Goal: Task Accomplishment & Management: Complete application form

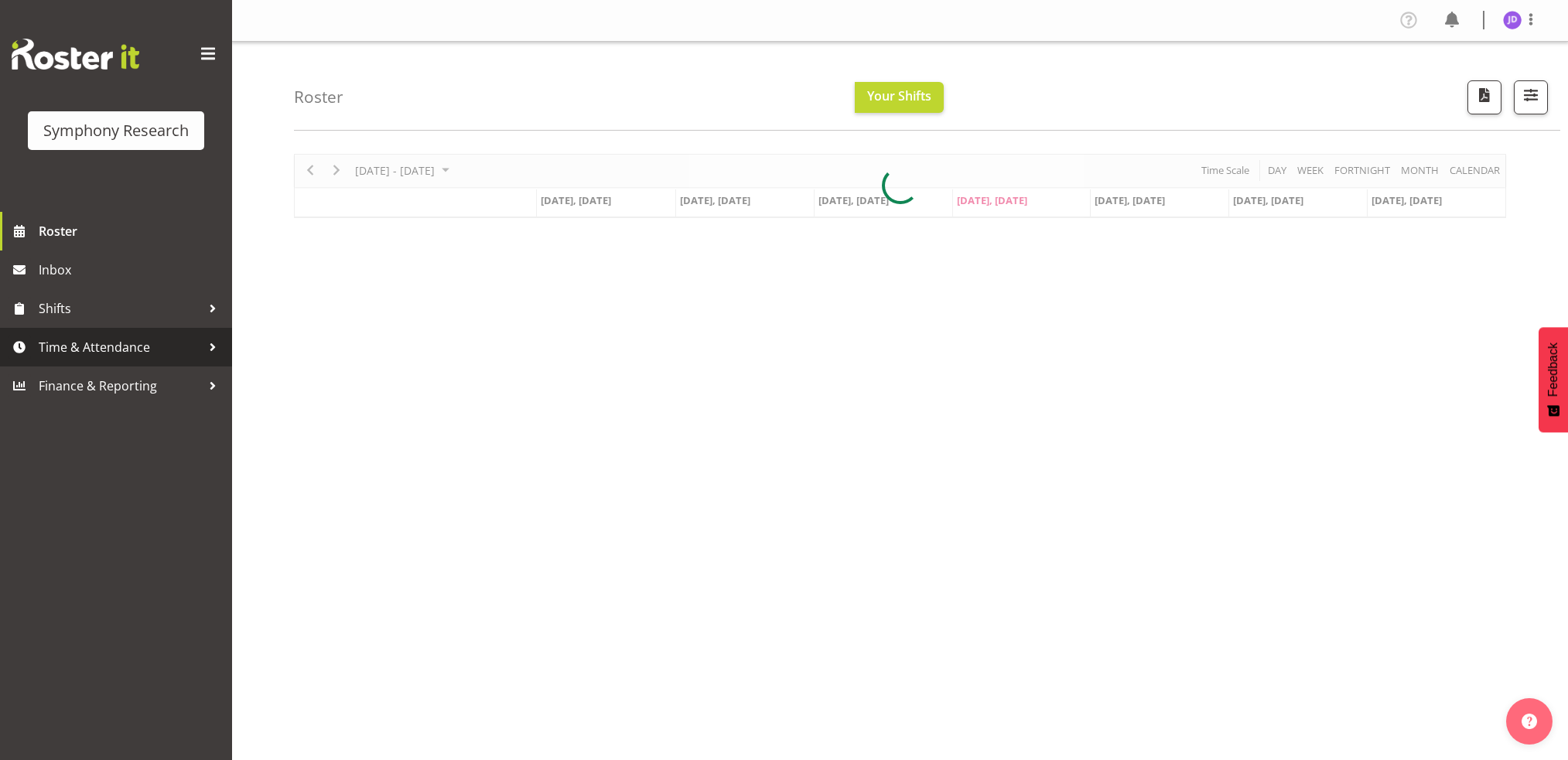
click at [74, 351] on span "Time & Attendance" at bounding box center [119, 347] width 163 height 23
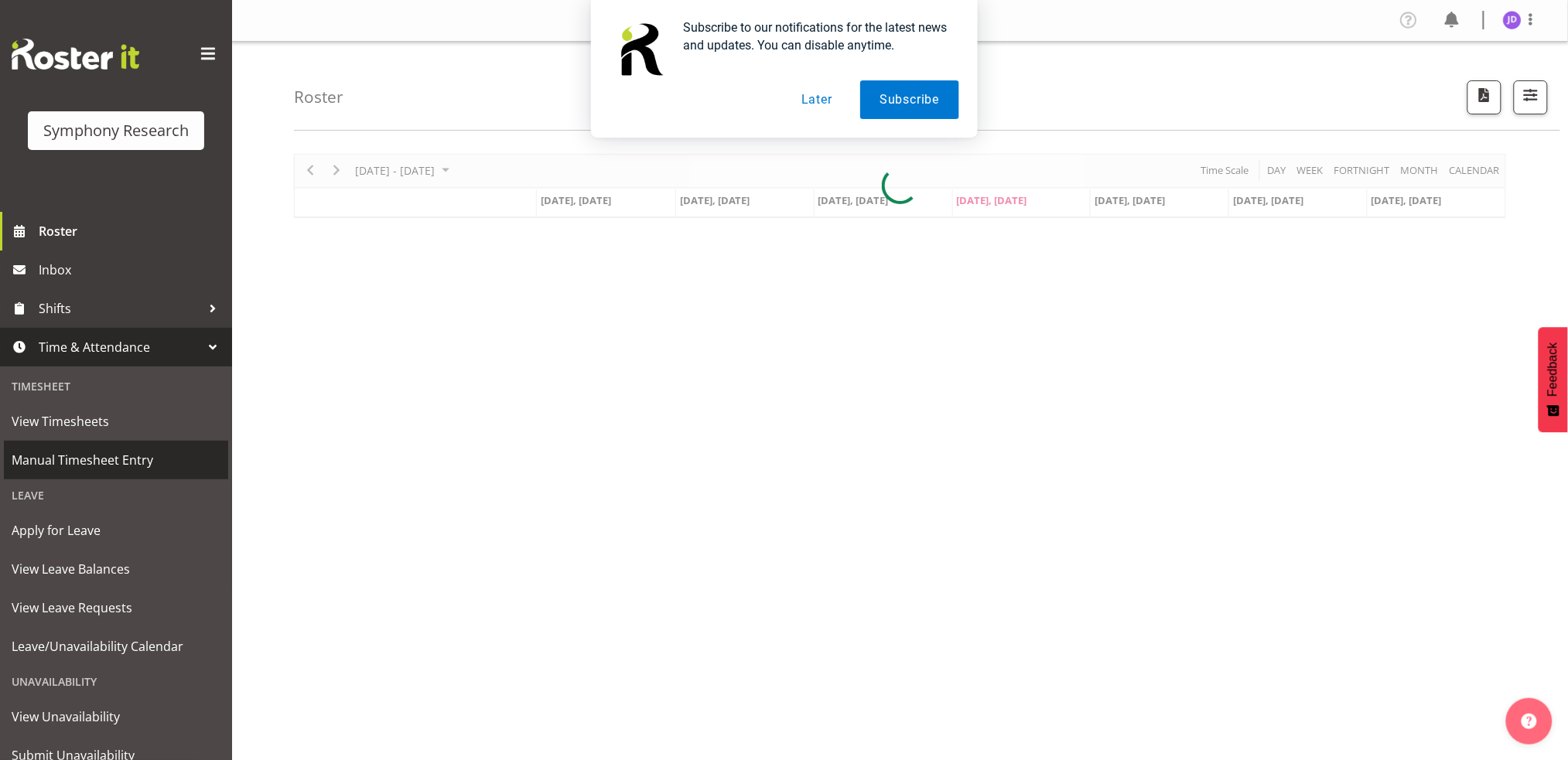
click at [91, 458] on span "Manual Timesheet Entry" at bounding box center [116, 460] width 209 height 23
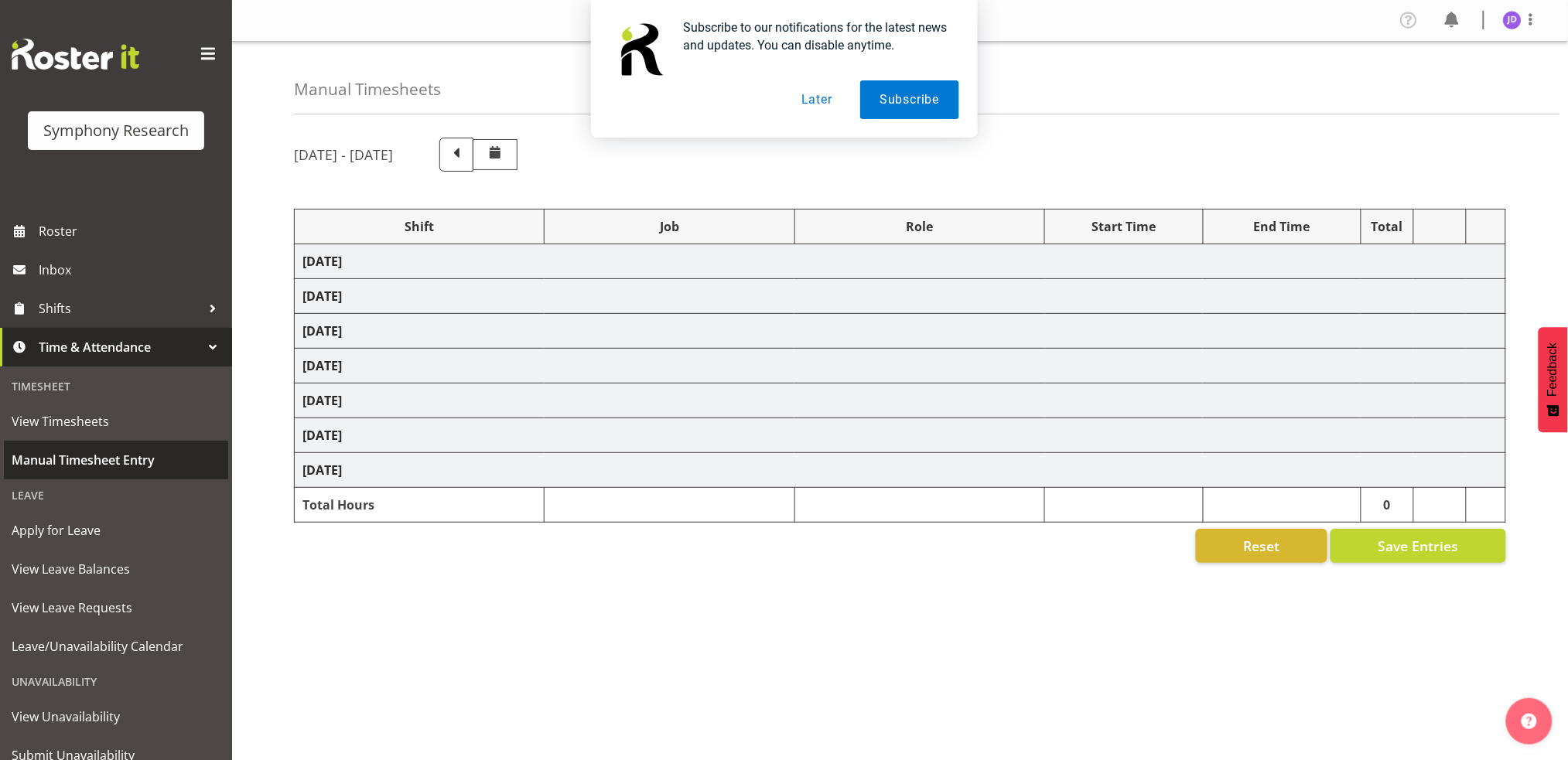
select select "26078"
select select "10242"
select select "26078"
select select "10242"
select select "47"
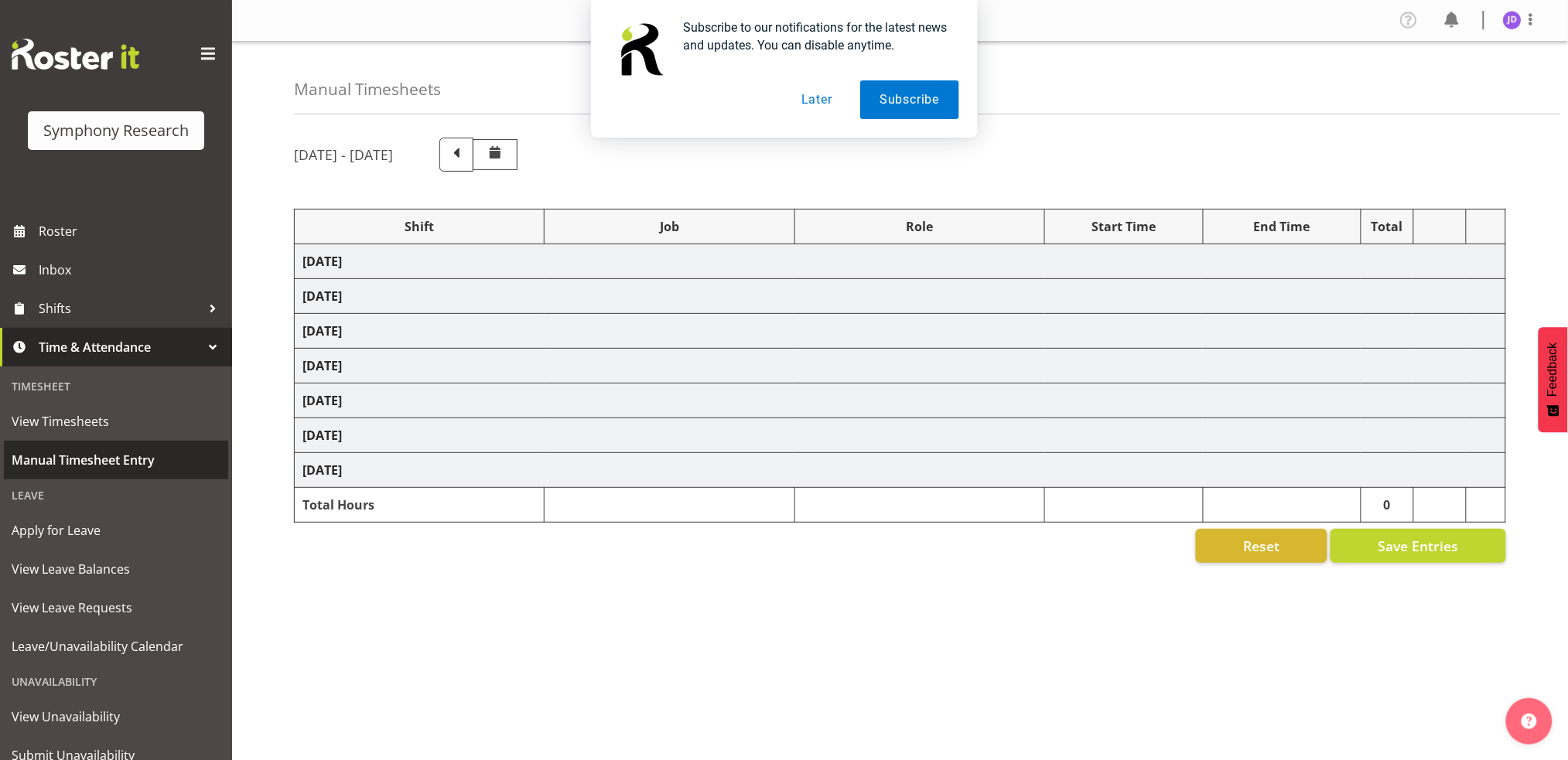
select select "26078"
select select "10242"
select select "47"
select select "26078"
select select "10242"
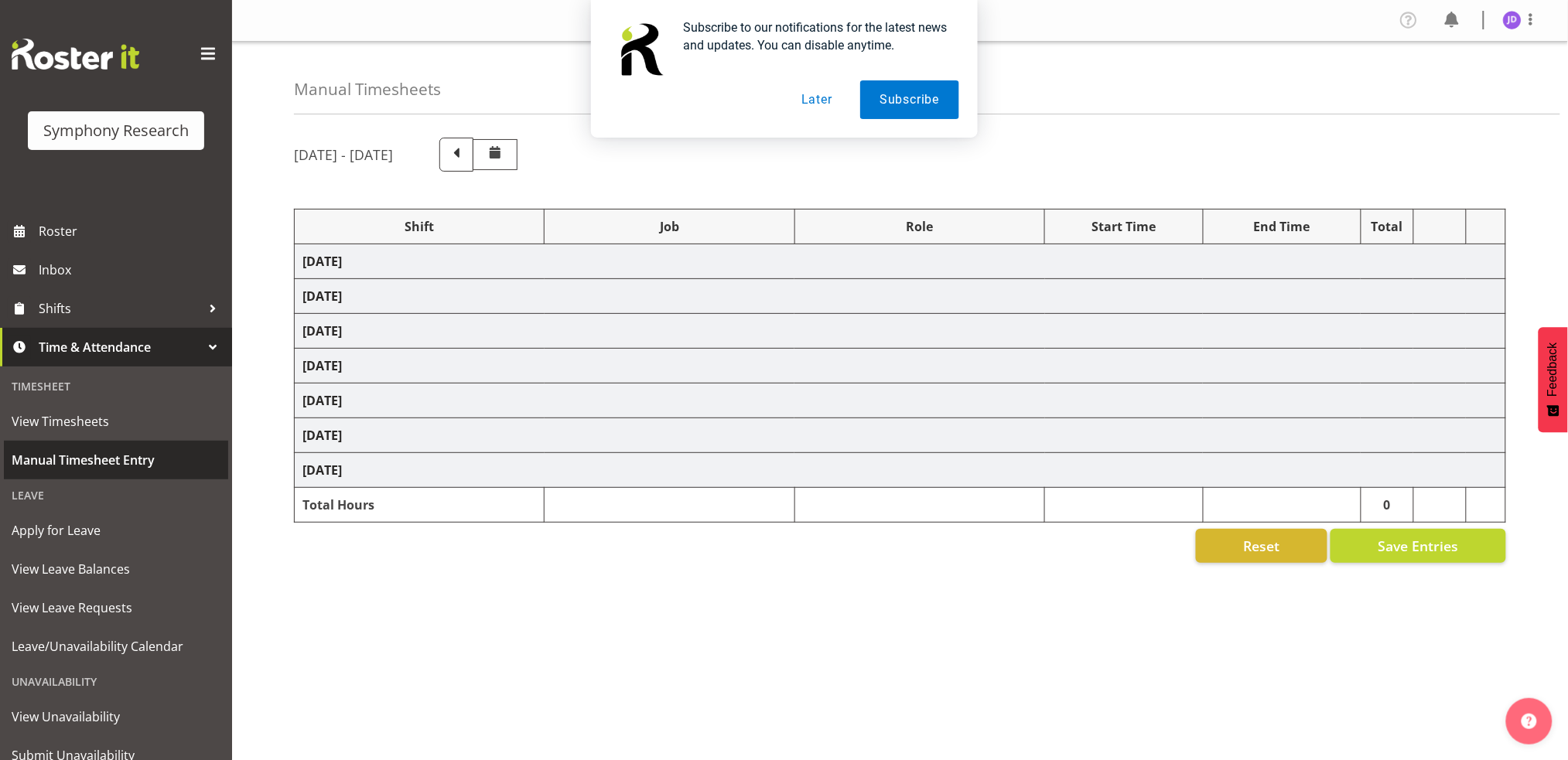
select select "26078"
select select "10242"
select select "47"
select select "26078"
select select "10242"
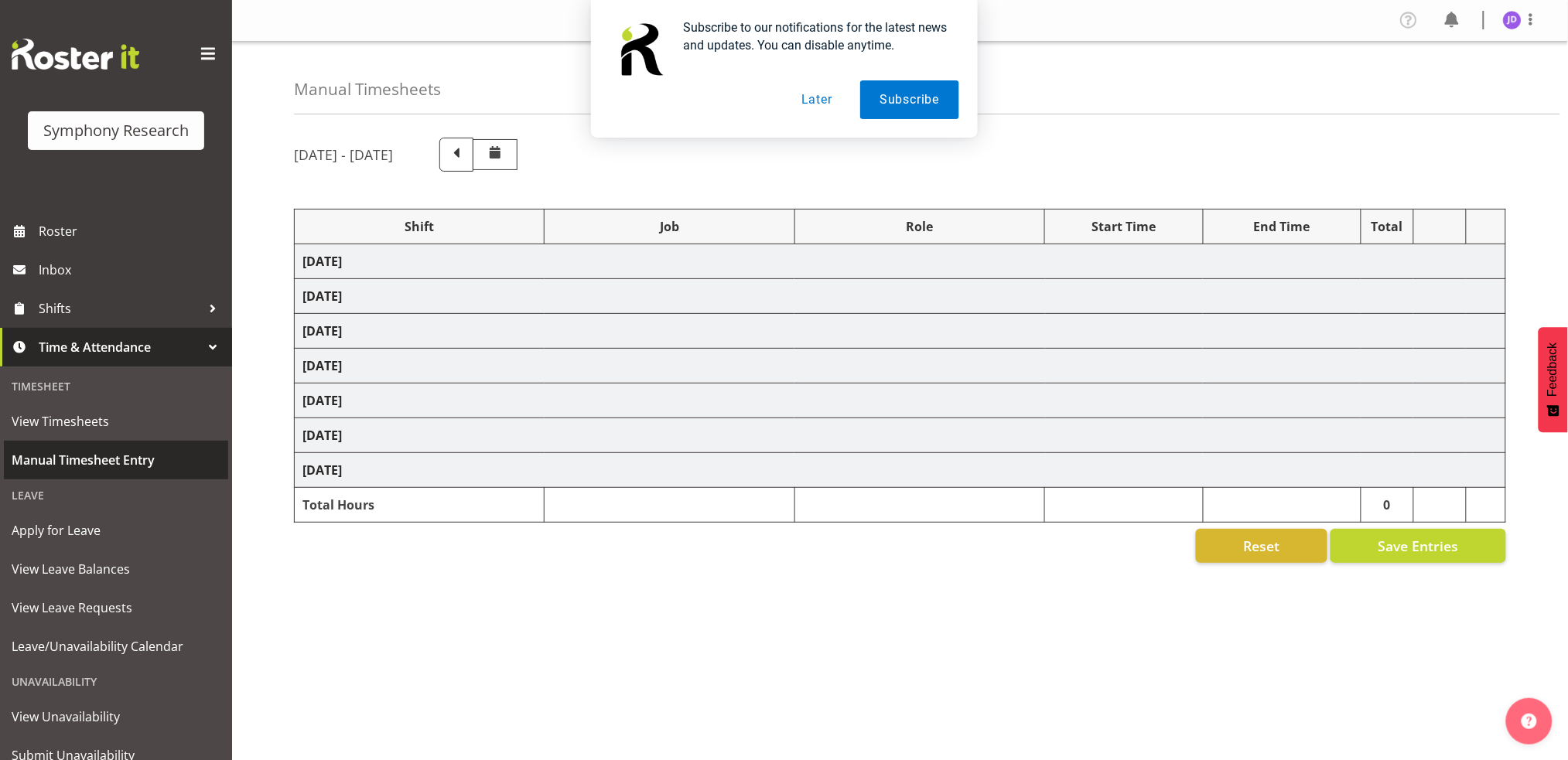
select select "47"
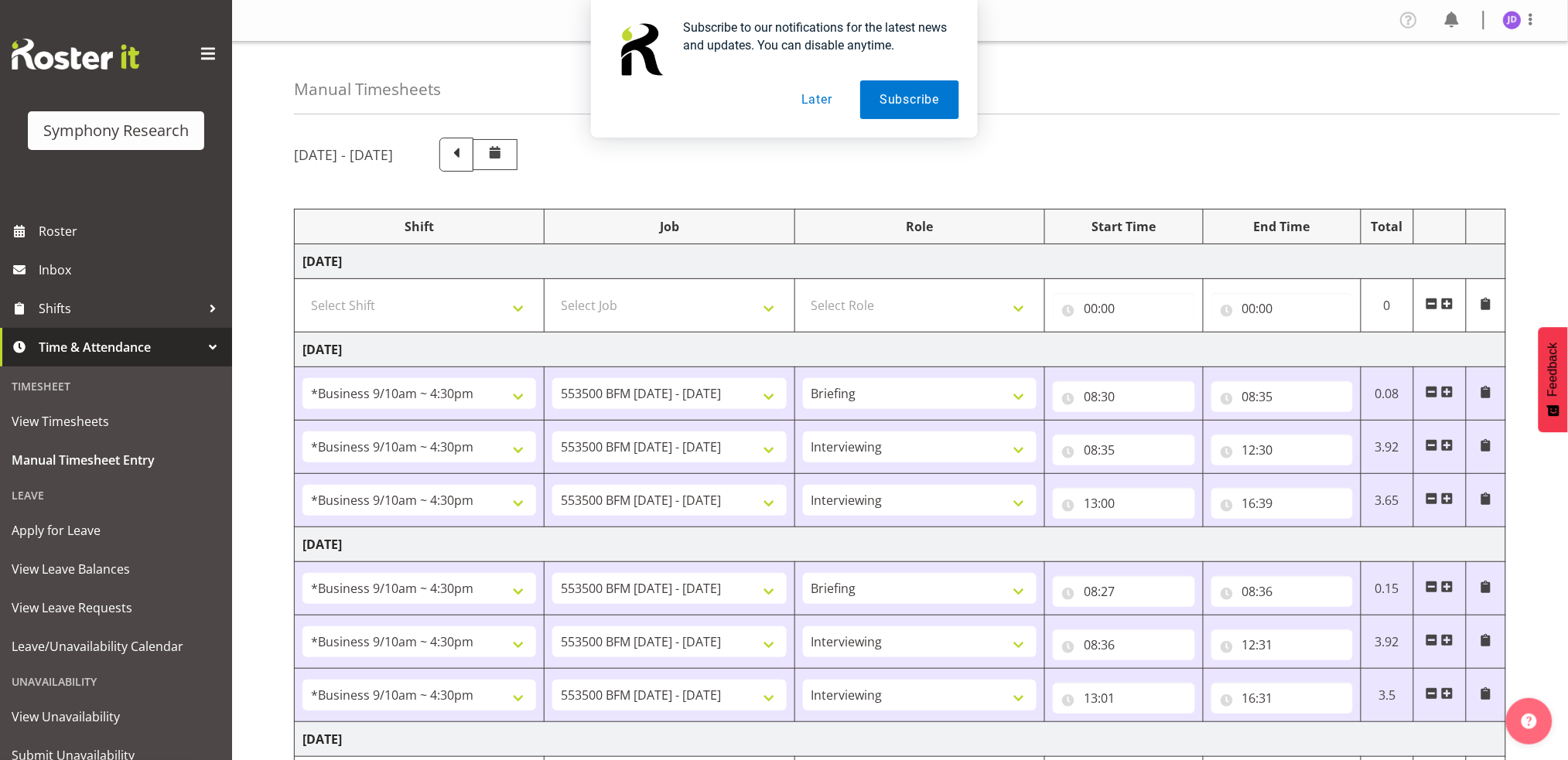
click at [814, 102] on button "Later" at bounding box center [817, 99] width 69 height 38
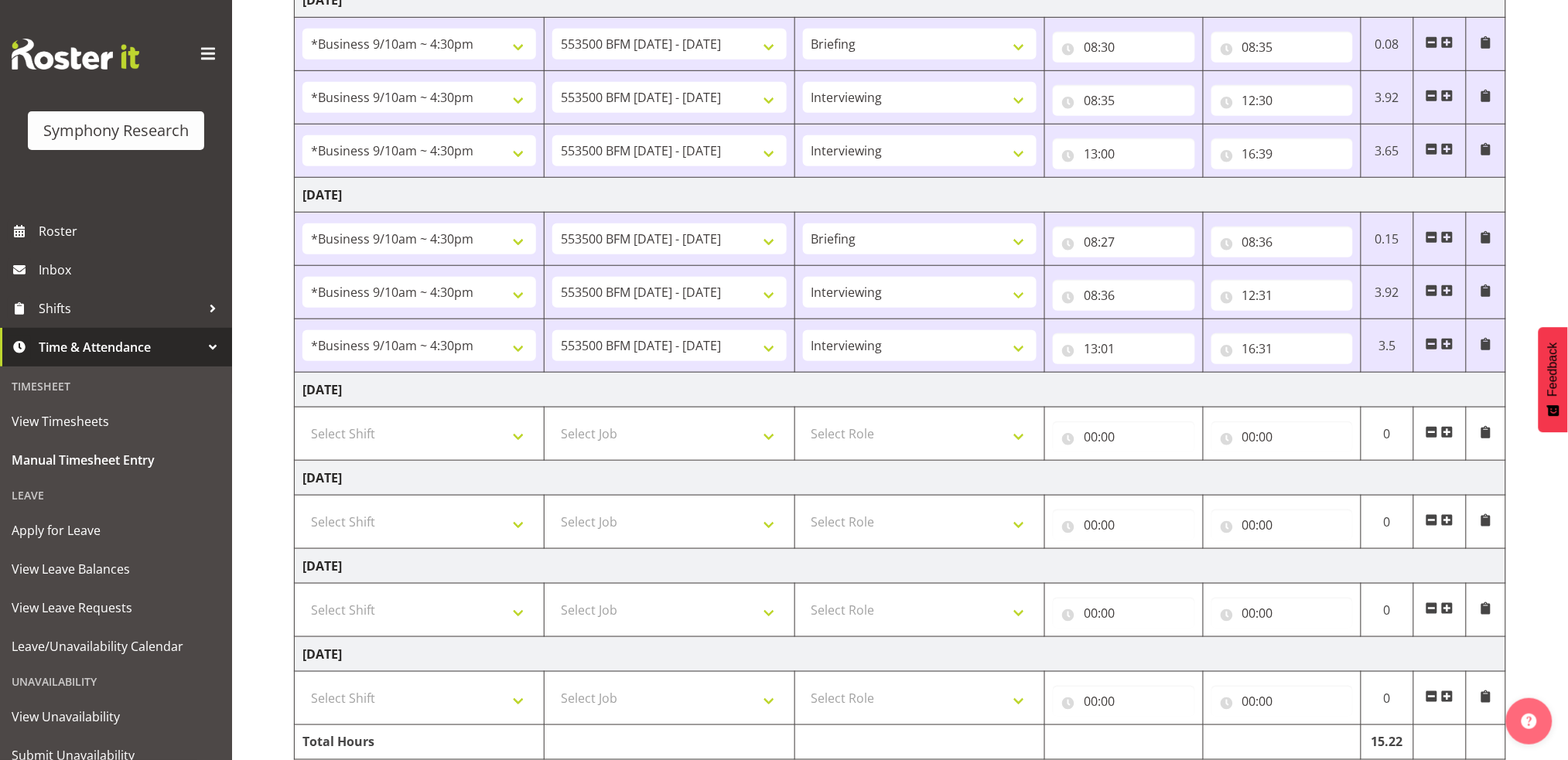
scroll to position [355, 0]
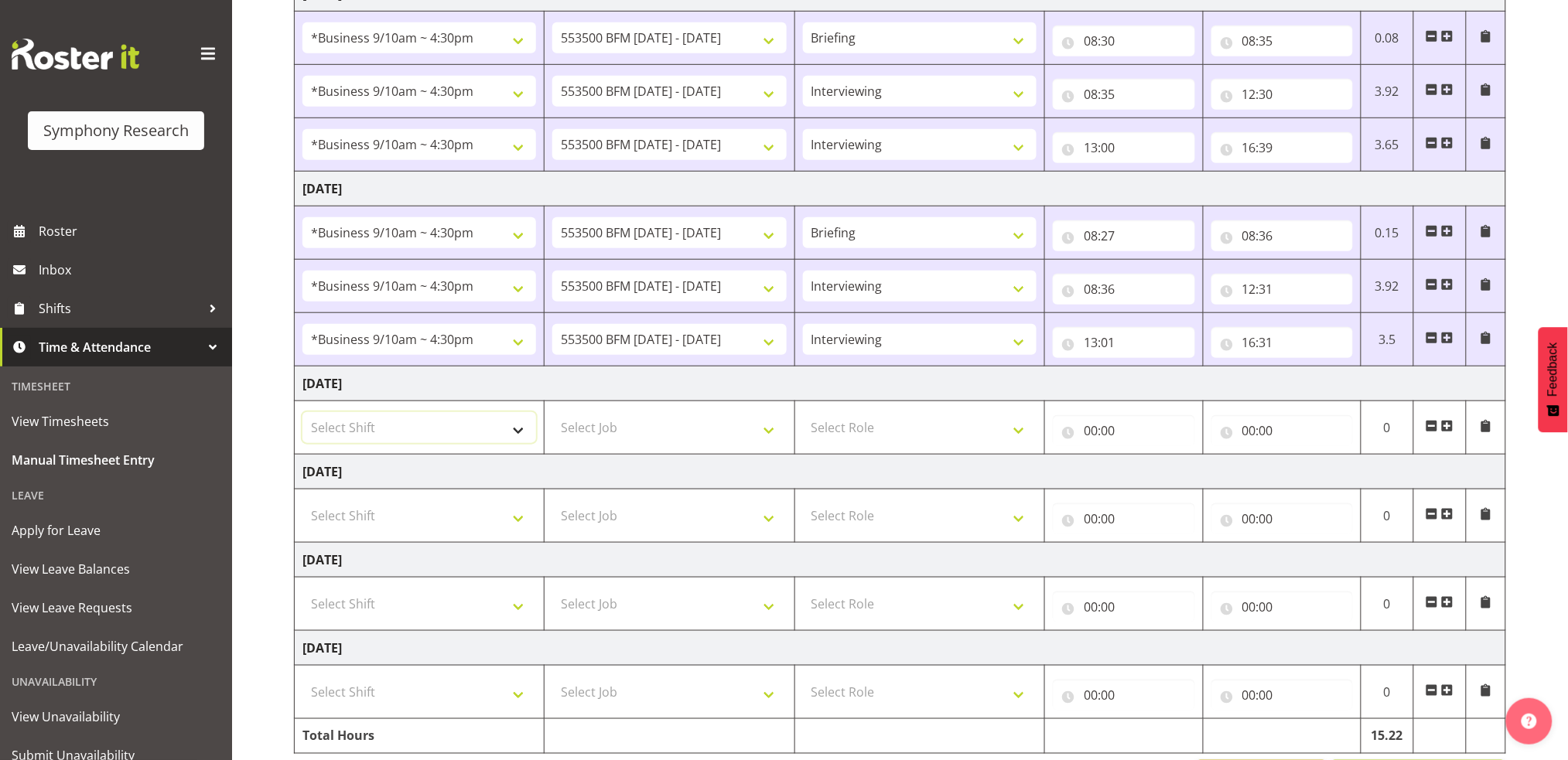
click at [521, 434] on select "Select Shift !!Project Briefing (Job to be assigned) !!Weekend Residential (Ros…" at bounding box center [419, 427] width 234 height 31
select select "26078"
click at [302, 412] on select "Select Shift !!Project Briefing (Job to be assigned) !!Weekend Residential (Ros…" at bounding box center [419, 427] width 234 height 31
click at [772, 436] on select "Select Job 550060 IF Admin 553492 World Poll Aus Wave 2 Main 2025 553500 BFM Ju…" at bounding box center [670, 427] width 234 height 31
select select "10242"
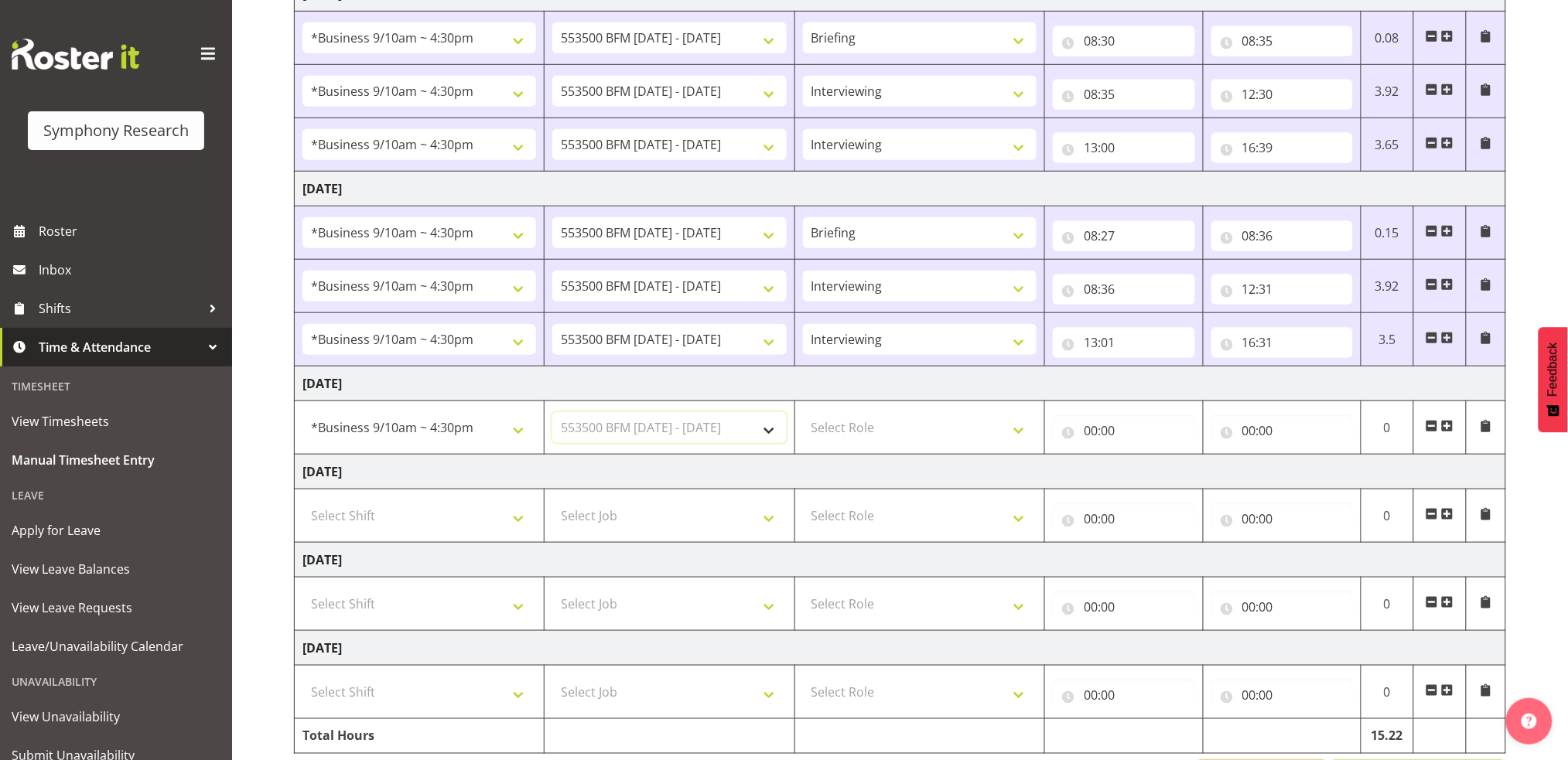
click at [553, 412] on select "Select Job 550060 IF Admin 553492 World Poll Aus Wave 2 Main 2025 553500 BFM Ju…" at bounding box center [670, 427] width 234 height 31
click at [1019, 433] on select "Select Role Briefing Interviewing" at bounding box center [920, 427] width 234 height 31
select select "297"
click at [803, 412] on select "Select Role Briefing Interviewing" at bounding box center [920, 427] width 234 height 31
drag, startPoint x: 1089, startPoint y: 427, endPoint x: 1130, endPoint y: 460, distance: 52.6
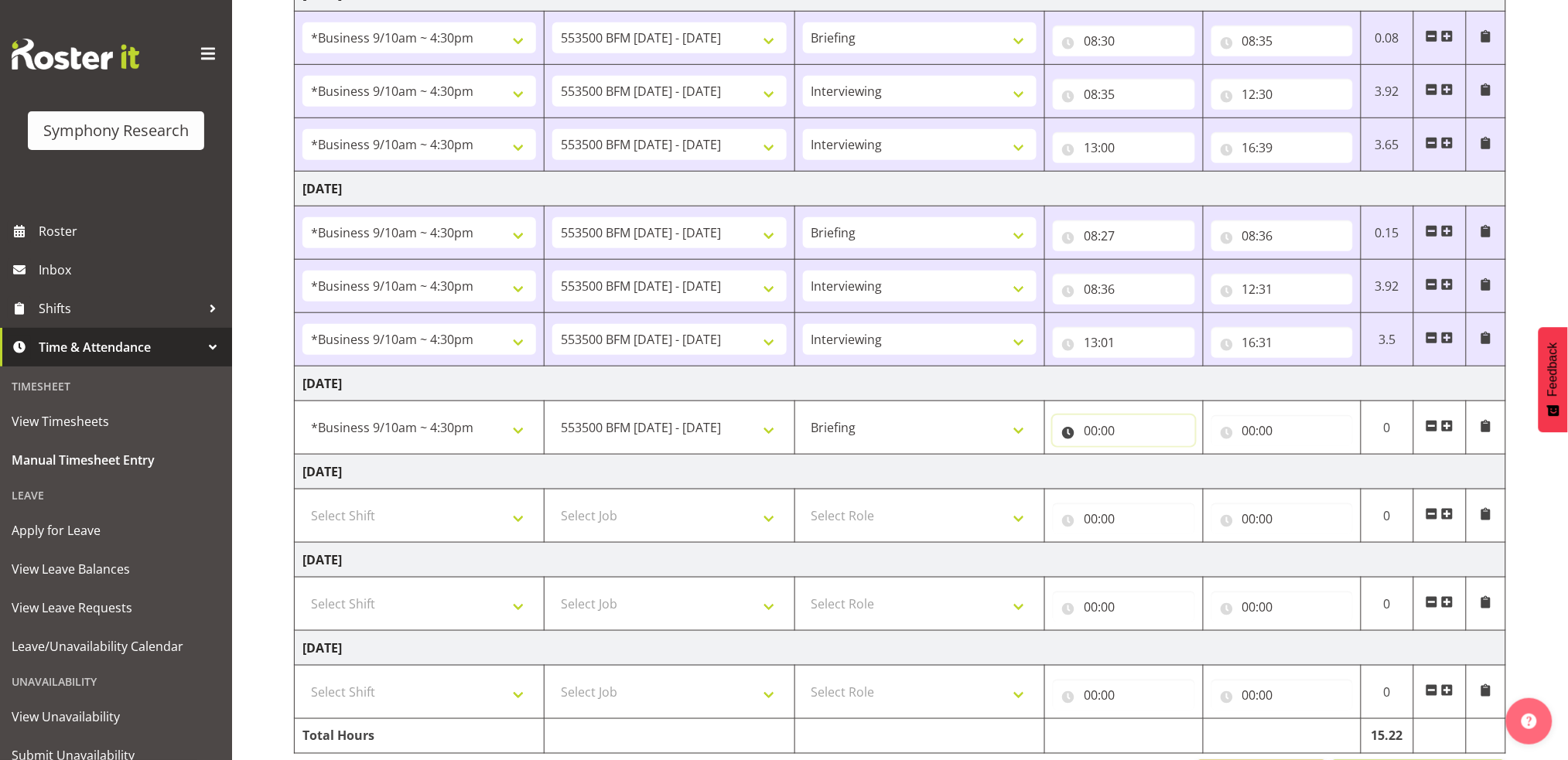
click at [1090, 428] on input "00:00" at bounding box center [1123, 431] width 141 height 31
click at [1154, 469] on select "00 01 02 03 04 05 06 07 08 09 10 11 12 13 14 15 16 17 18 19 20 21 22 23" at bounding box center [1158, 471] width 35 height 31
select select "8"
click at [1141, 455] on select "00 01 02 03 04 05 06 07 08 09 10 11 12 13 14 15 16 17 18 19 20 21 22 23" at bounding box center [1158, 471] width 35 height 31
type input "08:00"
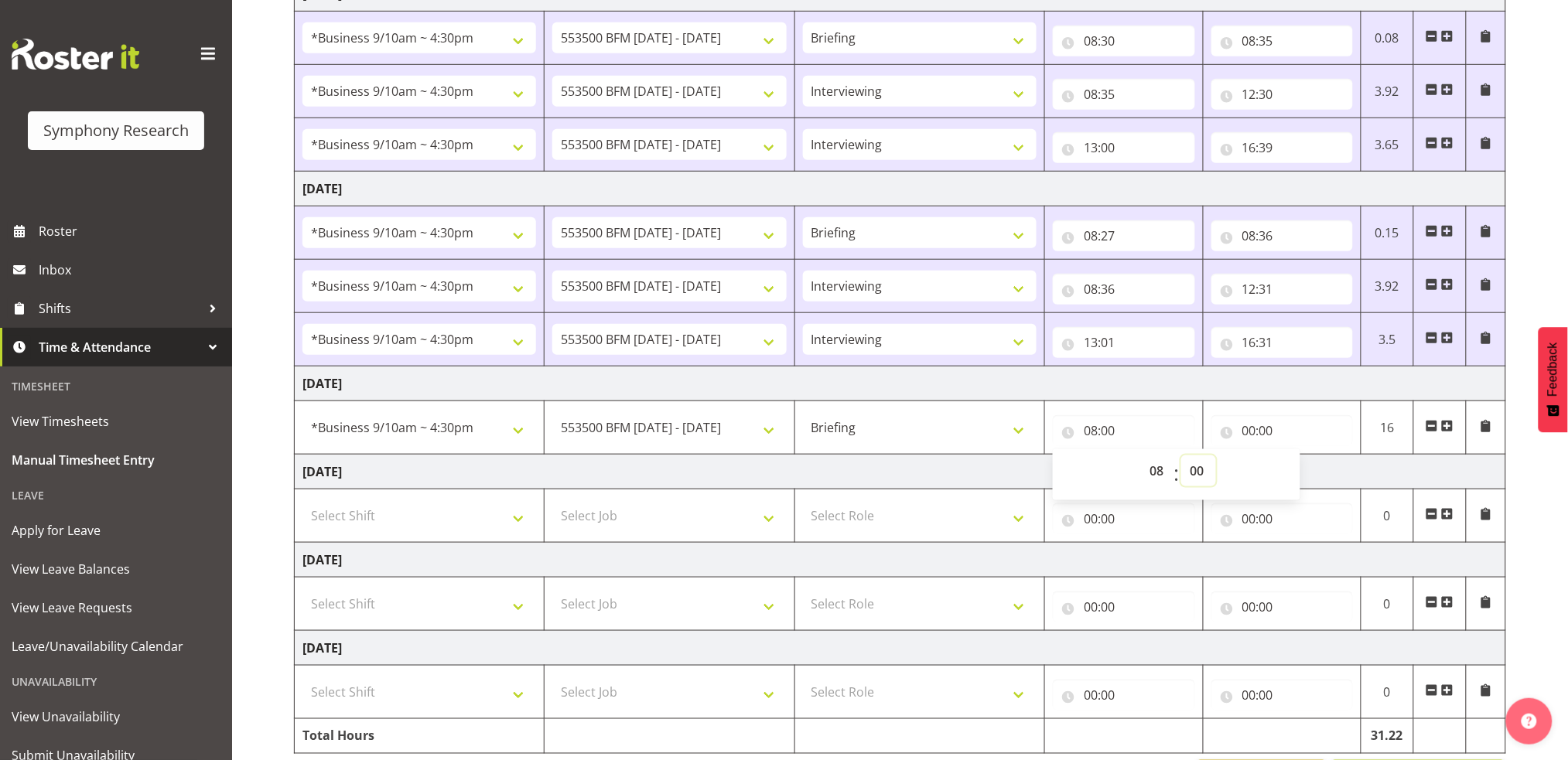
click at [1198, 465] on select "00 01 02 03 04 05 06 07 08 09 10 11 12 13 14 15 16 17 18 19 20 21 22 23 24 25 2…" at bounding box center [1198, 471] width 35 height 31
select select "30"
click at [1181, 455] on select "00 01 02 03 04 05 06 07 08 09 10 11 12 13 14 15 16 17 18 19 20 21 22 23 24 25 2…" at bounding box center [1198, 471] width 35 height 31
type input "08:30"
click at [1021, 431] on select "Briefing Interviewing" at bounding box center [920, 427] width 234 height 31
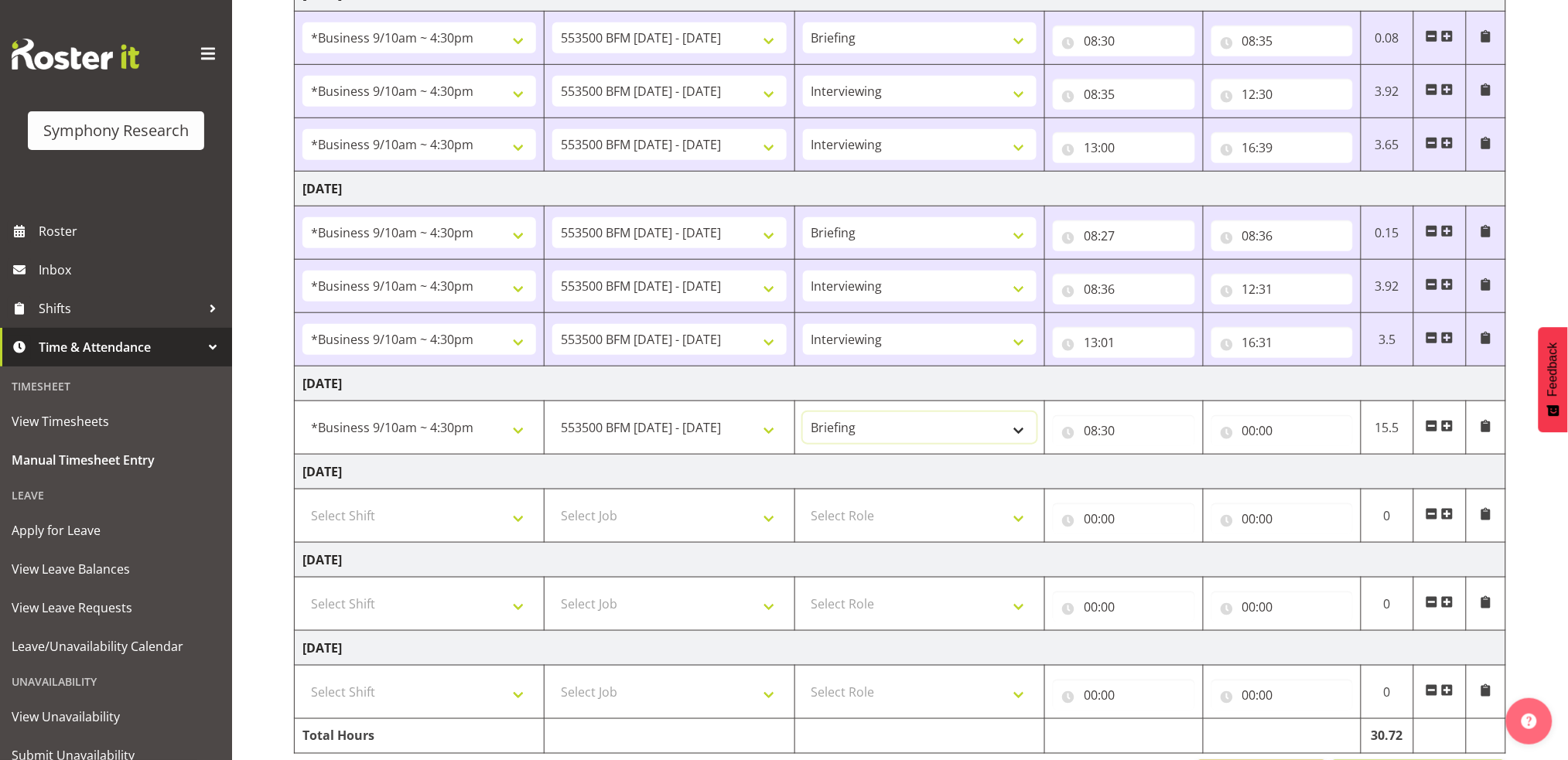
click at [1021, 431] on select "Briefing Interviewing" at bounding box center [920, 427] width 234 height 31
click at [1248, 427] on input "00:00" at bounding box center [1282, 431] width 141 height 31
click at [1318, 469] on select "00 01 02 03 04 05 06 07 08 09 10 11 12 13 14 15 16 17 18 19 20 21 22 23" at bounding box center [1317, 471] width 35 height 31
select select "9"
click at [1300, 455] on select "00 01 02 03 04 05 06 07 08 09 10 11 12 13 14 15 16 17 18 19 20 21 22 23" at bounding box center [1317, 471] width 35 height 31
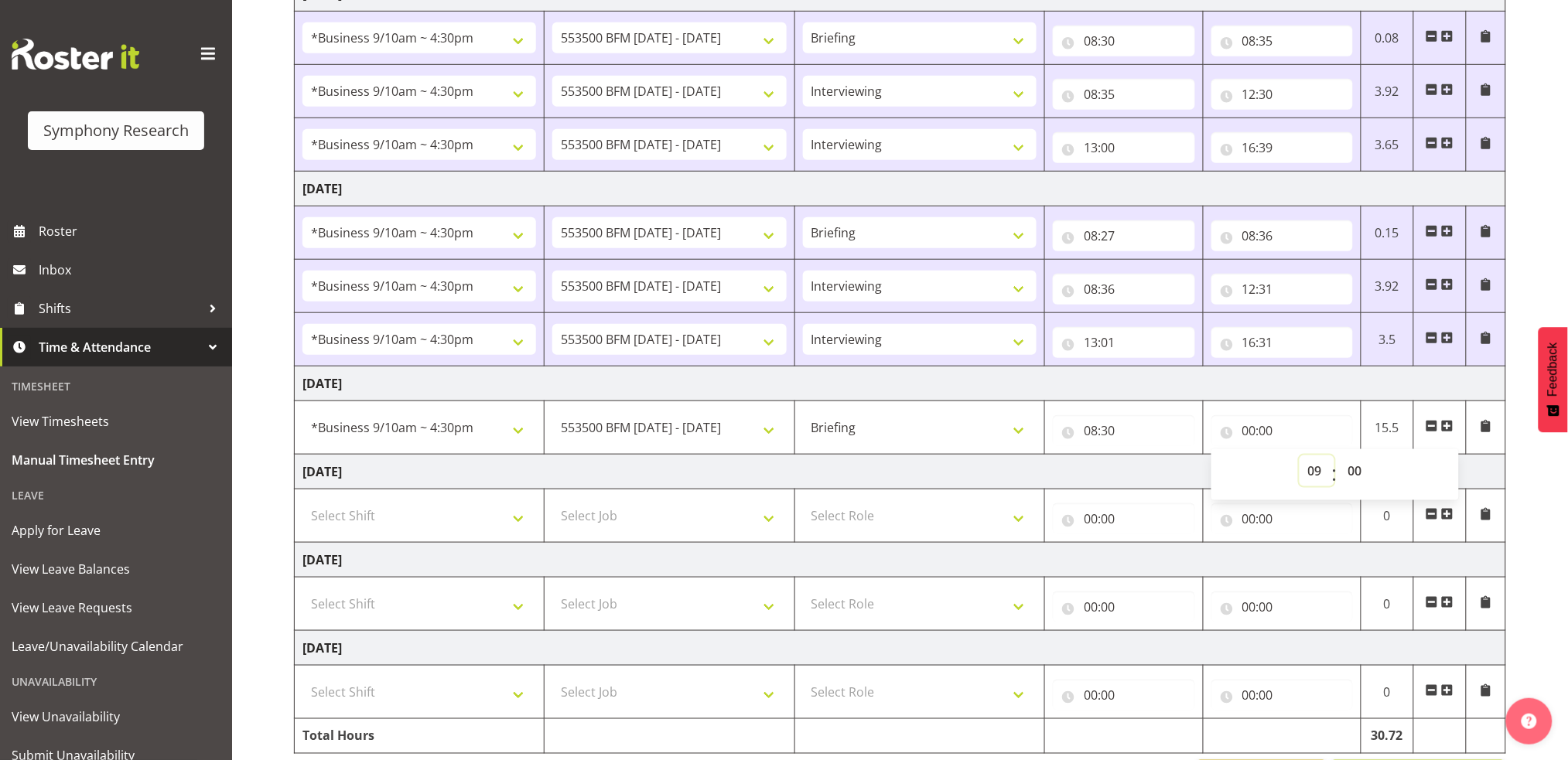
type input "09:00"
click at [1358, 469] on select "00 01 02 03 04 05 06 07 08 09 10 11 12 13 14 15 16 17 18 19 20 21 22 23 24 25 2…" at bounding box center [1357, 471] width 35 height 31
select select "4"
click at [1340, 455] on select "00 01 02 03 04 05 06 07 08 09 10 11 12 13 14 15 16 17 18 19 20 21 22 23 24 25 2…" at bounding box center [1357, 471] width 35 height 31
type input "09:04"
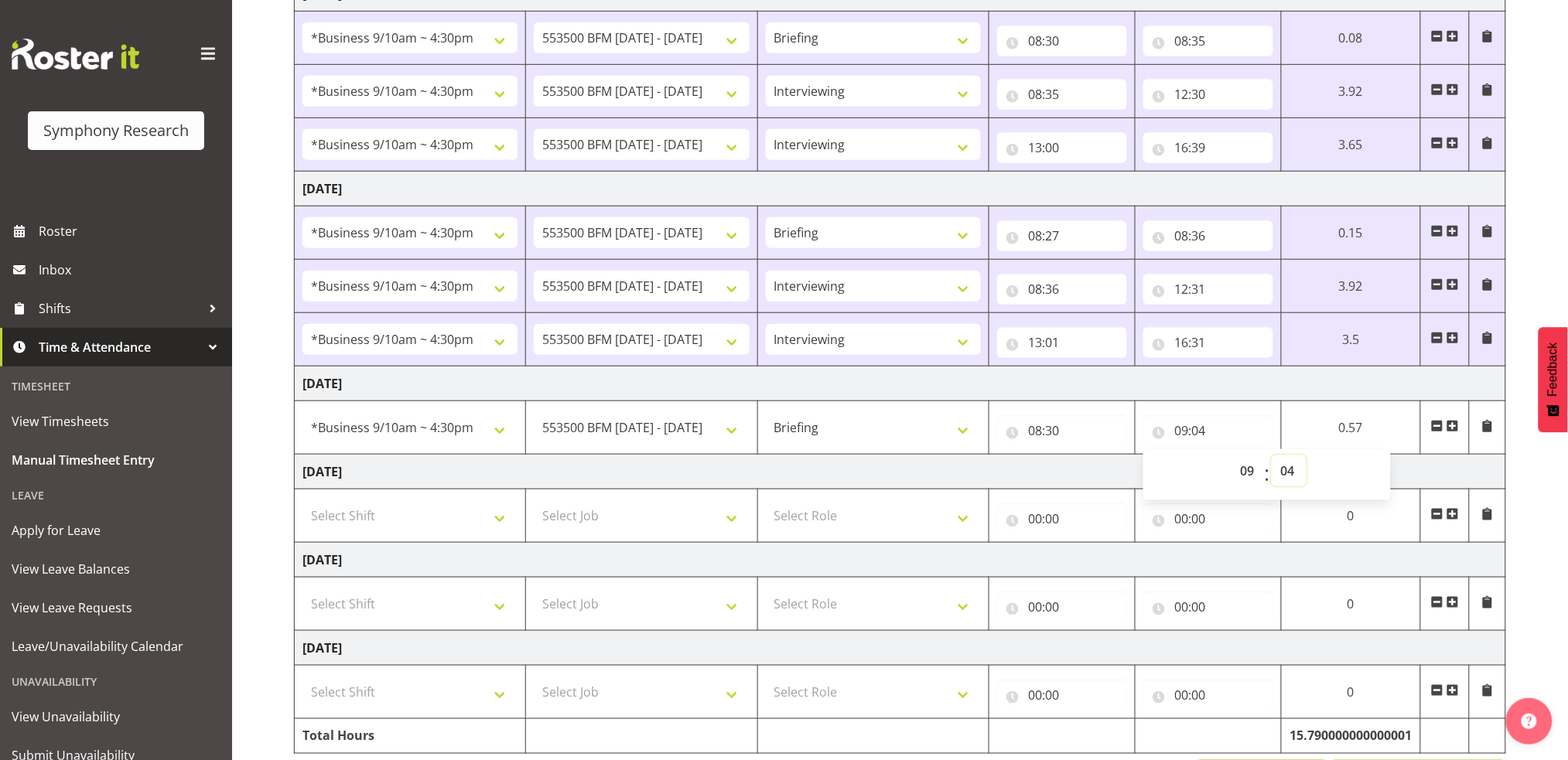
scroll to position [417, 0]
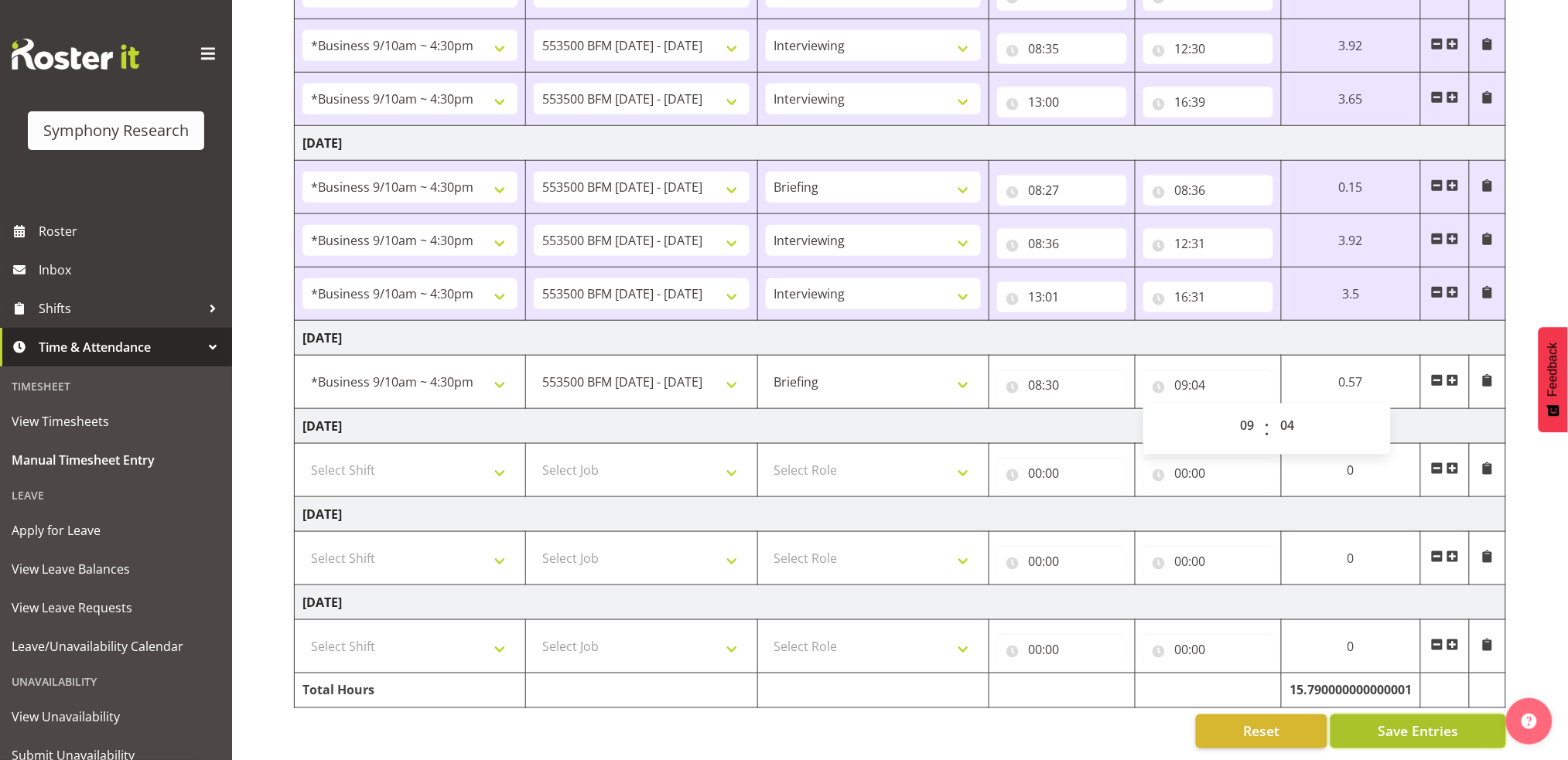
click at [1440, 722] on span "Save Entries" at bounding box center [1418, 731] width 80 height 20
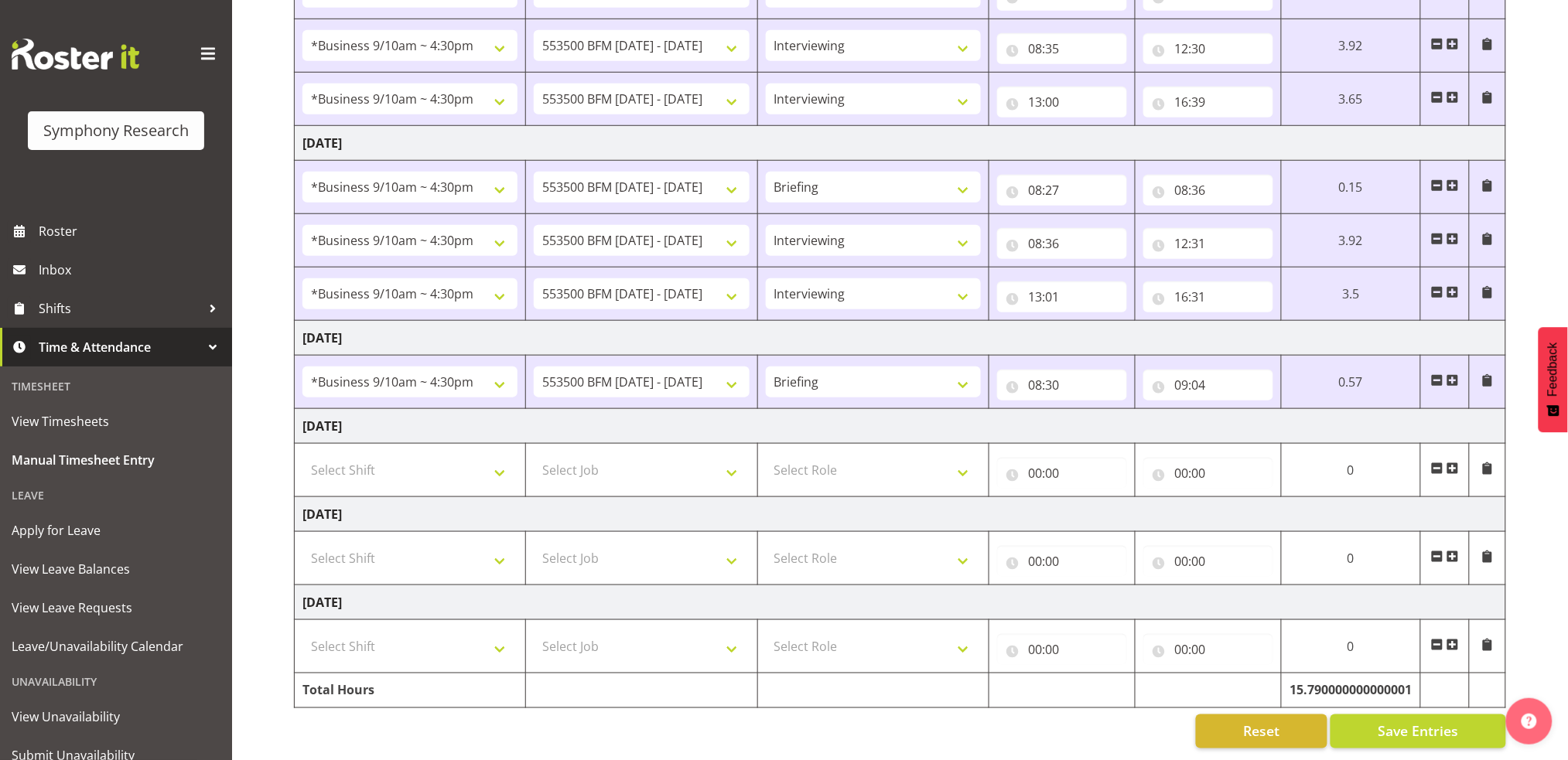
click at [1454, 374] on span at bounding box center [1453, 380] width 12 height 12
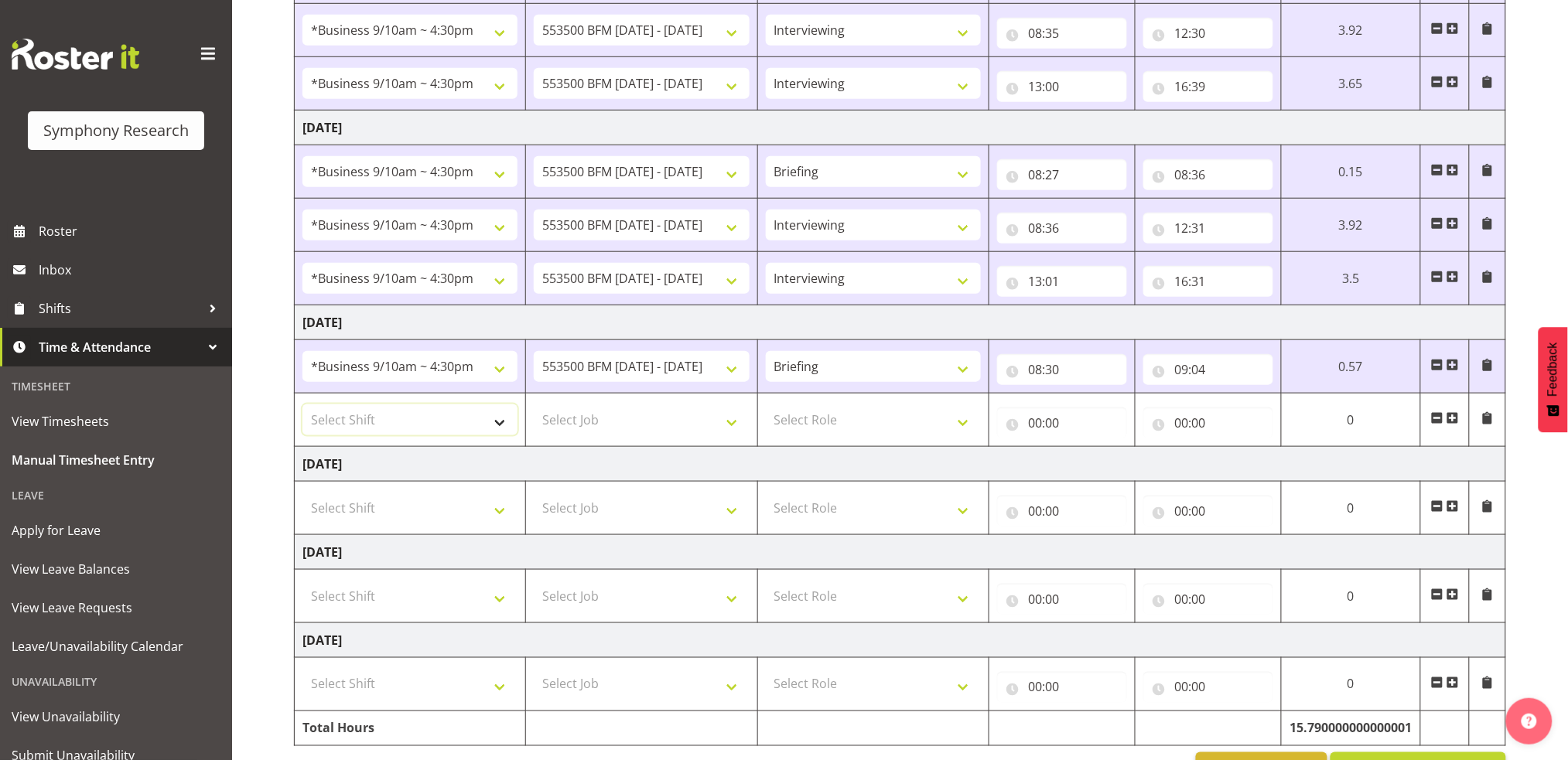
click at [499, 422] on select "Select Shift !!Project Briefing (Job to be assigned) !!Weekend Residential (Ros…" at bounding box center [410, 420] width 215 height 31
select select "26078"
click at [302, 405] on select "Select Shift !!Project Briefing (Job to be assigned) !!Weekend Residential (Ros…" at bounding box center [410, 420] width 215 height 31
click at [728, 424] on select "Select Job 550060 IF Admin 553492 World Poll Aus Wave 2 Main 2025 553500 BFM Ju…" at bounding box center [641, 420] width 215 height 31
select select "10242"
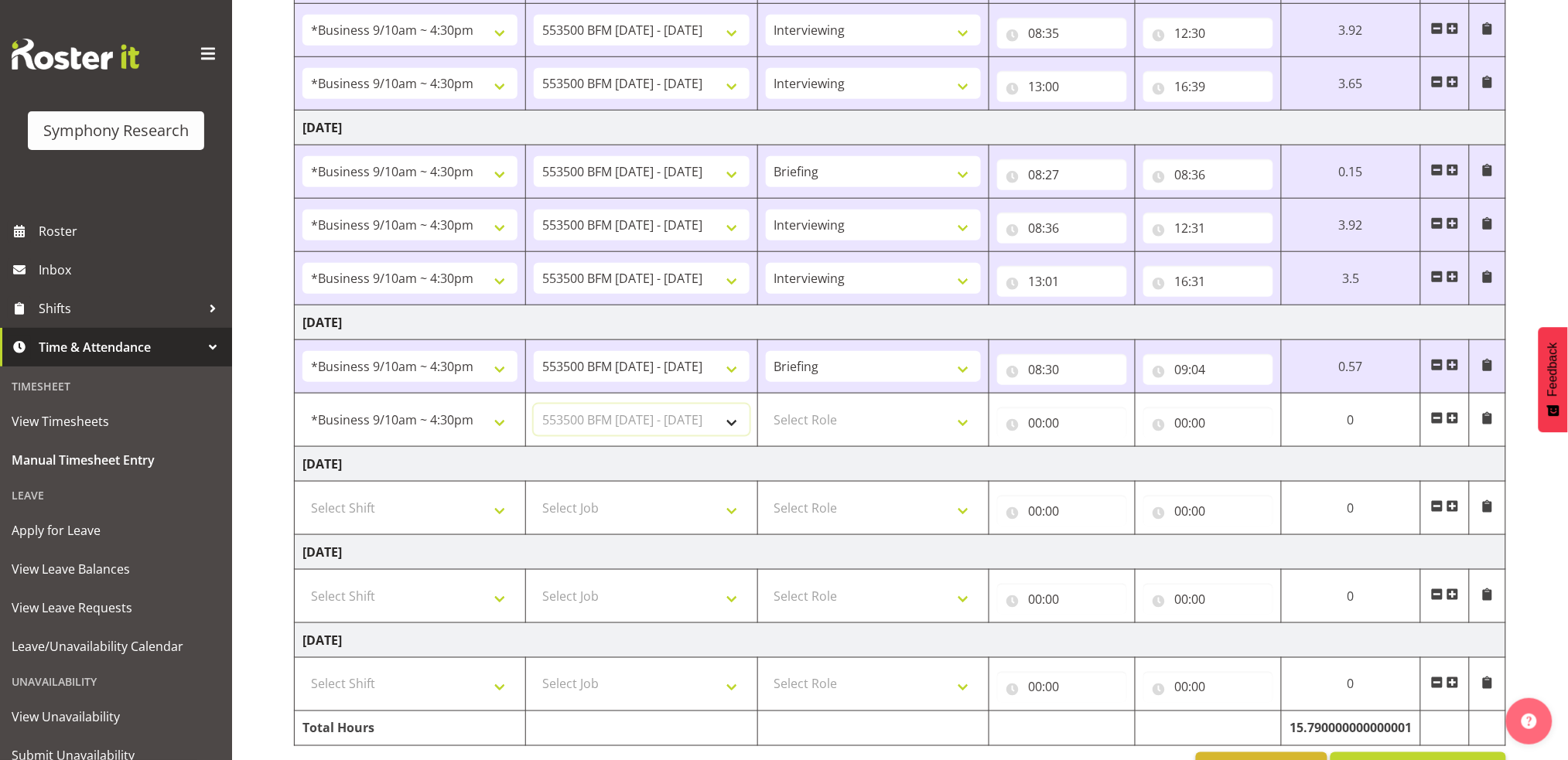
click at [534, 405] on select "Select Job 550060 IF Admin 553492 World Poll Aus Wave 2 Main 2025 553500 BFM Ju…" at bounding box center [641, 420] width 215 height 31
click at [968, 423] on select "Select Role Briefing Interviewing" at bounding box center [873, 420] width 215 height 31
select select "47"
click at [766, 405] on select "Select Role Briefing Interviewing" at bounding box center [873, 420] width 215 height 31
click at [1032, 425] on input "00:00" at bounding box center [1062, 423] width 130 height 31
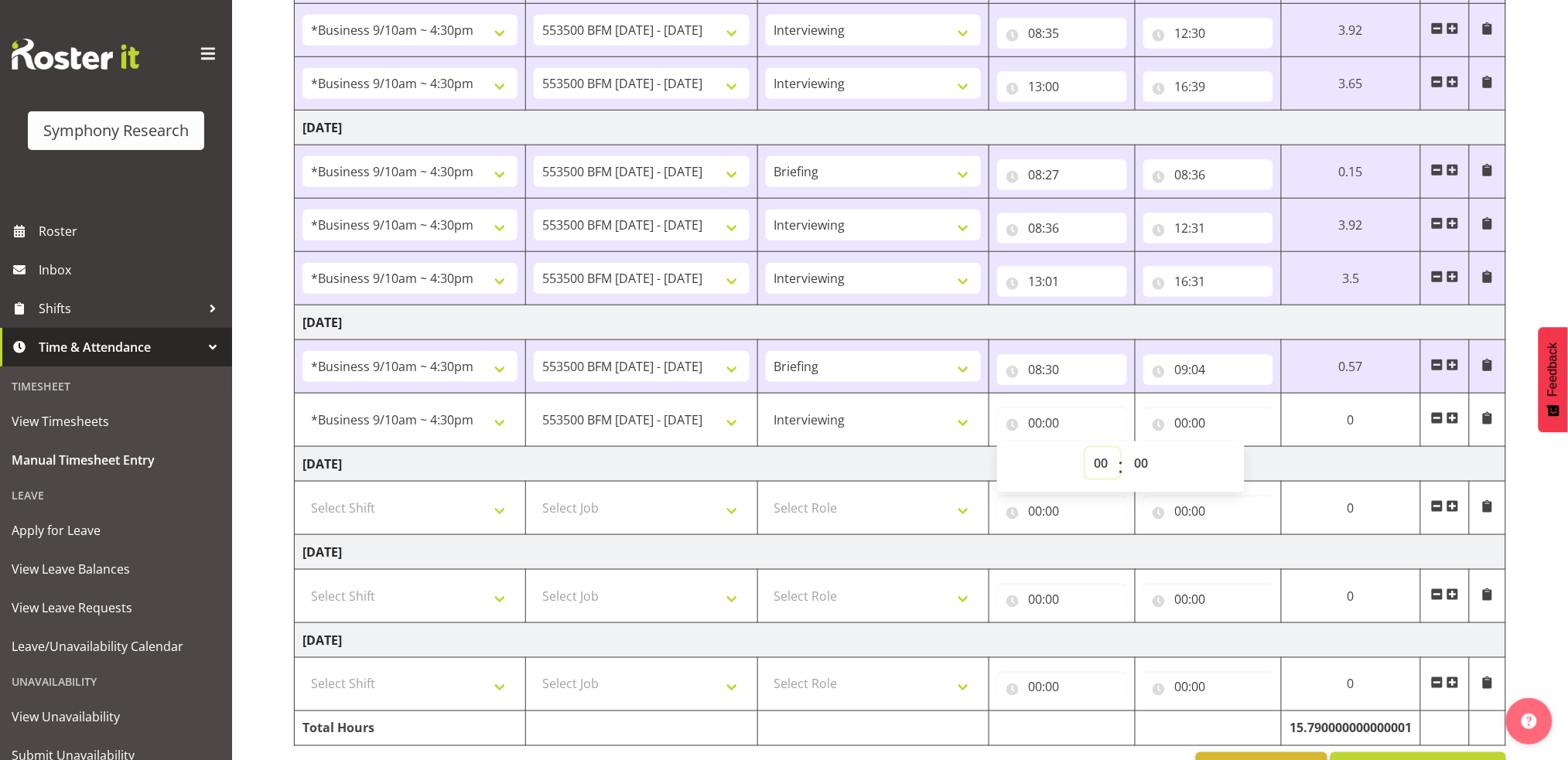
click at [1100, 463] on select "00 01 02 03 04 05 06 07 08 09 10 11 12 13 14 15 16 17 18 19 20 21 22 23" at bounding box center [1103, 463] width 35 height 31
select select "9"
click at [1120, 448] on select "00 01 02 03 04 05 06 07 08 09 10 11 12 13 14 15 16 17 18 19 20 21 22 23" at bounding box center [1103, 463] width 35 height 31
type input "09:00"
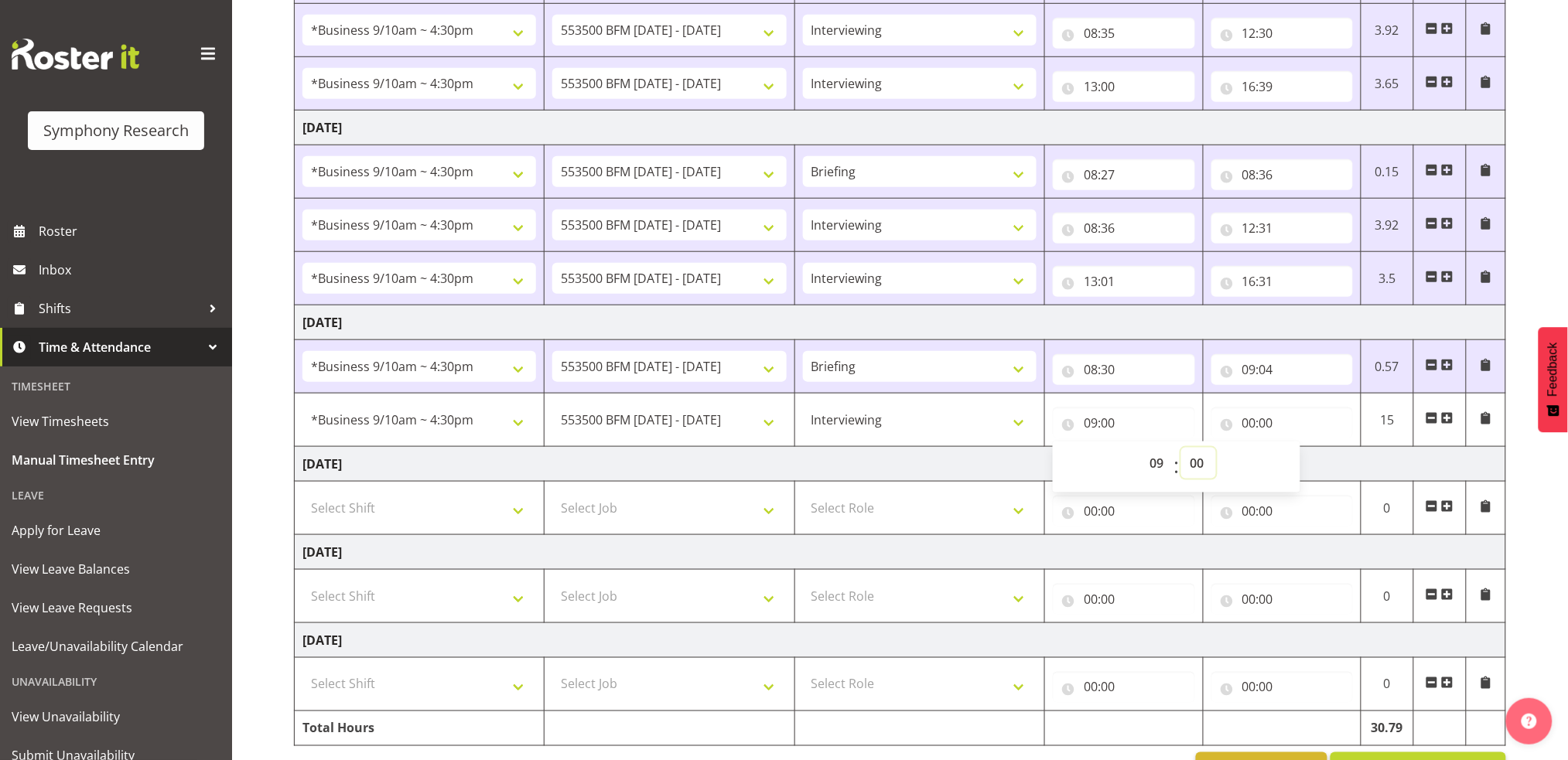
click at [1199, 459] on select "00 01 02 03 04 05 06 07 08 09 10 11 12 13 14 15 16 17 18 19 20 21 22 23 24 25 2…" at bounding box center [1198, 463] width 35 height 31
select select "4"
click at [1181, 448] on select "00 01 02 03 04 05 06 07 08 09 10 11 12 13 14 15 16 17 18 19 20 21 22 23 24 25 2…" at bounding box center [1198, 463] width 35 height 31
type input "09:04"
click at [1251, 418] on input "00:00" at bounding box center [1282, 423] width 141 height 31
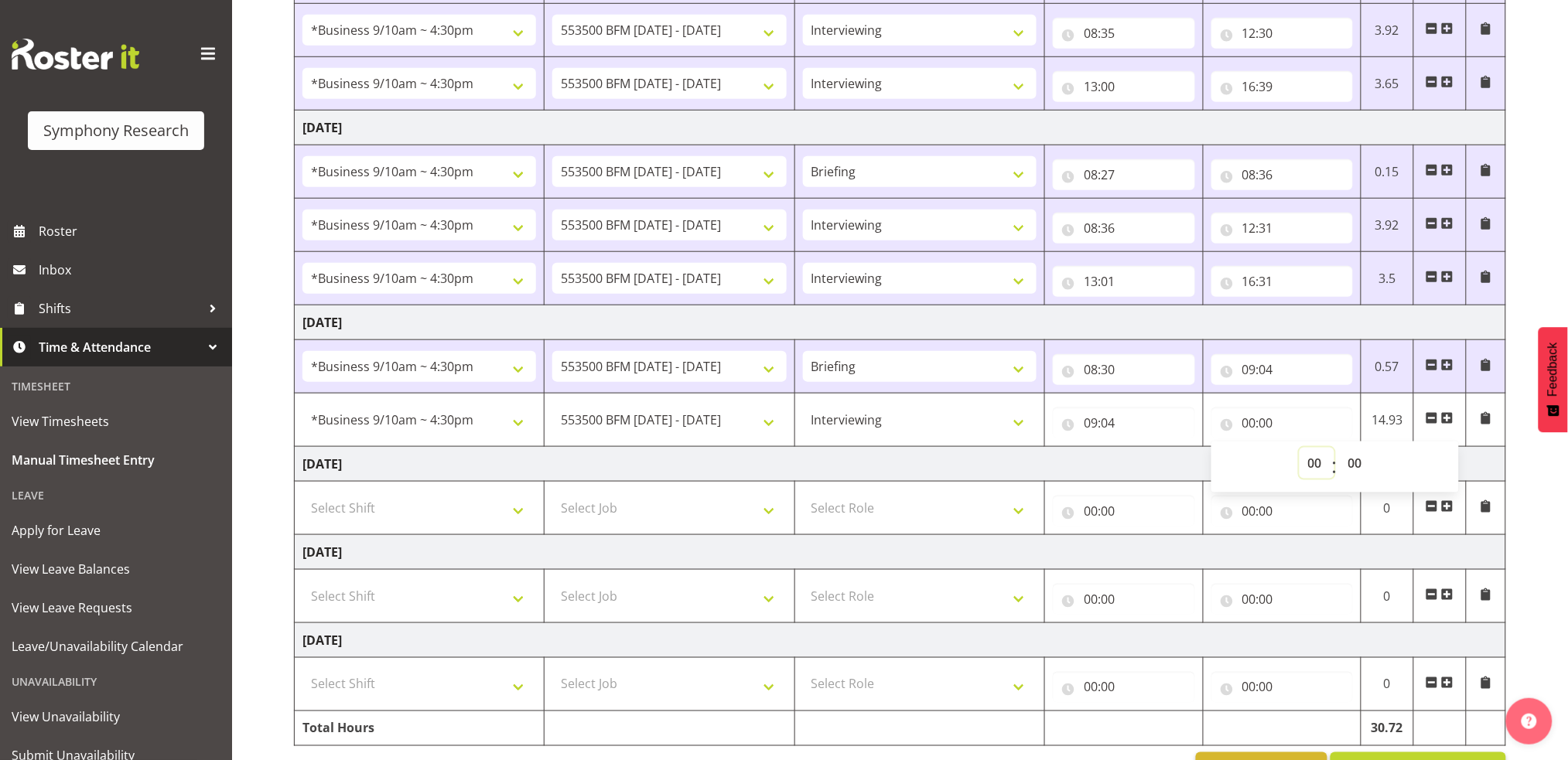
click at [1318, 459] on select "00 01 02 03 04 05 06 07 08 09 10 11 12 13 14 15 16 17 18 19 20 21 22 23" at bounding box center [1317, 463] width 35 height 31
select select "12"
click at [1300, 448] on select "00 01 02 03 04 05 06 07 08 09 10 11 12 13 14 15 16 17 18 19 20 21 22 23" at bounding box center [1317, 463] width 35 height 31
type input "12:00"
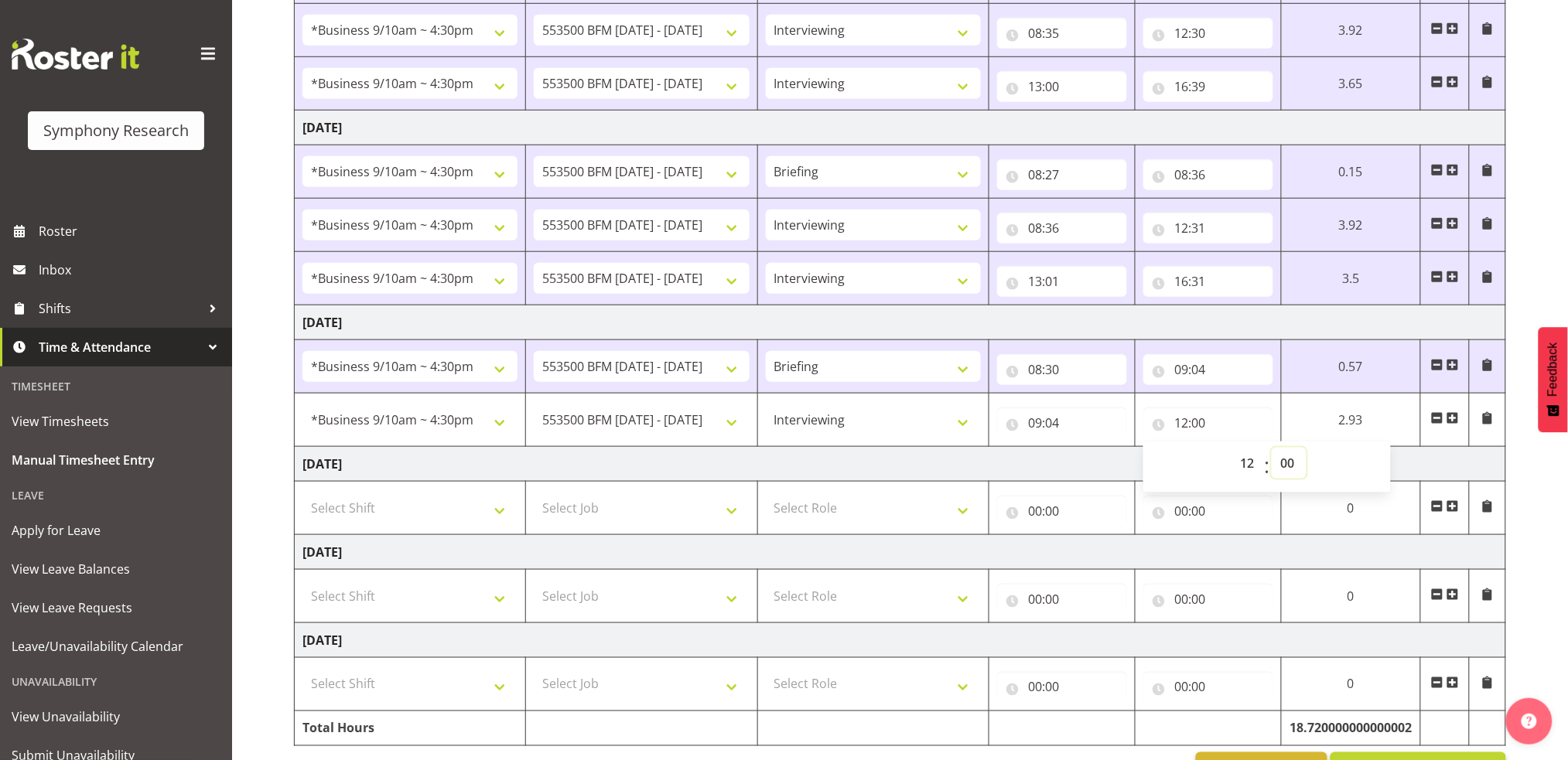
click at [1288, 460] on select "00 01 02 03 04 05 06 07 08 09 10 11 12 13 14 15 16 17 18 19 20 21 22 23 24 25 2…" at bounding box center [1289, 463] width 35 height 31
select select "30"
click at [1272, 448] on select "00 01 02 03 04 05 06 07 08 09 10 11 12 13 14 15 16 17 18 19 20 21 22 23 24 25 2…" at bounding box center [1289, 463] width 35 height 31
type input "12:30"
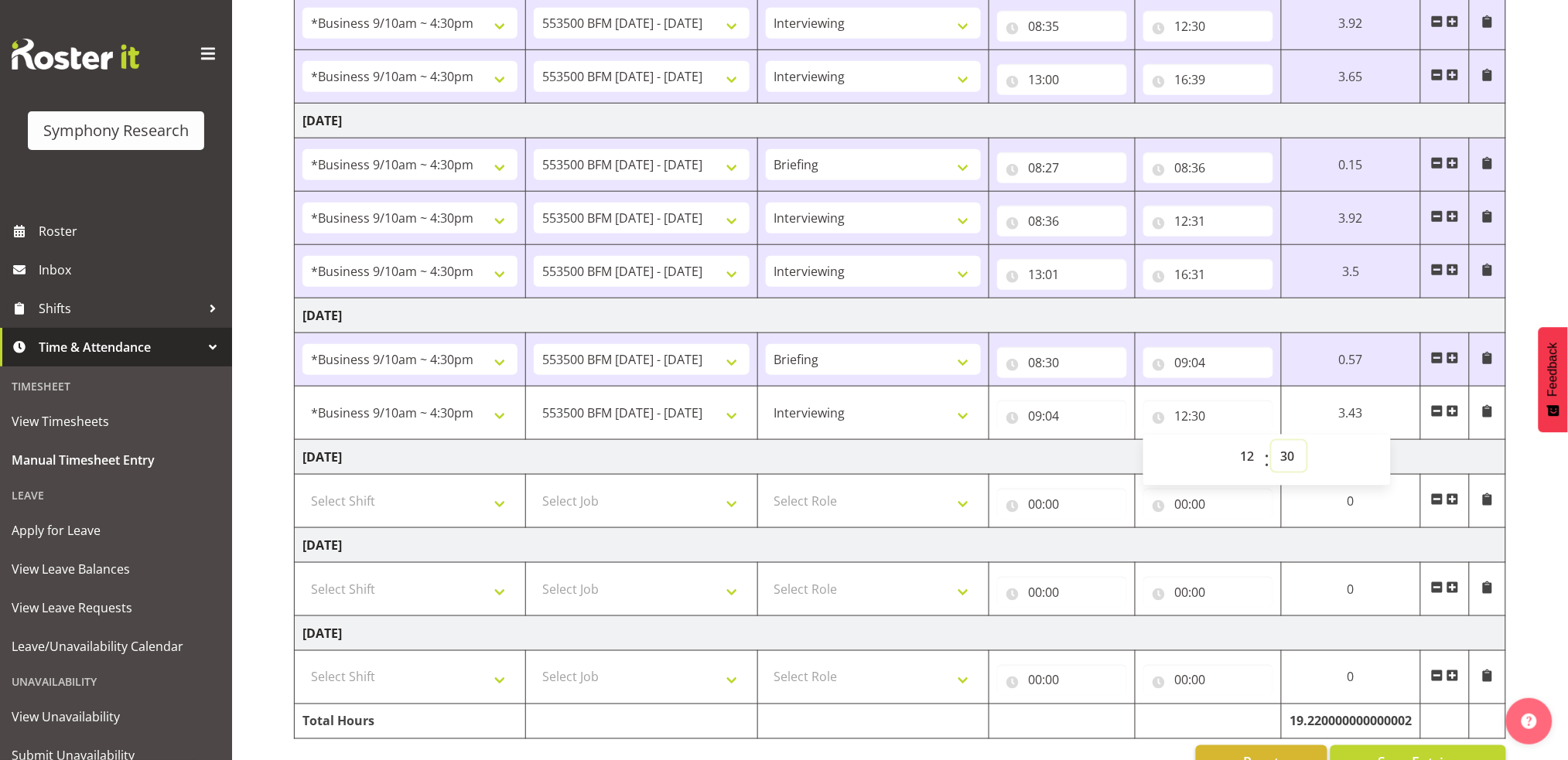
scroll to position [471, 0]
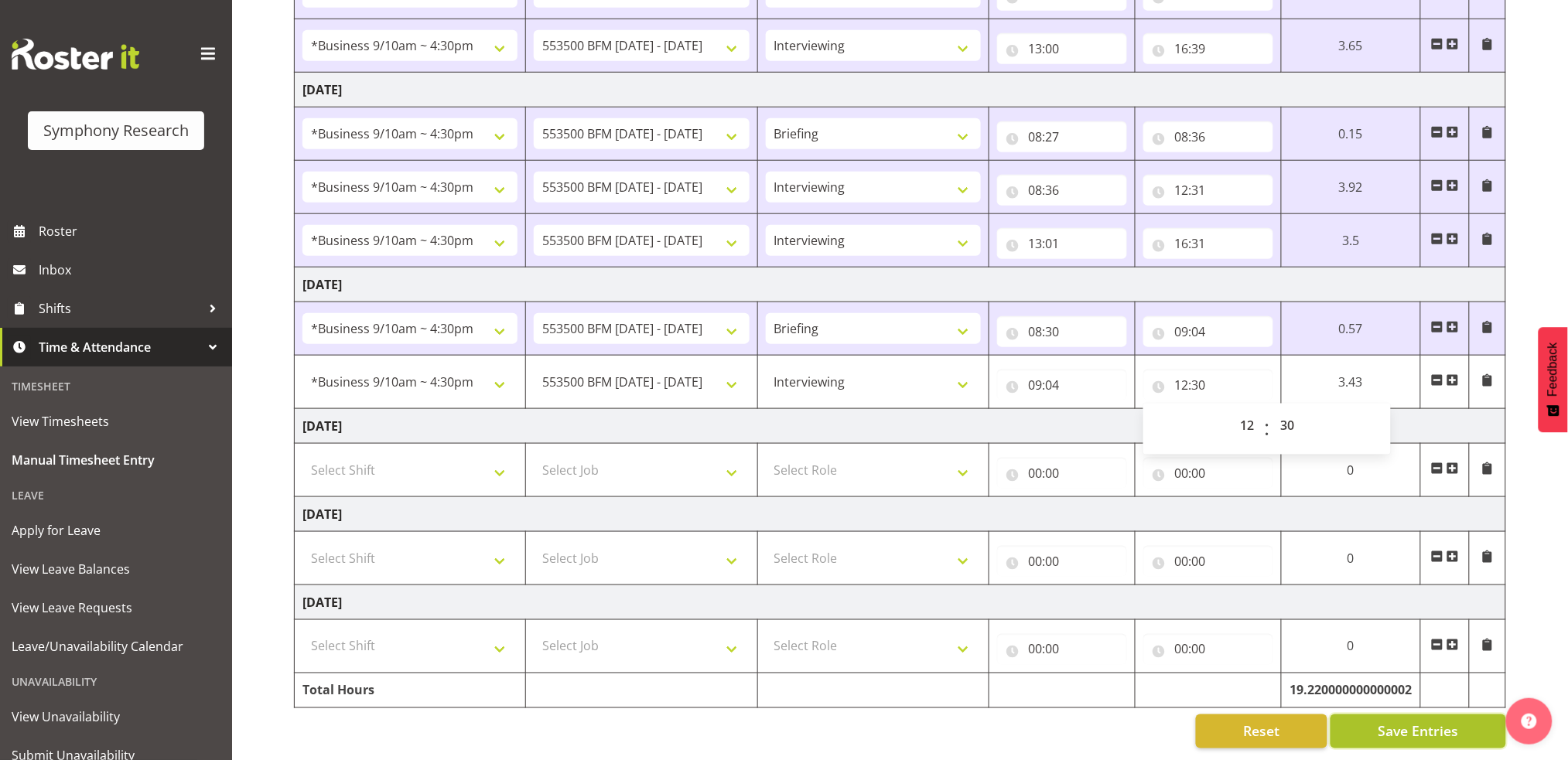
click at [1451, 722] on span "Save Entries" at bounding box center [1418, 731] width 80 height 20
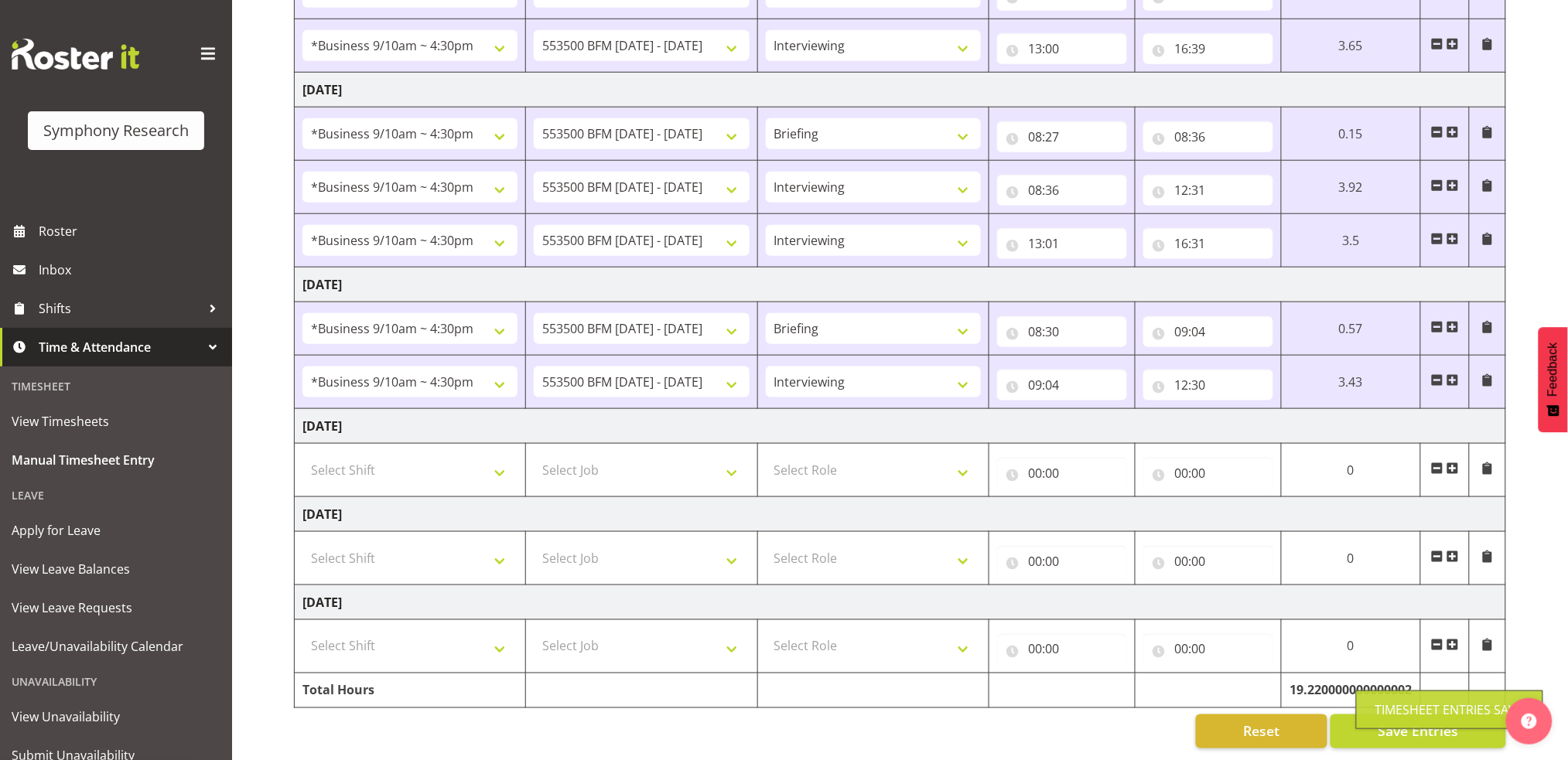
click at [1454, 374] on span at bounding box center [1453, 380] width 12 height 12
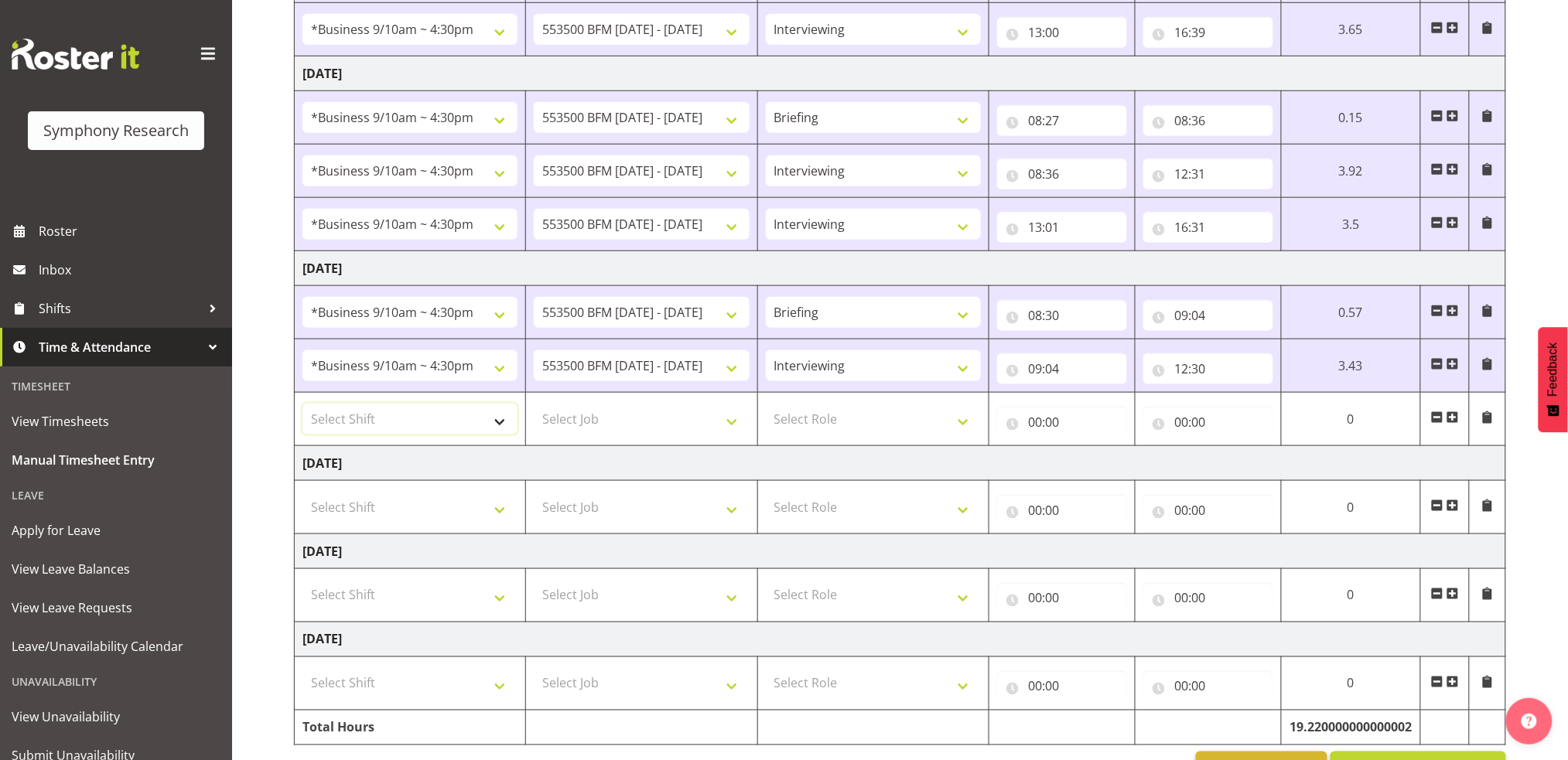
click at [500, 425] on select "Select Shift !!Project Briefing (Job to be assigned) !!Weekend Residential (Ros…" at bounding box center [410, 419] width 215 height 31
select select "1605"
click at [302, 404] on select "Select Shift !!Project Briefing (Job to be assigned) !!Weekend Residential (Ros…" at bounding box center [410, 419] width 215 height 31
click at [500, 122] on select "!!Project Briefing (Job to be assigned) !!Weekend Residential (Roster IT Shift …" at bounding box center [410, 118] width 215 height 31
select select "1605"
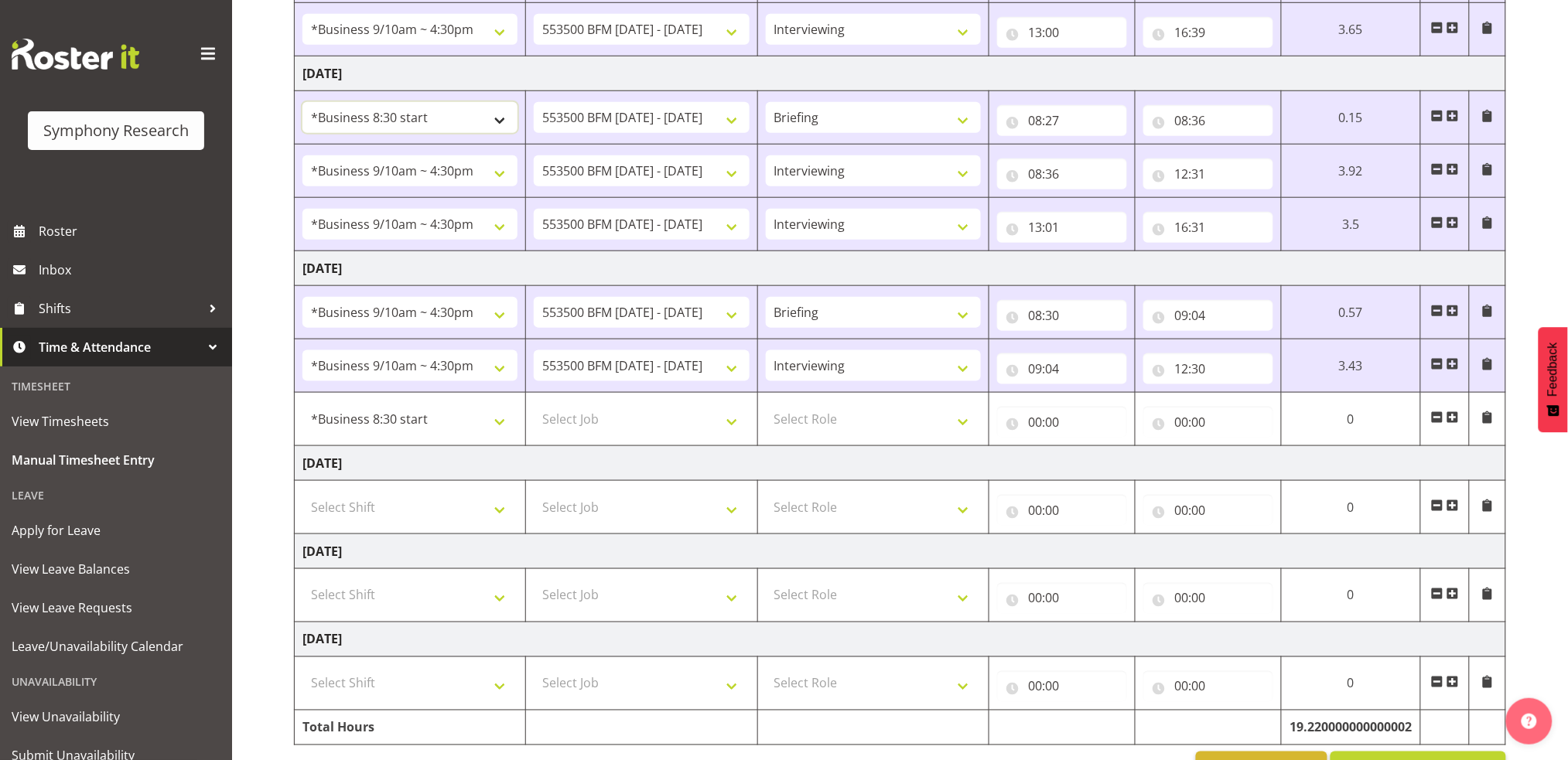
click at [302, 102] on select "!!Project Briefing (Job to be assigned) !!Weekend Residential (Roster IT Shift …" at bounding box center [410, 118] width 215 height 31
click at [734, 123] on select "550060 IF Admin 553492 World Poll Aus Wave 2 Main 2025 553500 BFM Jul - Sep 202…" at bounding box center [641, 118] width 215 height 31
click at [534, 102] on select "550060 IF Admin 553492 World Poll Aus Wave 2 Main 2025 553500 BFM Jul - Sep 202…" at bounding box center [641, 118] width 215 height 31
click at [501, 176] on select "!!Project Briefing (Job to be assigned) !!Weekend Residential (Roster IT Shift …" at bounding box center [410, 171] width 215 height 31
select select "1605"
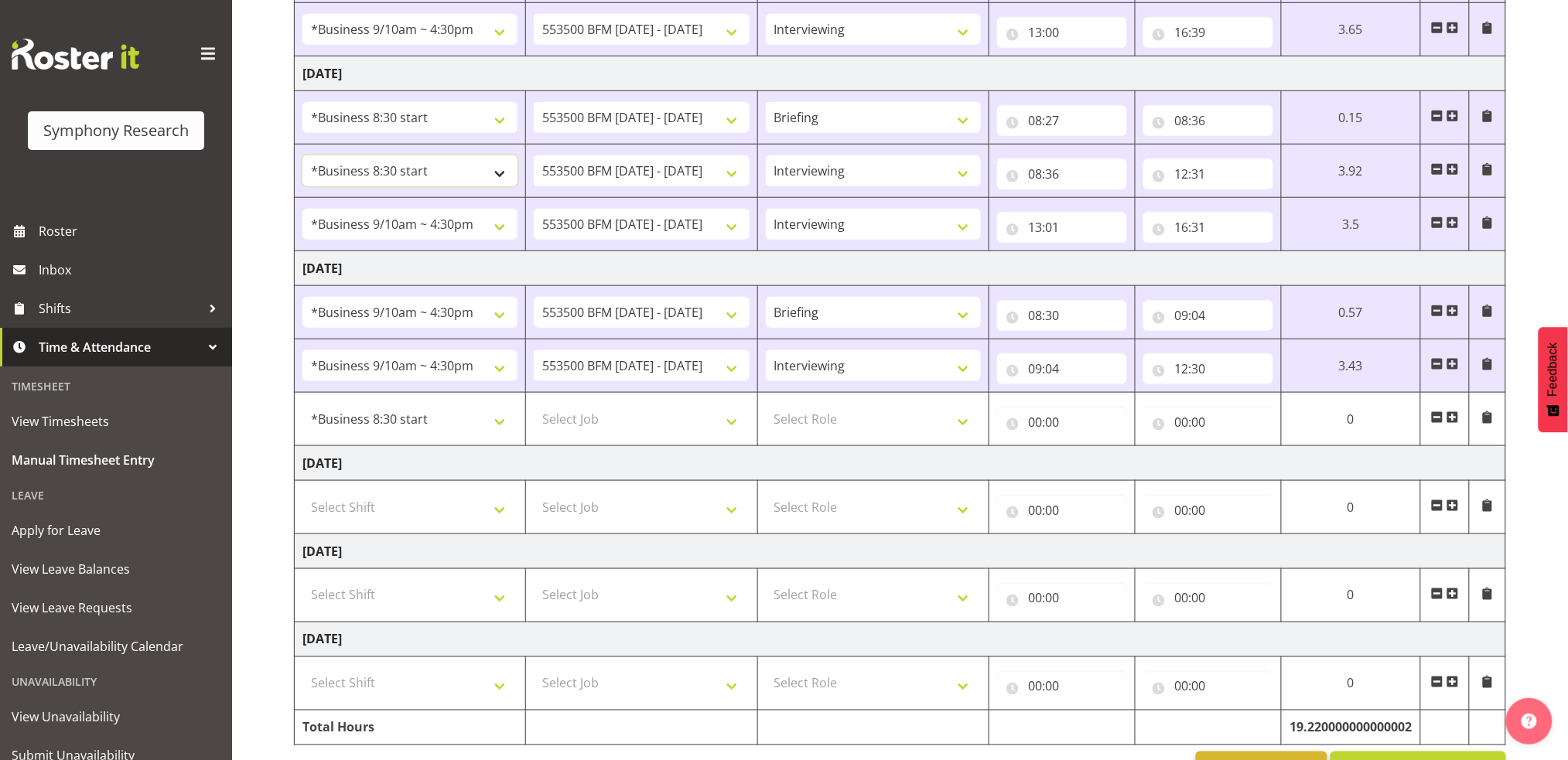
click at [302, 155] on select "!!Project Briefing (Job to be assigned) !!Weekend Residential (Roster IT Shift …" at bounding box center [410, 171] width 215 height 31
click at [503, 226] on select "!!Project Briefing (Job to be assigned) !!Weekend Residential (Roster IT Shift …" at bounding box center [410, 225] width 215 height 31
select select "1605"
click at [302, 209] on select "!!Project Briefing (Job to be assigned) !!Weekend Residential (Roster IT Shift …" at bounding box center [410, 225] width 215 height 31
click at [504, 315] on select "!!Project Briefing (Job to be assigned) !!Weekend Residential (Roster IT Shift …" at bounding box center [410, 312] width 215 height 31
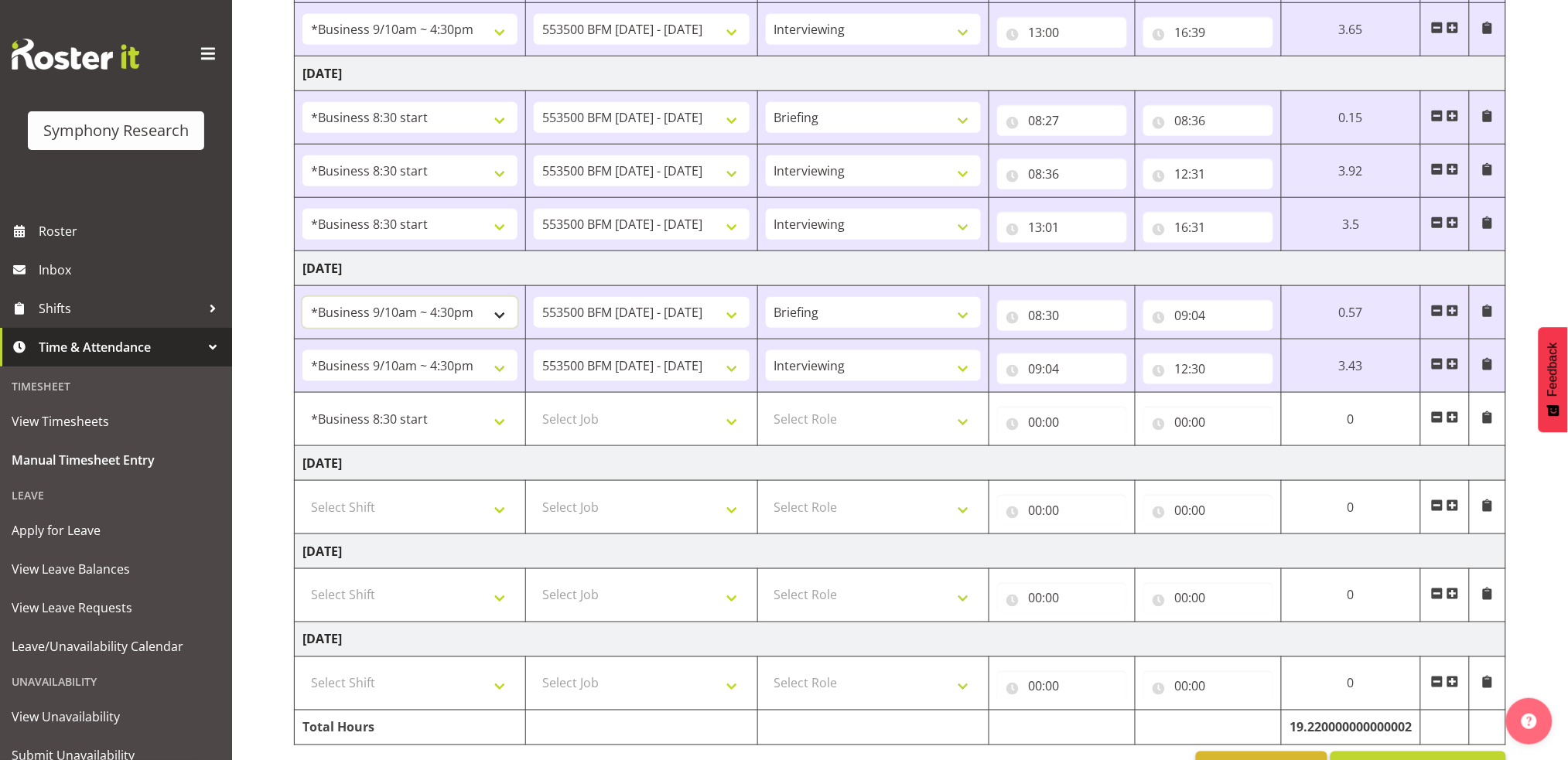
select select "1605"
click at [302, 297] on select "!!Project Briefing (Job to be assigned) !!Weekend Residential (Roster IT Shift …" at bounding box center [410, 312] width 215 height 31
click at [501, 370] on select "!!Project Briefing (Job to be assigned) !!Weekend Residential (Roster IT Shift …" at bounding box center [410, 366] width 215 height 31
select select "1605"
click at [302, 351] on select "!!Project Briefing (Job to be assigned) !!Weekend Residential (Roster IT Shift …" at bounding box center [410, 366] width 215 height 31
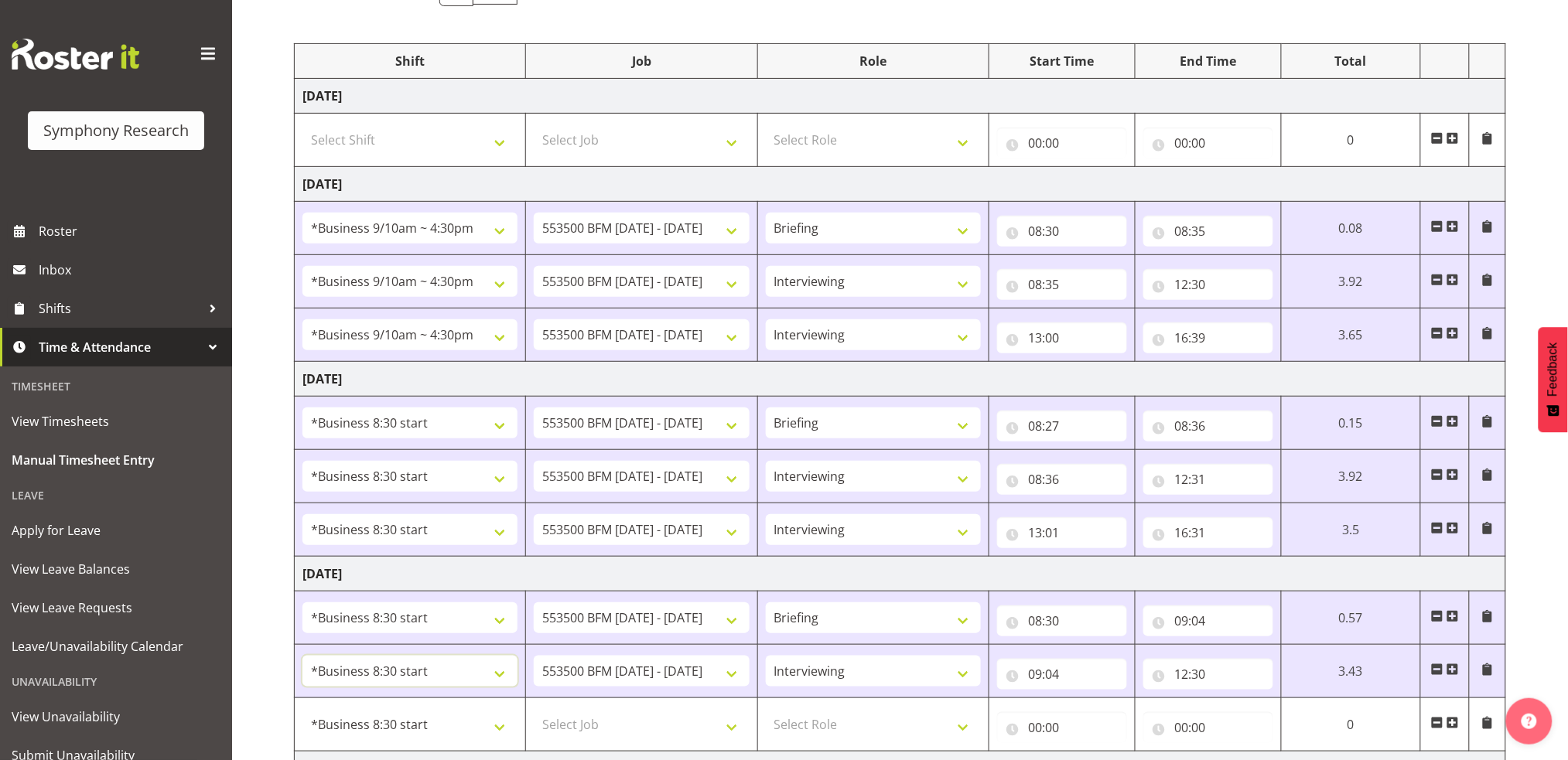
scroll to position [146, 0]
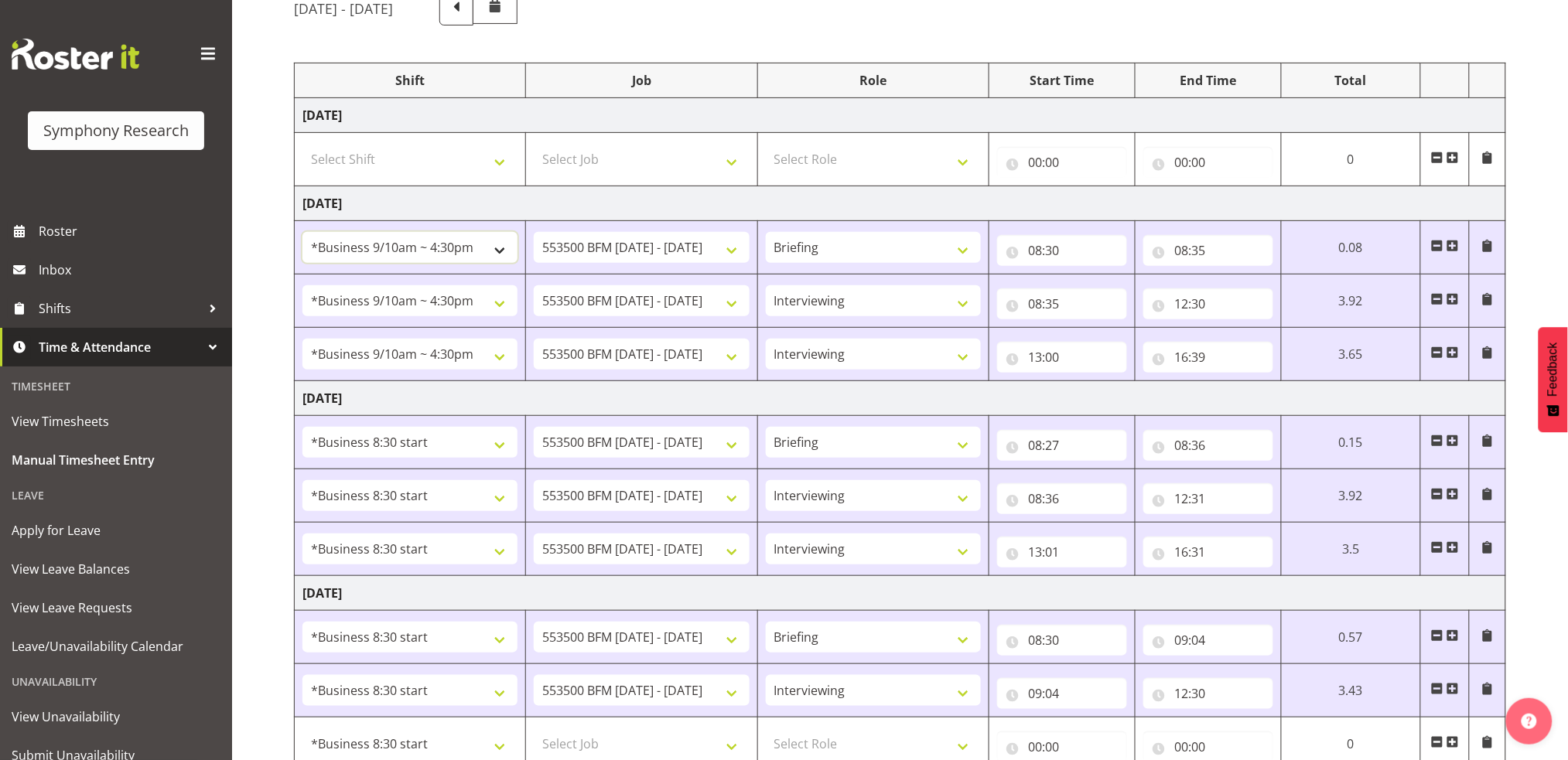
click at [498, 248] on select "!!Project Briefing (Job to be assigned) !!Weekend Residential (Roster IT Shift …" at bounding box center [410, 248] width 215 height 31
select select "1605"
click at [302, 232] on select "!!Project Briefing (Job to be assigned) !!Weekend Residential (Roster IT Shift …" at bounding box center [410, 248] width 215 height 31
click at [497, 304] on select "!!Project Briefing (Job to be assigned) !!Weekend Residential (Roster IT Shift …" at bounding box center [410, 301] width 215 height 31
select select "1605"
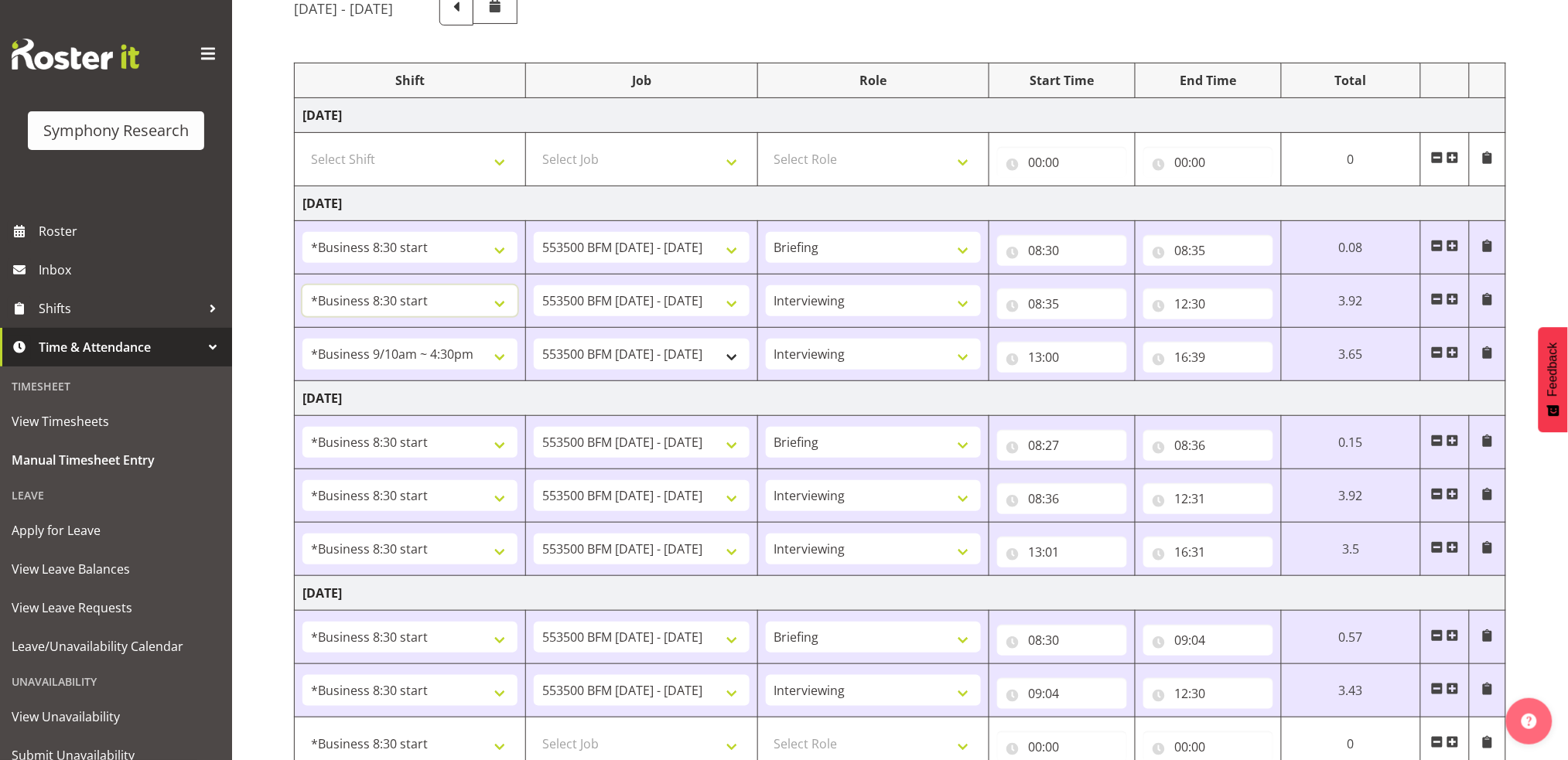
click at [302, 285] on select "!!Project Briefing (Job to be assigned) !!Weekend Residential (Roster IT Shift …" at bounding box center [410, 301] width 215 height 31
click at [500, 359] on select "!!Project Briefing (Job to be assigned) !!Weekend Residential (Roster IT Shift …" at bounding box center [410, 355] width 215 height 31
select select "1605"
click at [302, 339] on select "!!Project Briefing (Job to be assigned) !!Weekend Residential (Roster IT Shift …" at bounding box center [410, 355] width 215 height 31
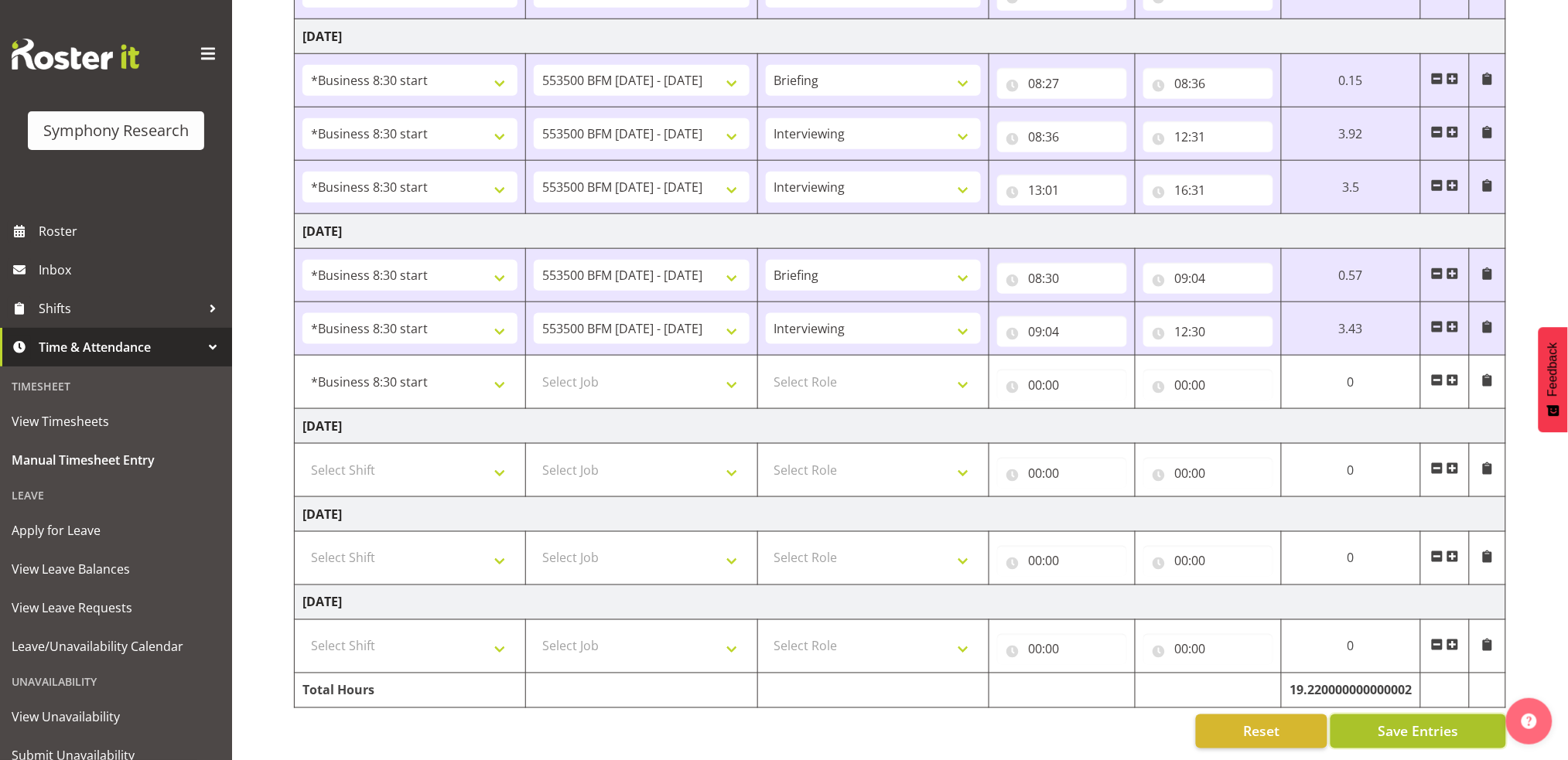
click at [1413, 722] on span "Save Entries" at bounding box center [1418, 731] width 80 height 20
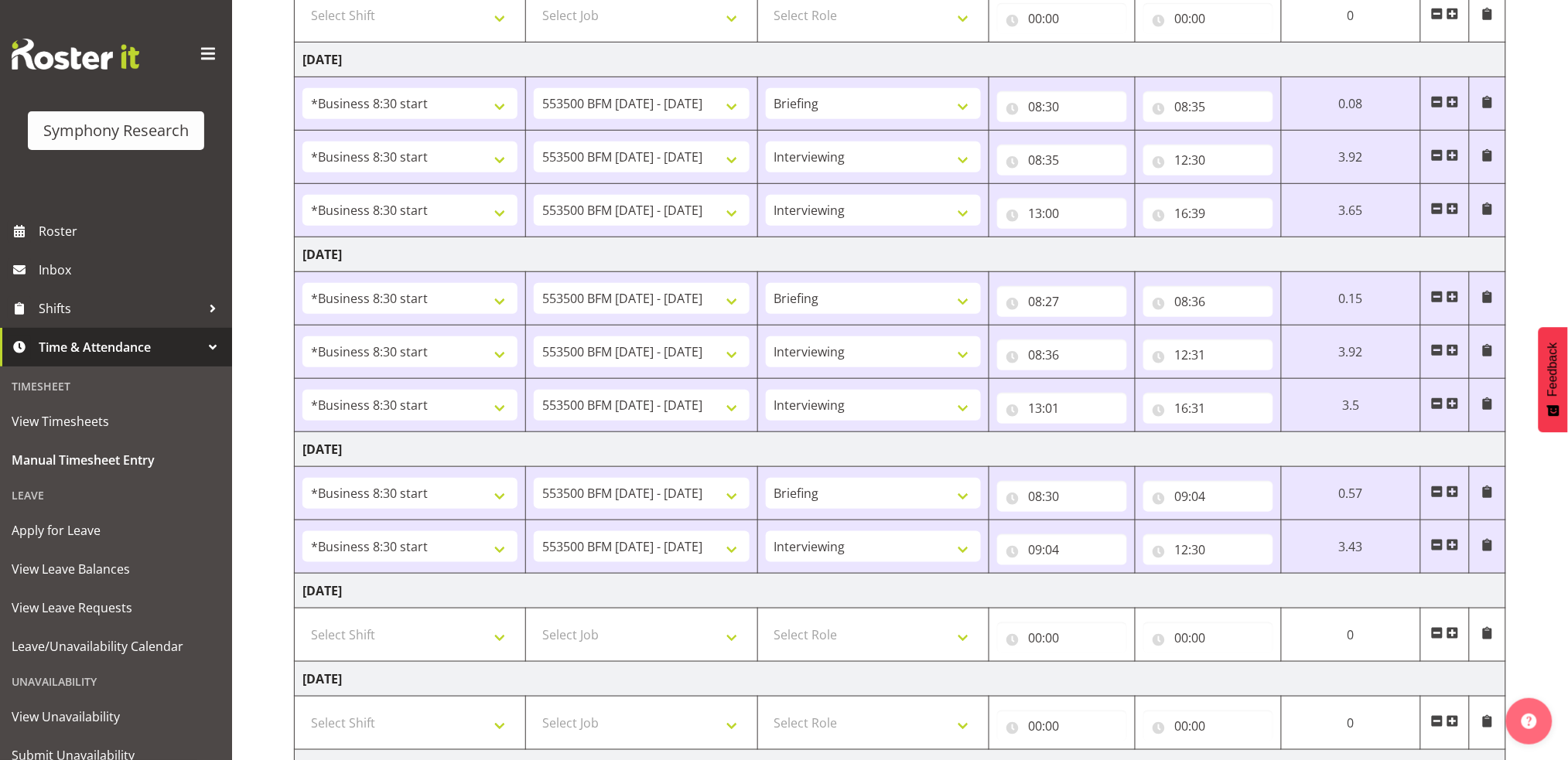
scroll to position [471, 0]
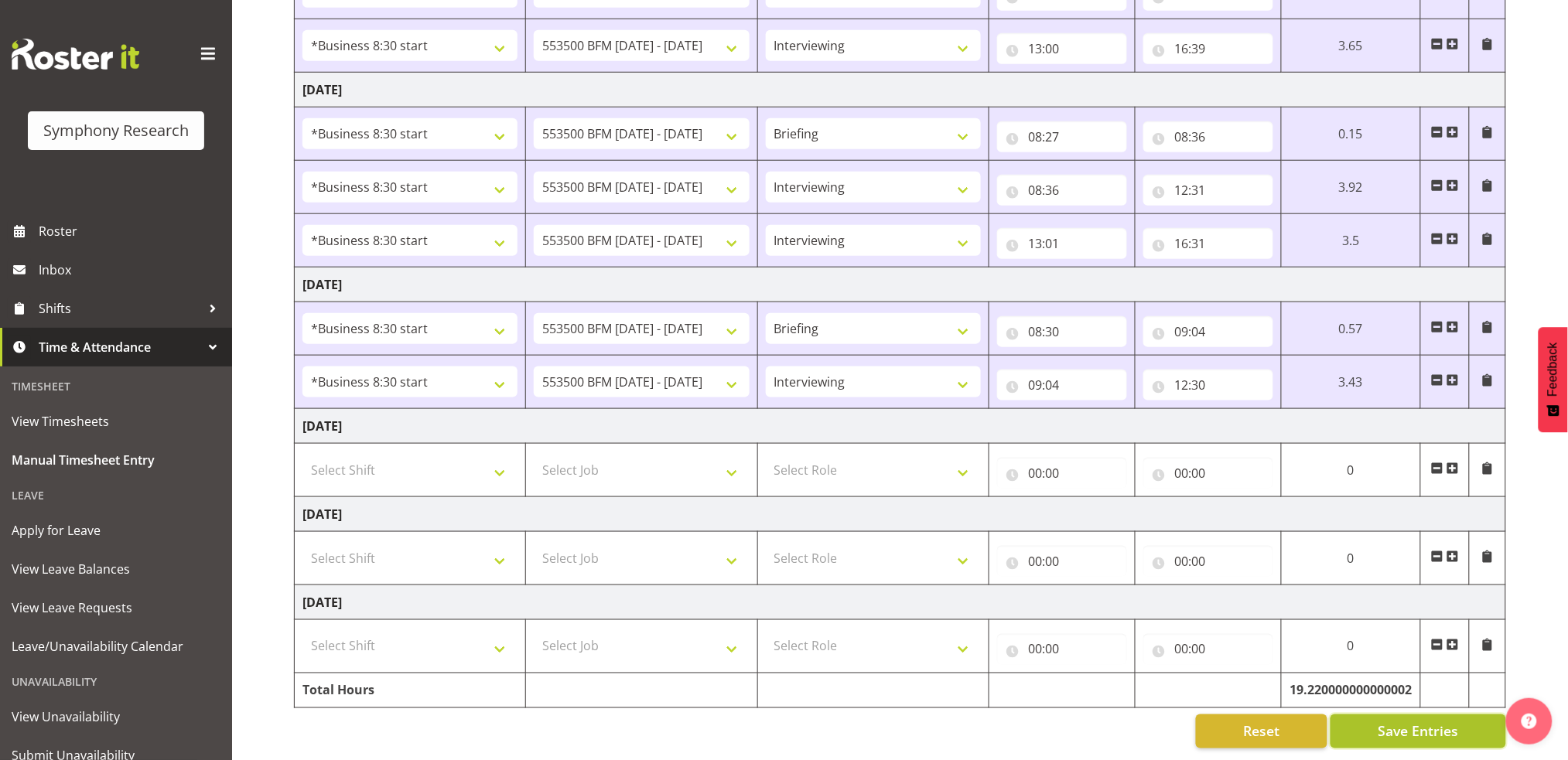
click at [1422, 722] on span "Save Entries" at bounding box center [1418, 731] width 80 height 20
click at [1453, 374] on span at bounding box center [1453, 380] width 12 height 12
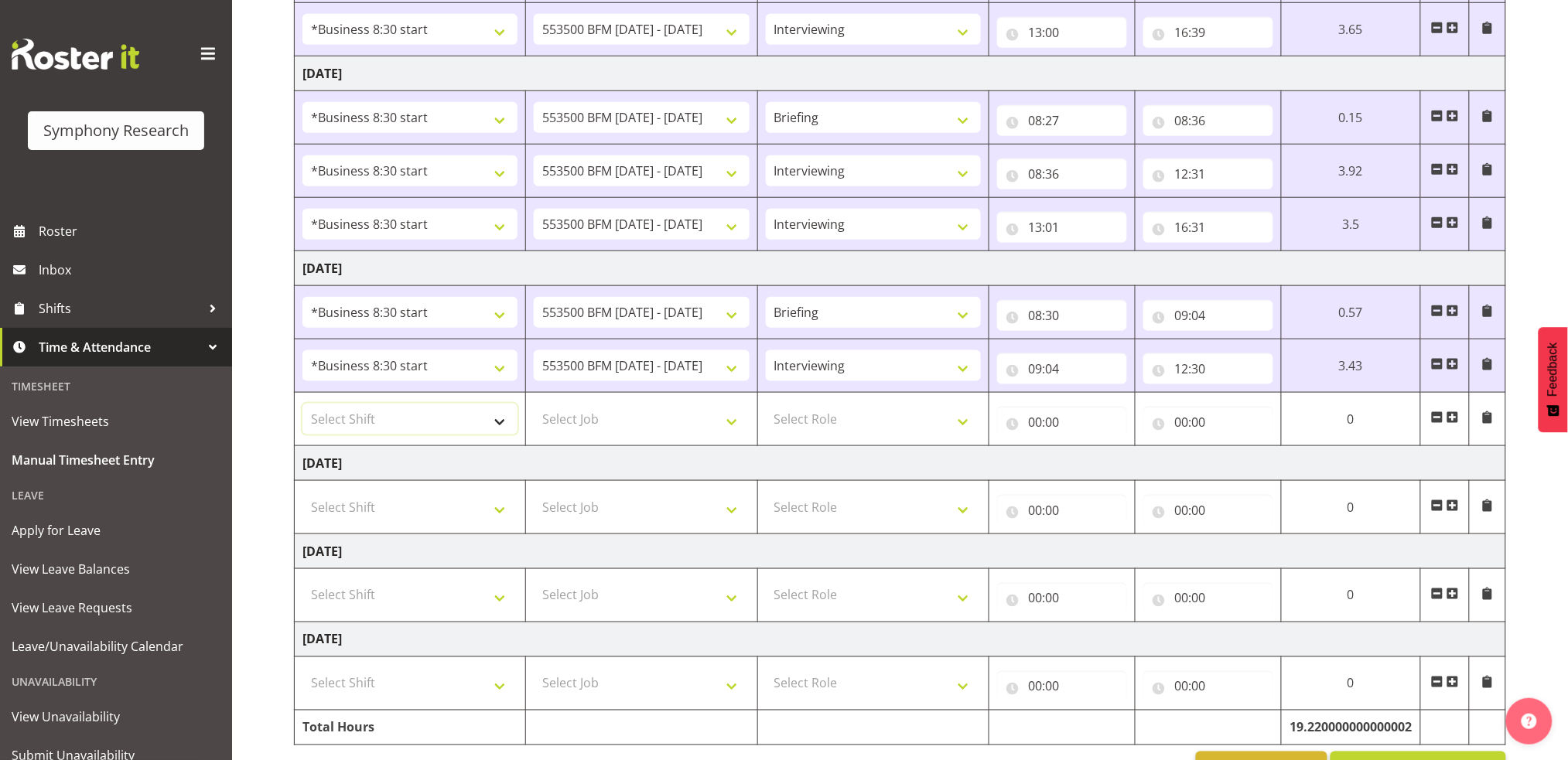
click at [500, 427] on select "Select Shift !!Project Briefing (Job to be assigned) !!Weekend Residential (Ros…" at bounding box center [410, 419] width 215 height 31
select select "1605"
click at [302, 404] on select "Select Shift !!Project Briefing (Job to be assigned) !!Weekend Residential (Ros…" at bounding box center [410, 419] width 215 height 31
click at [734, 425] on select "Select Job 550060 IF Admin 553492 World Poll Aus Wave 2 Main 2025 553500 BFM Ju…" at bounding box center [641, 419] width 215 height 31
select select "10242"
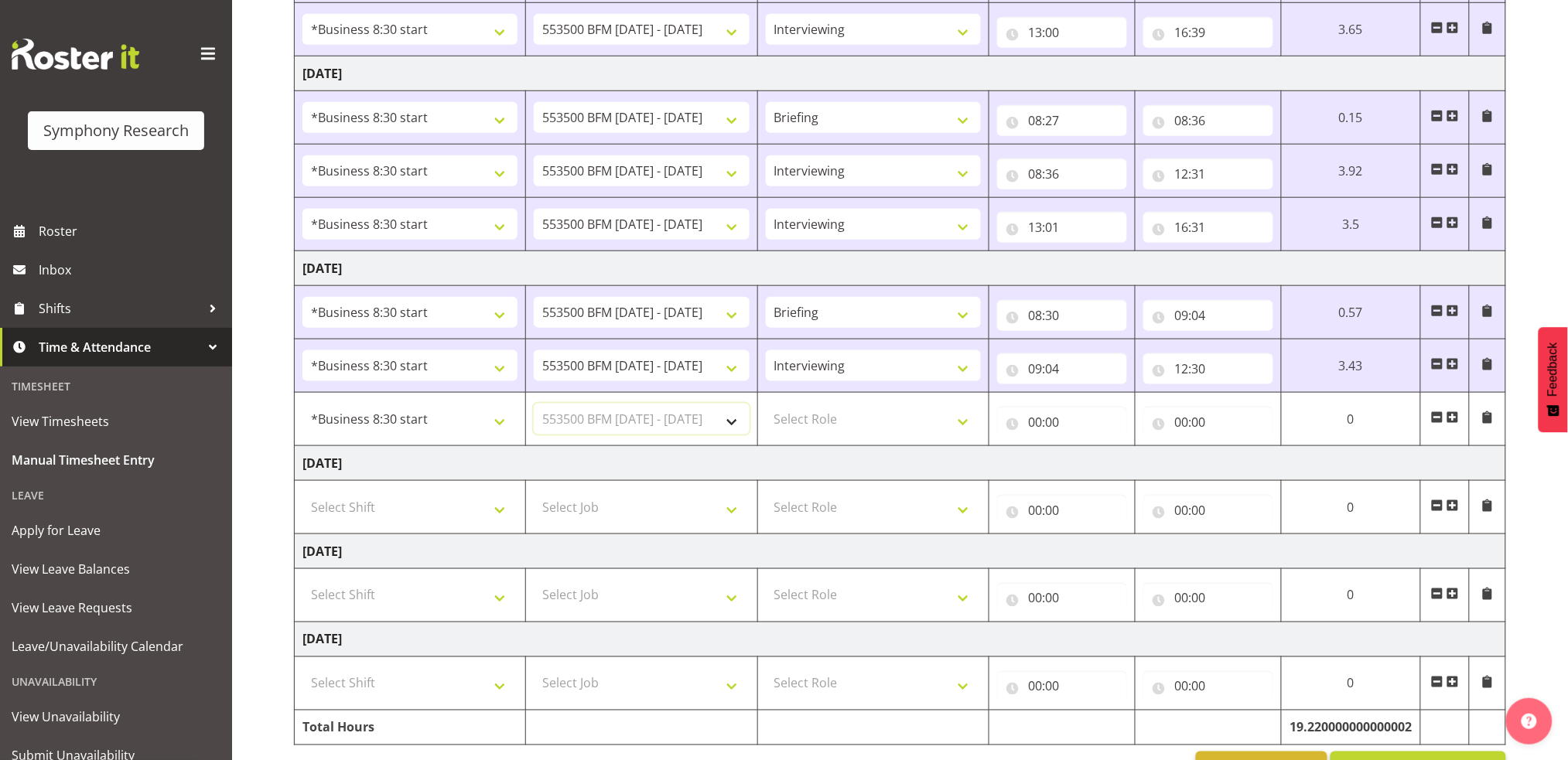
click at [534, 404] on select "Select Job 550060 IF Admin 553492 World Poll Aus Wave 2 Main 2025 553500 BFM Ju…" at bounding box center [641, 419] width 215 height 31
click at [961, 427] on select "Select Role Briefing Interviewing" at bounding box center [873, 419] width 215 height 31
select select "47"
click at [766, 404] on select "Select Role Briefing Interviewing" at bounding box center [873, 419] width 215 height 31
click at [1035, 425] on input "00:00" at bounding box center [1062, 422] width 130 height 31
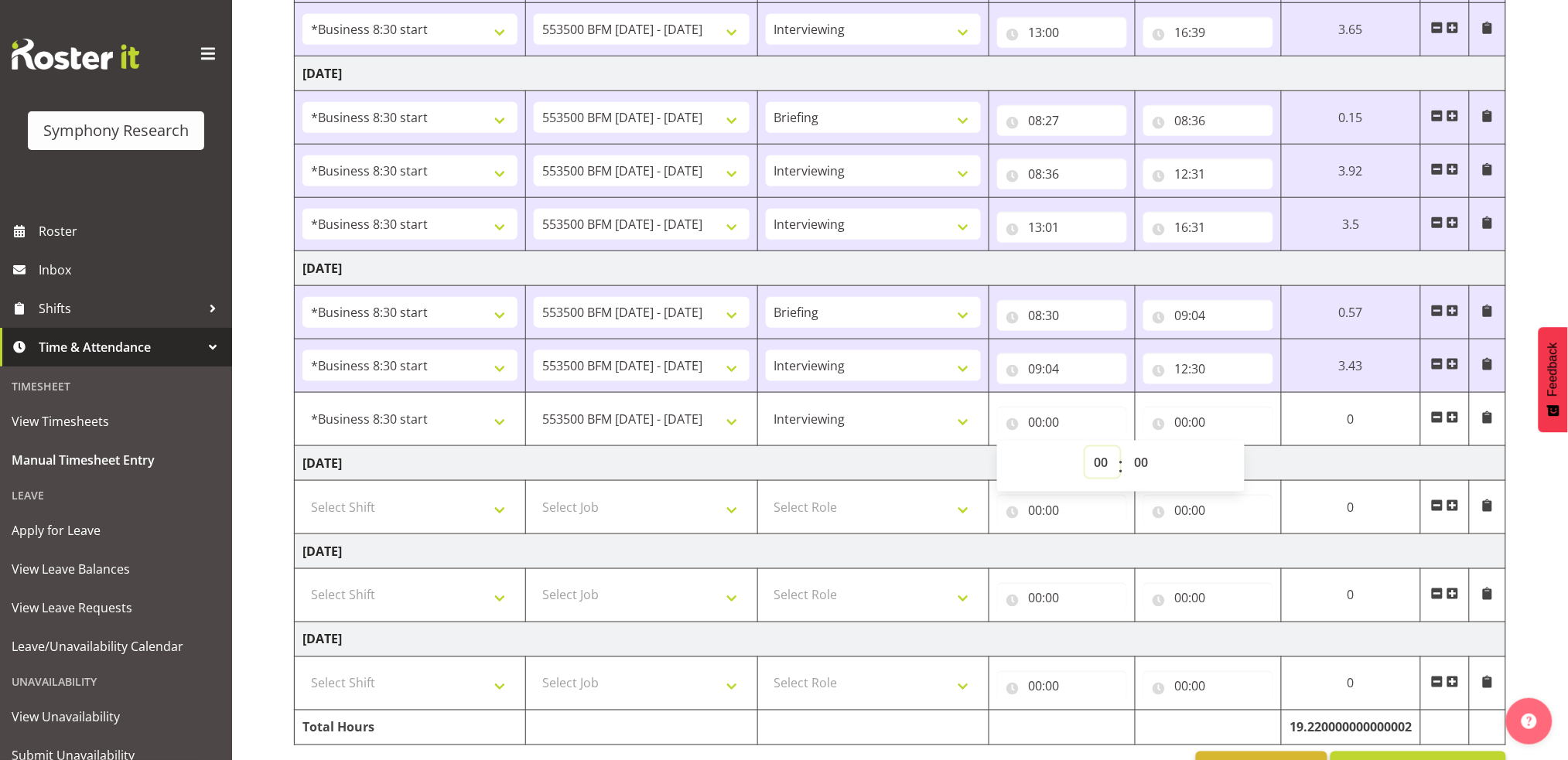
click at [1099, 458] on select "00 01 02 03 04 05 06 07 08 09 10 11 12 13 14 15 16 17 18 19 20 21 22 23" at bounding box center [1103, 463] width 35 height 31
select select "13"
click at [1086, 447] on select "00 01 02 03 04 05 06 07 08 09 10 11 12 13 14 15 16 17 18 19 20 21 22 23" at bounding box center [1103, 463] width 35 height 31
type input "13:00"
click at [1178, 422] on input "00:00" at bounding box center [1208, 422] width 130 height 31
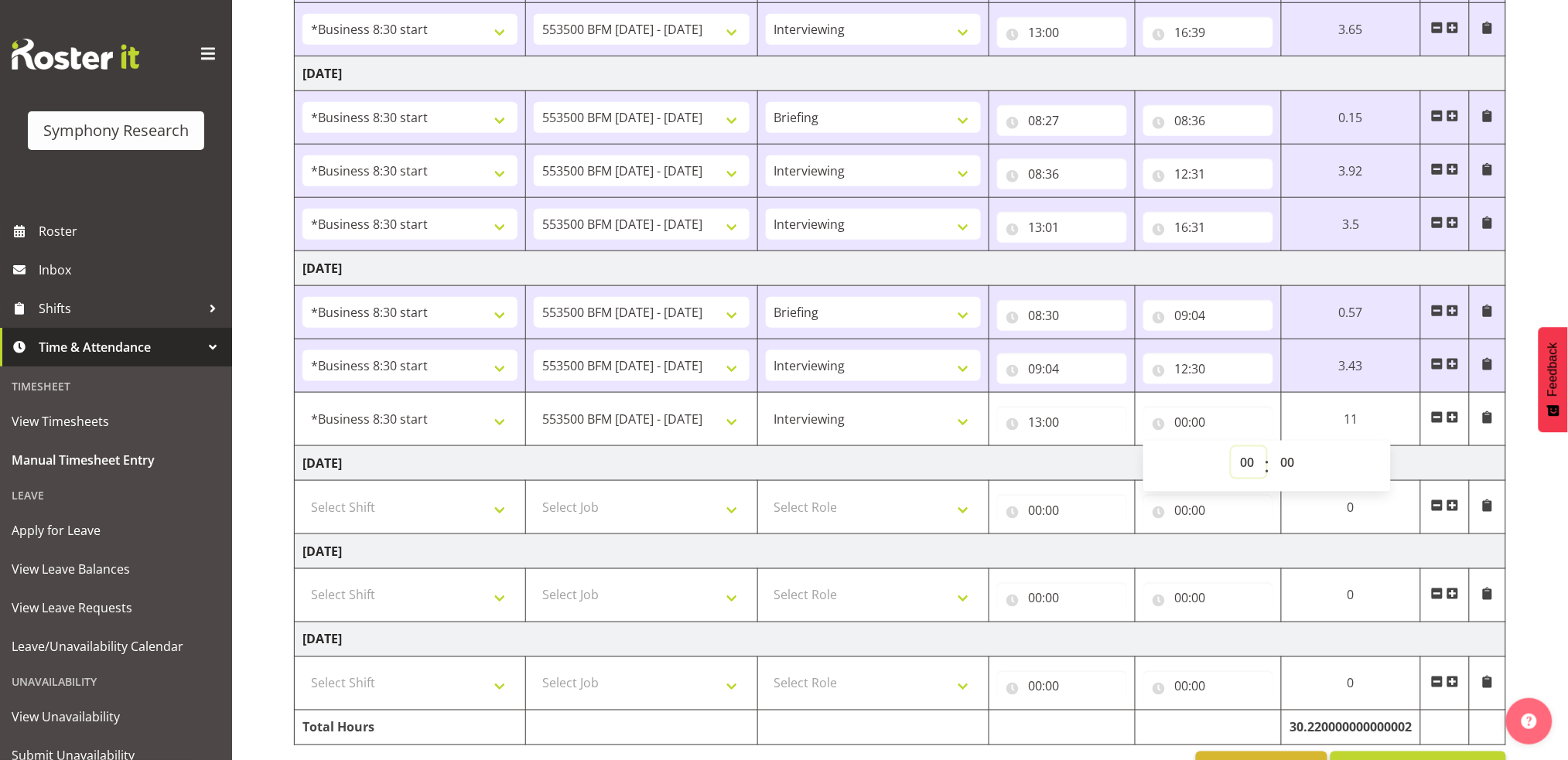
click at [1247, 462] on select "00 01 02 03 04 05 06 07 08 09 10 11 12 13 14 15 16 17 18 19 20 21 22 23" at bounding box center [1249, 463] width 35 height 31
select select "16"
click at [1232, 447] on select "00 01 02 03 04 05 06 07 08 09 10 11 12 13 14 15 16 17 18 19 20 21 22 23" at bounding box center [1249, 463] width 35 height 31
type input "16:00"
click at [1285, 461] on select "00 01 02 03 04 05 06 07 08 09 10 11 12 13 14 15 16 17 18 19 20 21 22 23 24 25 2…" at bounding box center [1289, 463] width 35 height 31
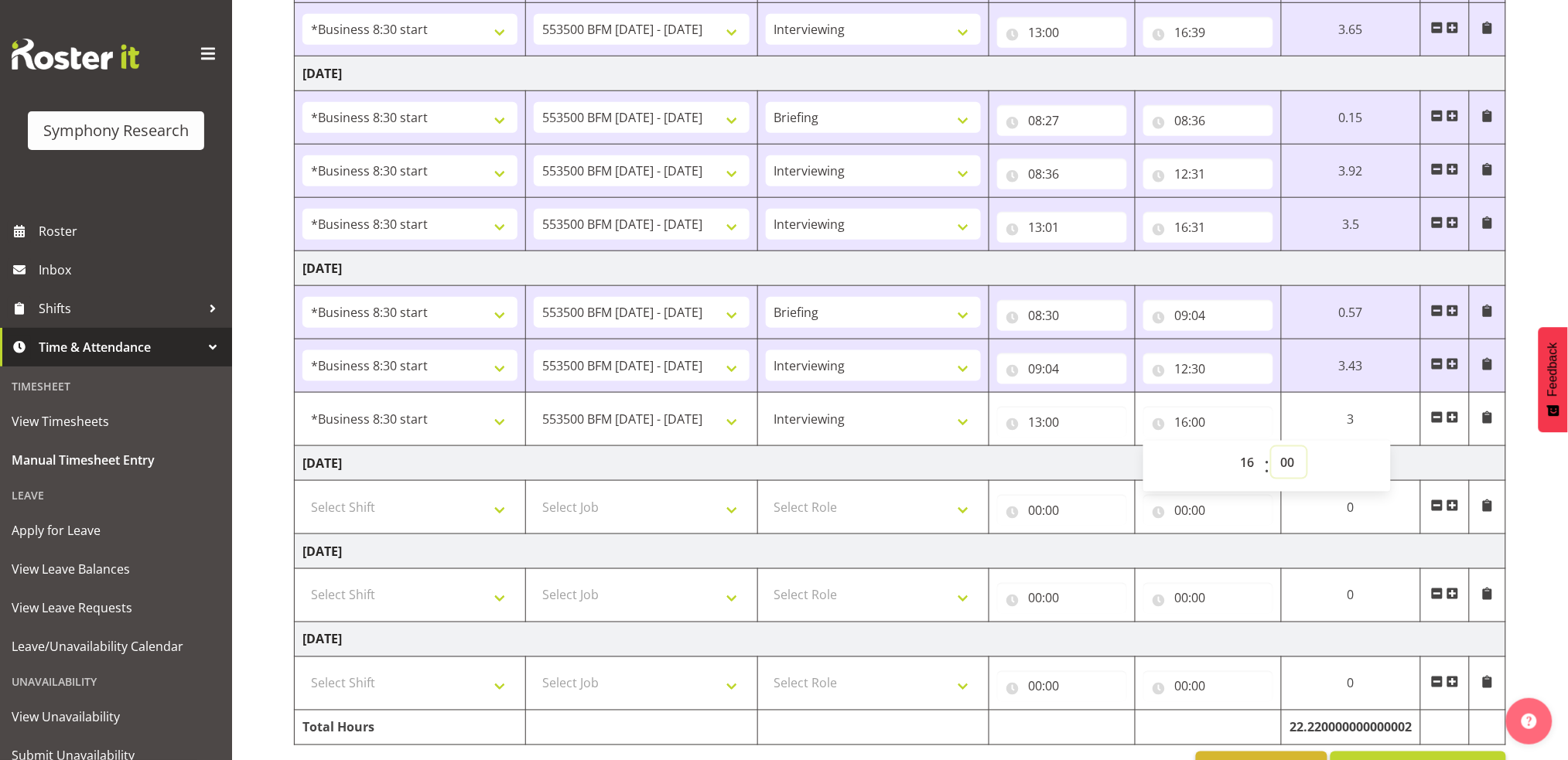
select select "41"
click at [1272, 447] on select "00 01 02 03 04 05 06 07 08 09 10 11 12 13 14 15 16 17 18 19 20 21 22 23 24 25 2…" at bounding box center [1289, 463] width 35 height 31
type input "16:41"
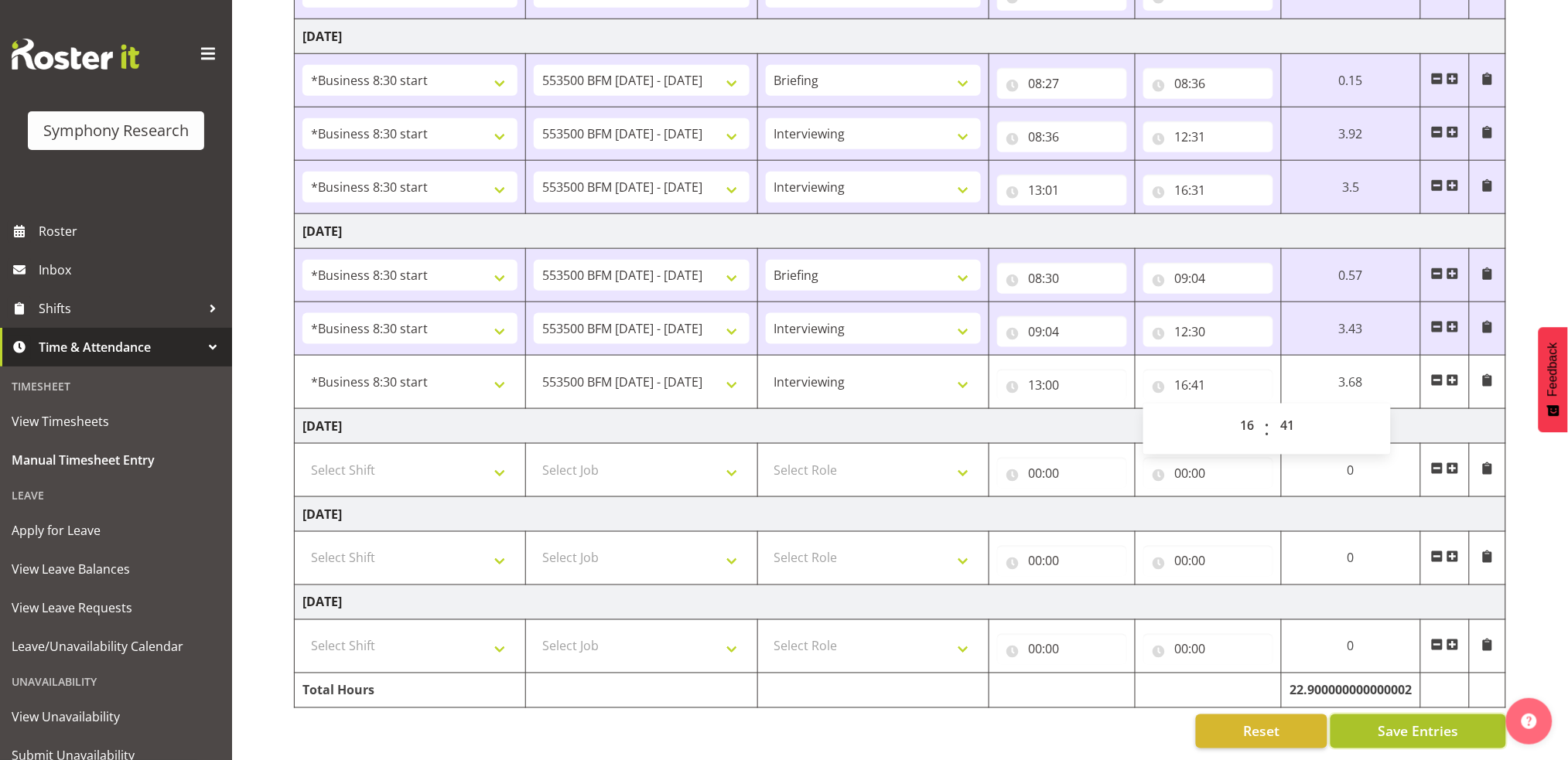
click at [1411, 722] on span "Save Entries" at bounding box center [1418, 731] width 80 height 20
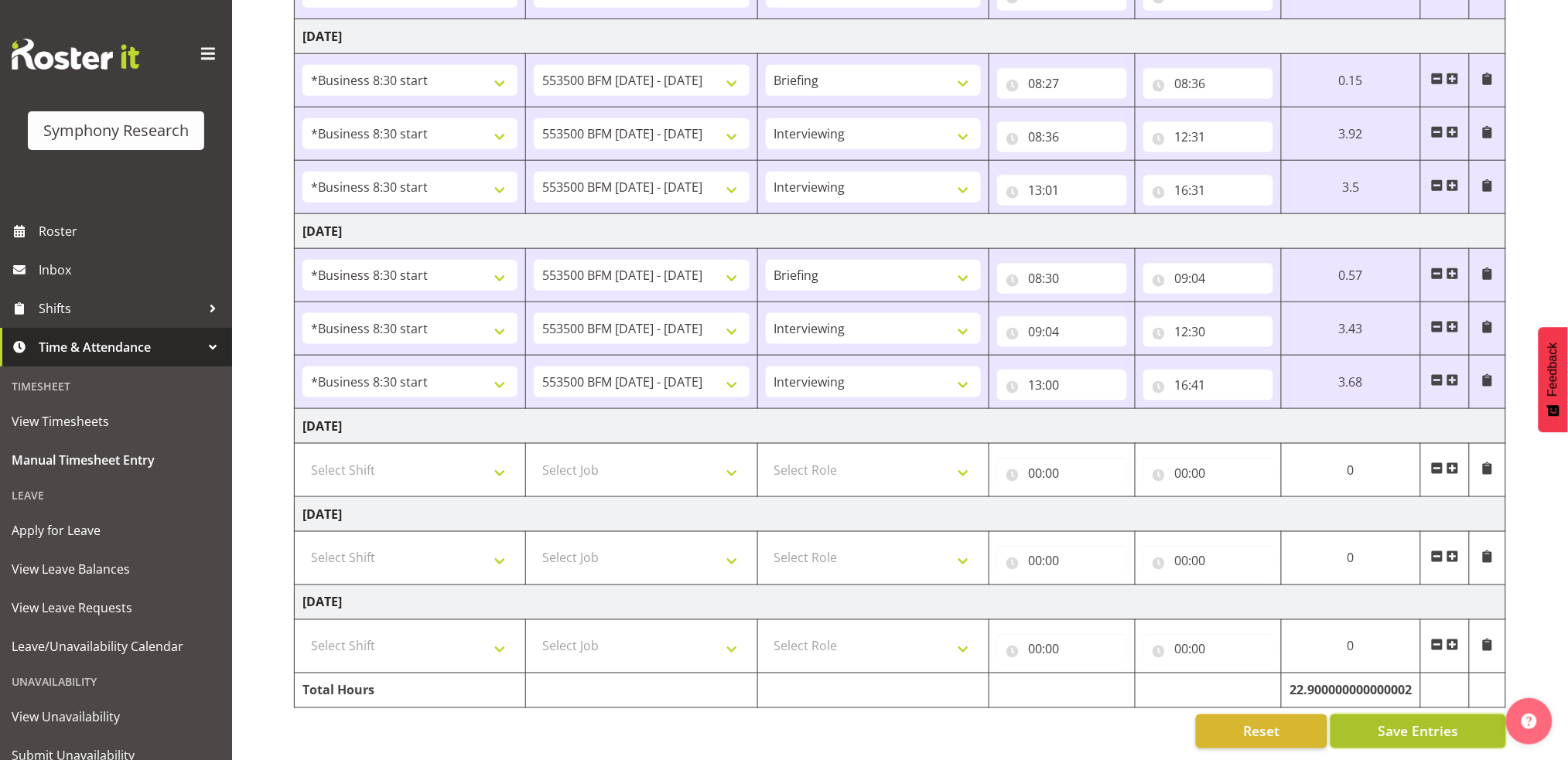
click at [1417, 722] on span "Save Entries" at bounding box center [1418, 731] width 80 height 20
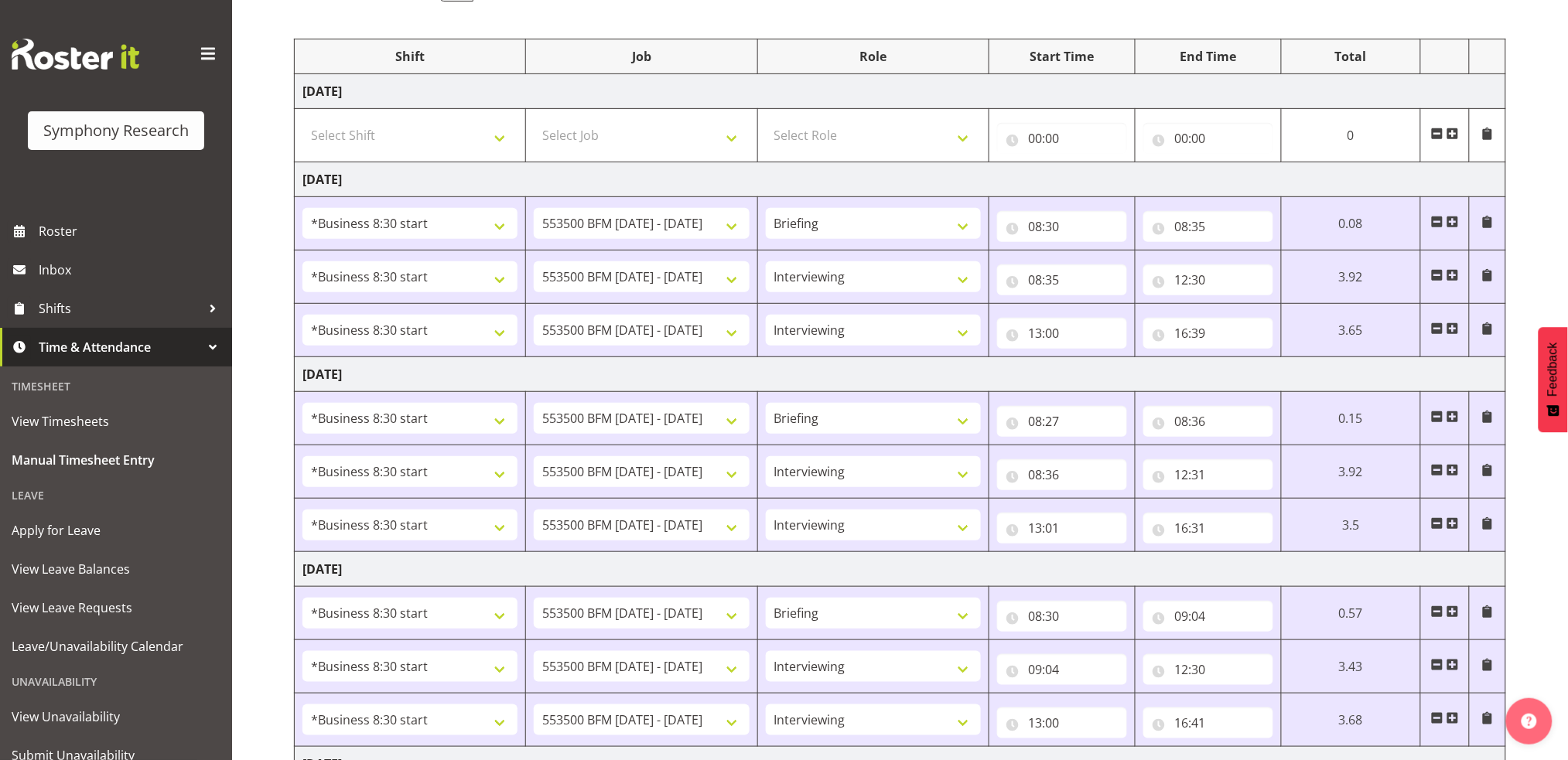
scroll to position [0, 0]
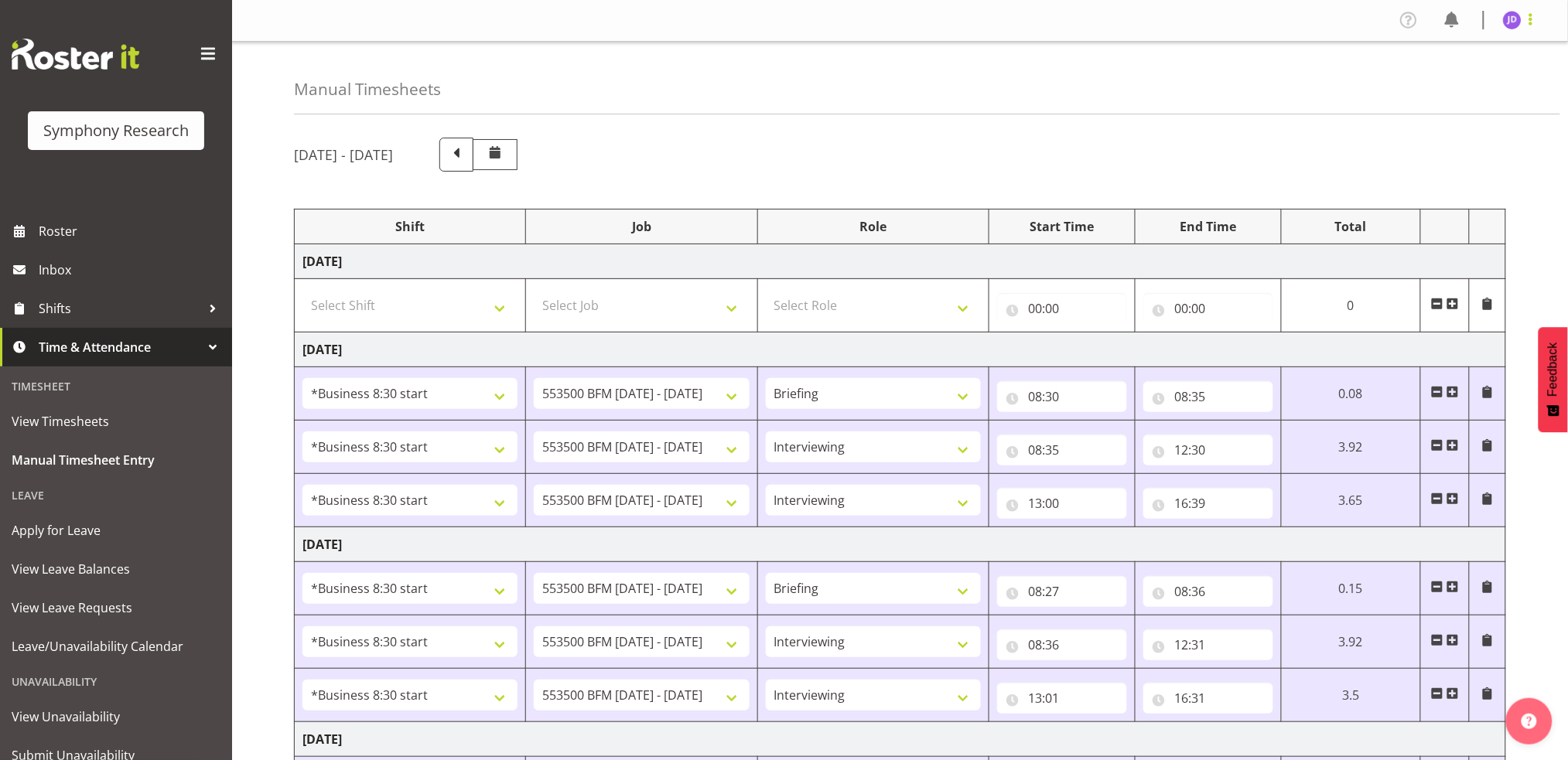
click at [1537, 21] on span at bounding box center [1530, 19] width 19 height 19
click at [1431, 83] on link "Log Out" at bounding box center [1466, 81] width 149 height 28
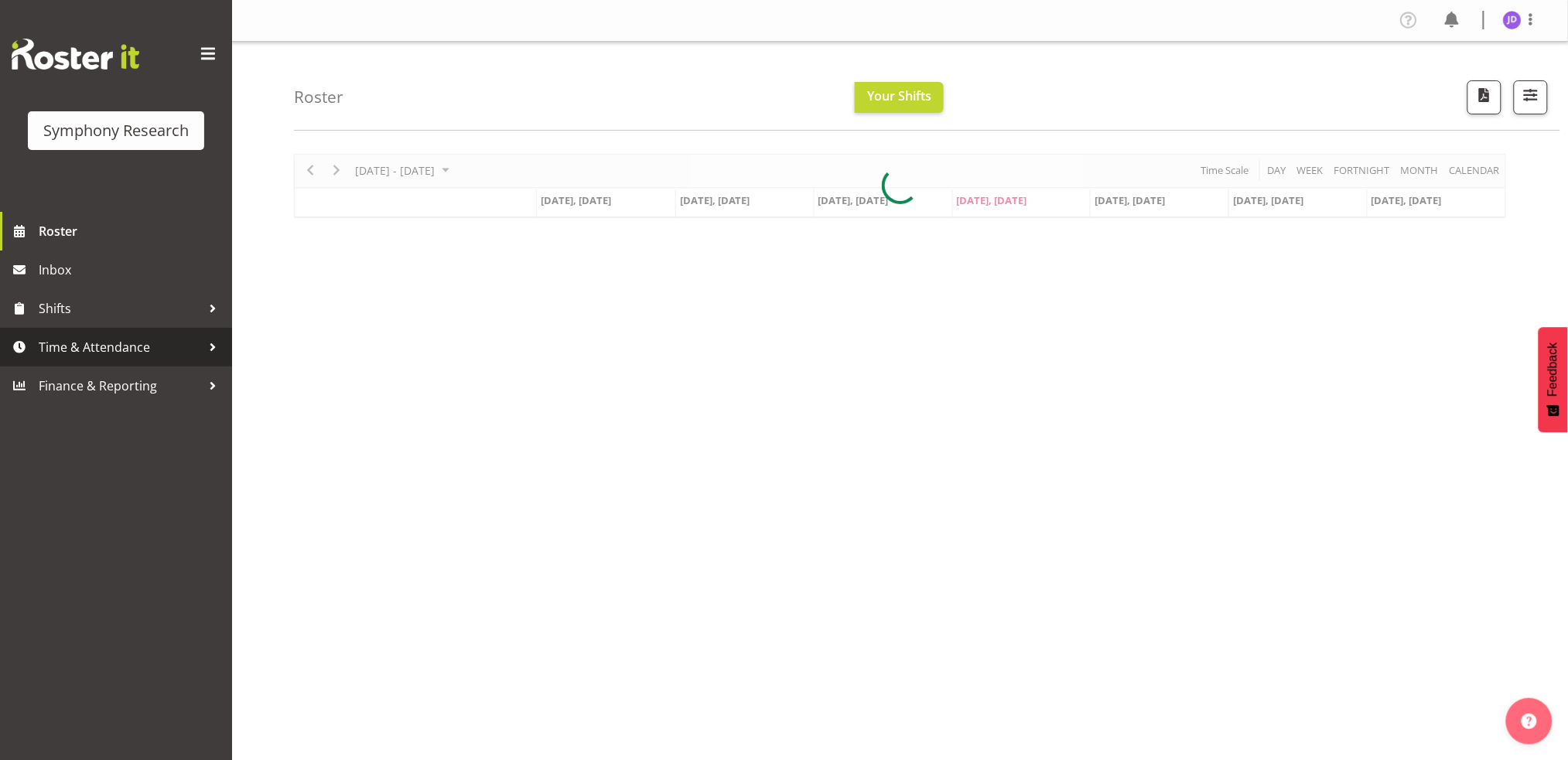
click at [106, 347] on span "Time & Attendance" at bounding box center [119, 347] width 163 height 23
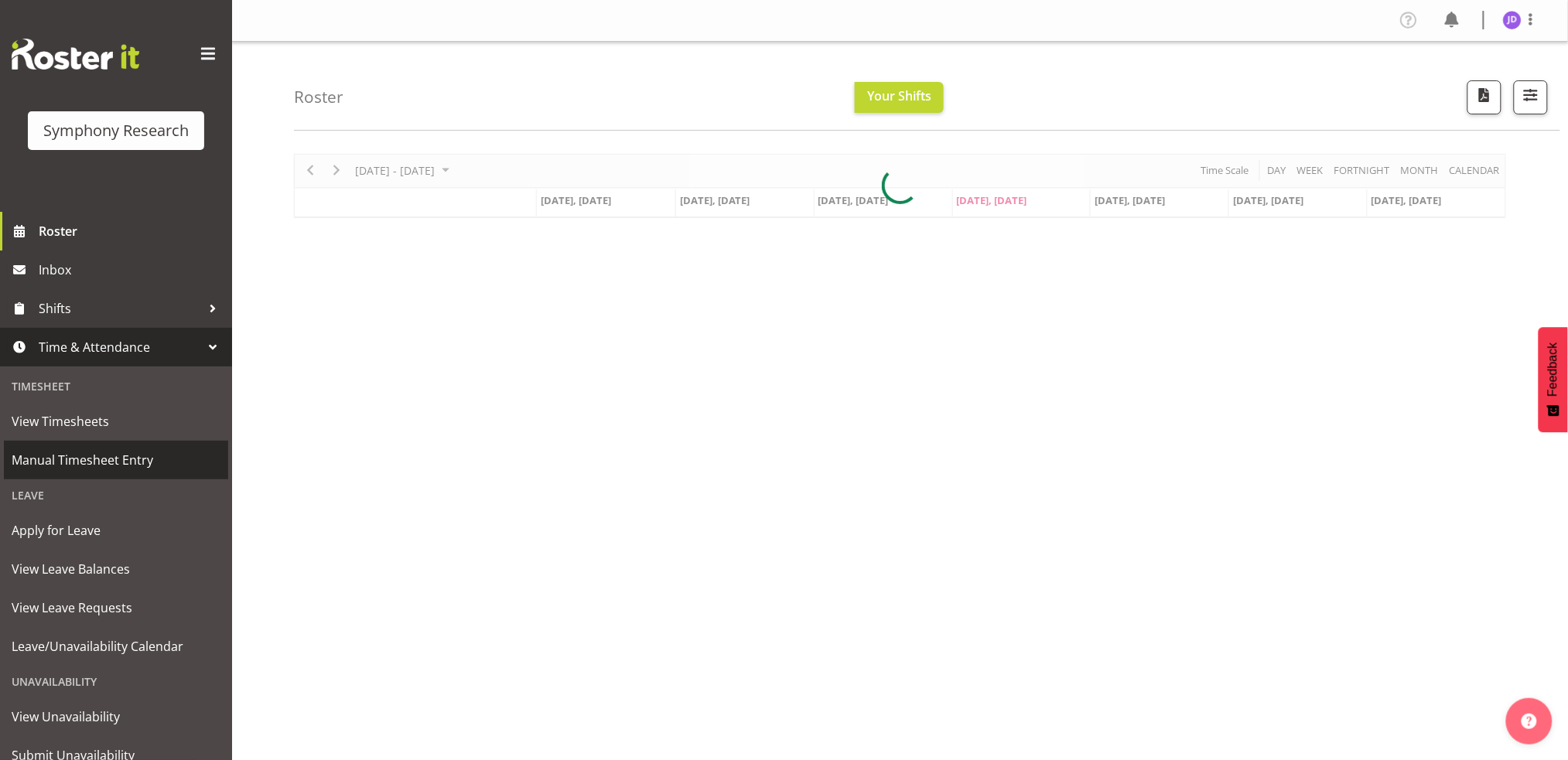
click at [111, 463] on span "Manual Timesheet Entry" at bounding box center [116, 460] width 209 height 23
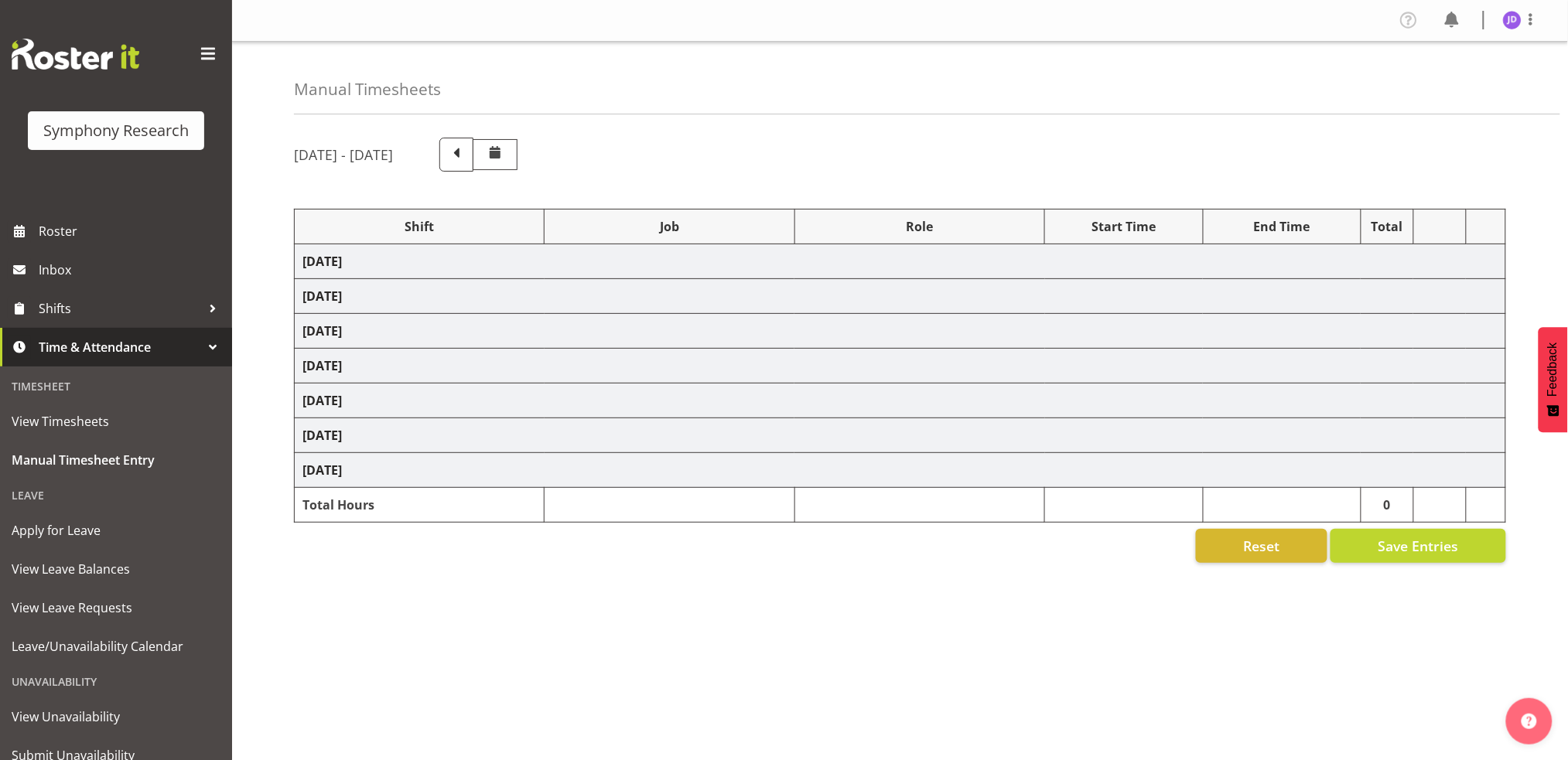
select select "1605"
select select "10242"
select select "1605"
select select "10242"
select select "47"
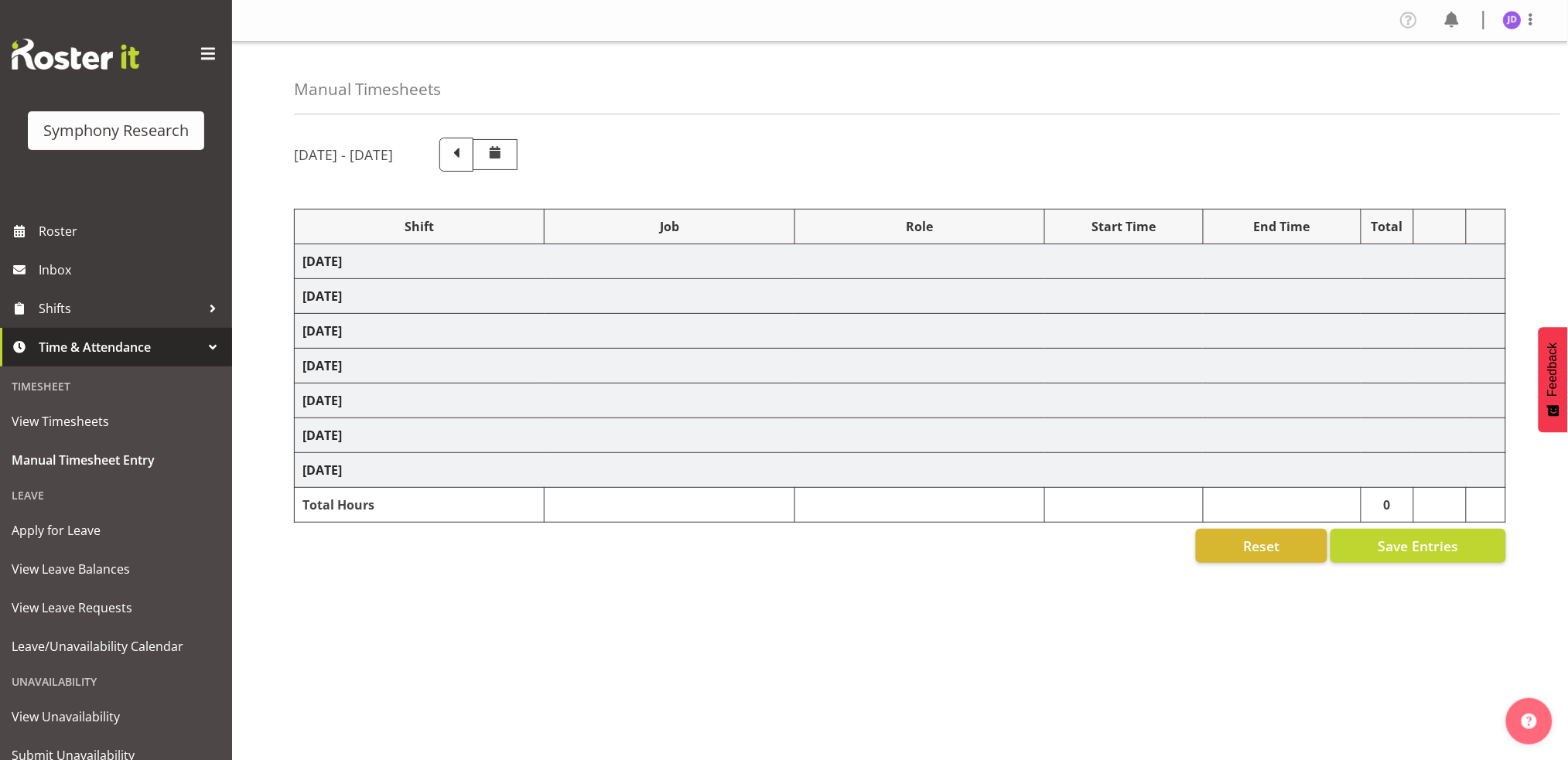
select select "1605"
select select "10242"
select select "47"
select select "1605"
select select "10242"
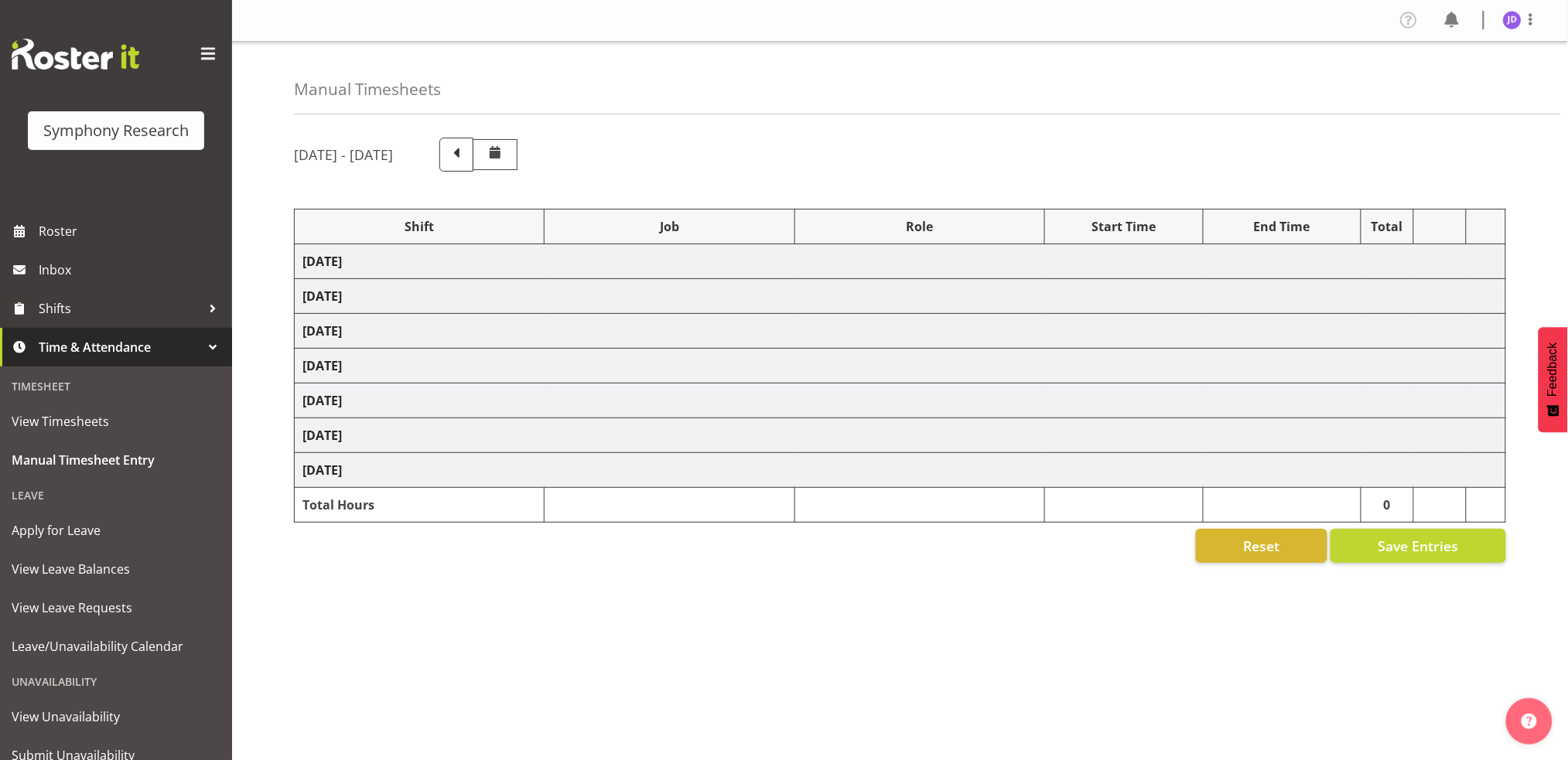
select select "1605"
select select "10242"
select select "47"
select select "1605"
select select "10242"
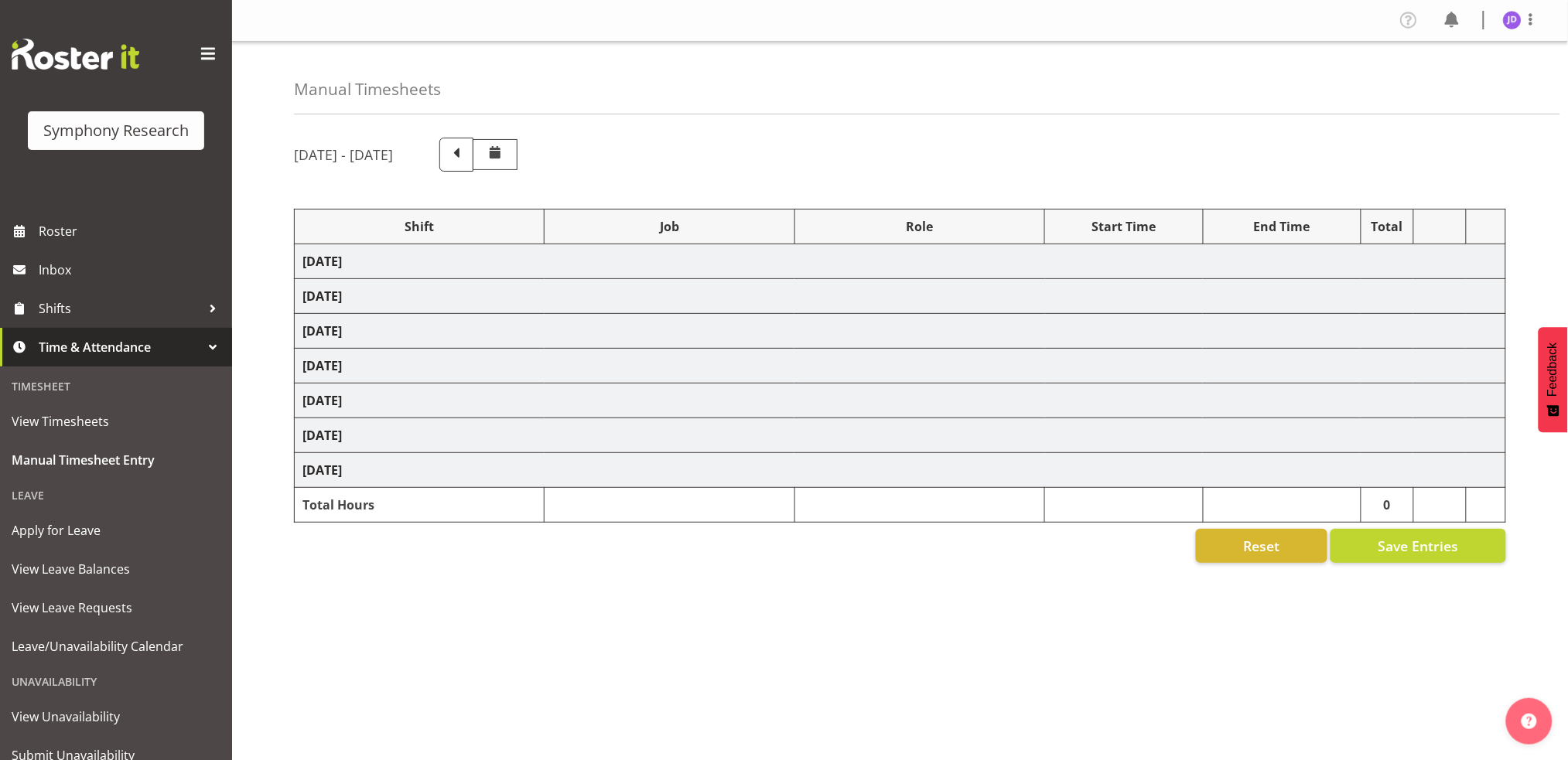
select select "47"
select select "1605"
select select "10242"
select select "1605"
select select "10242"
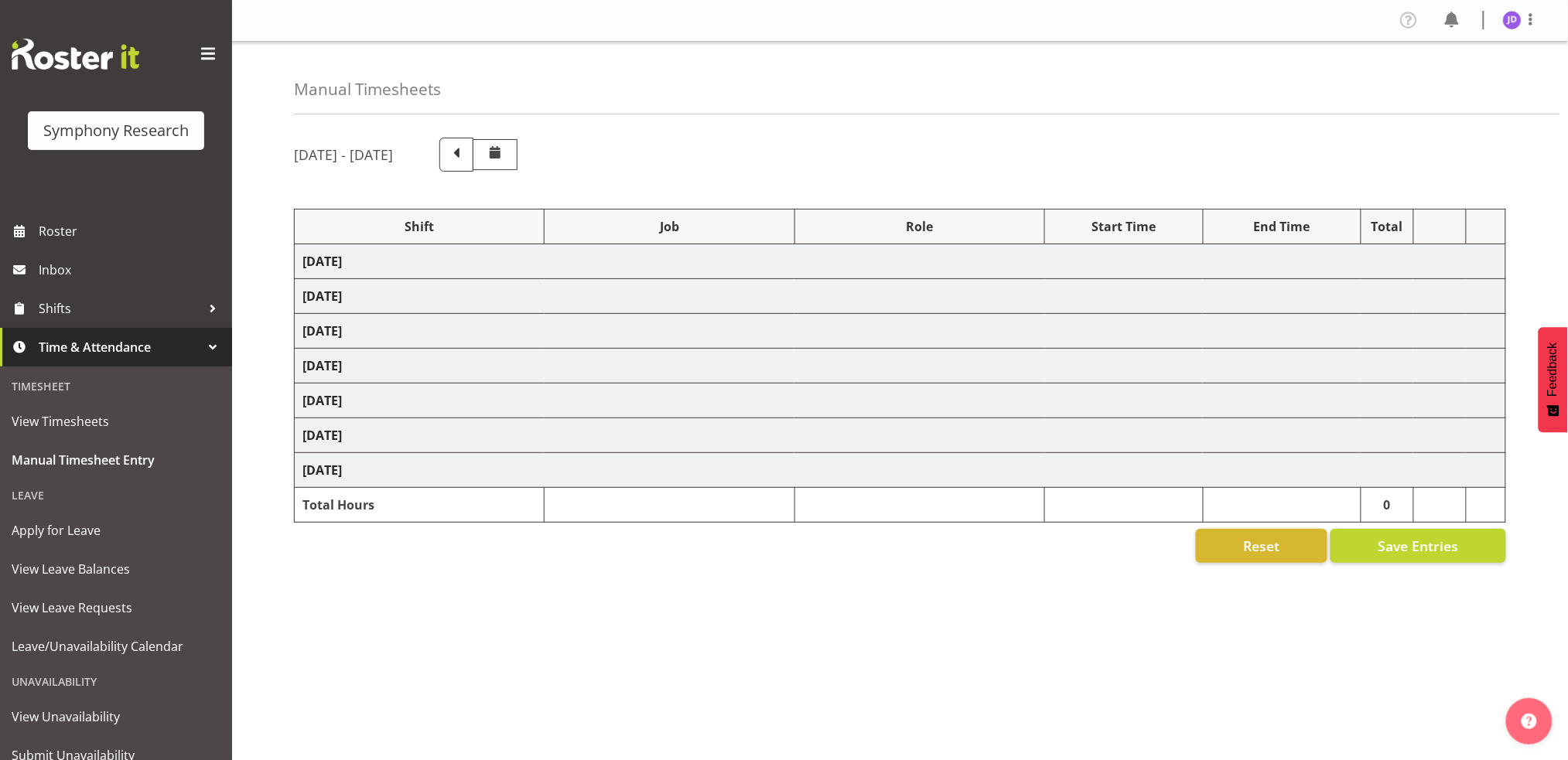
select select "47"
select select "1605"
select select "10242"
select select "47"
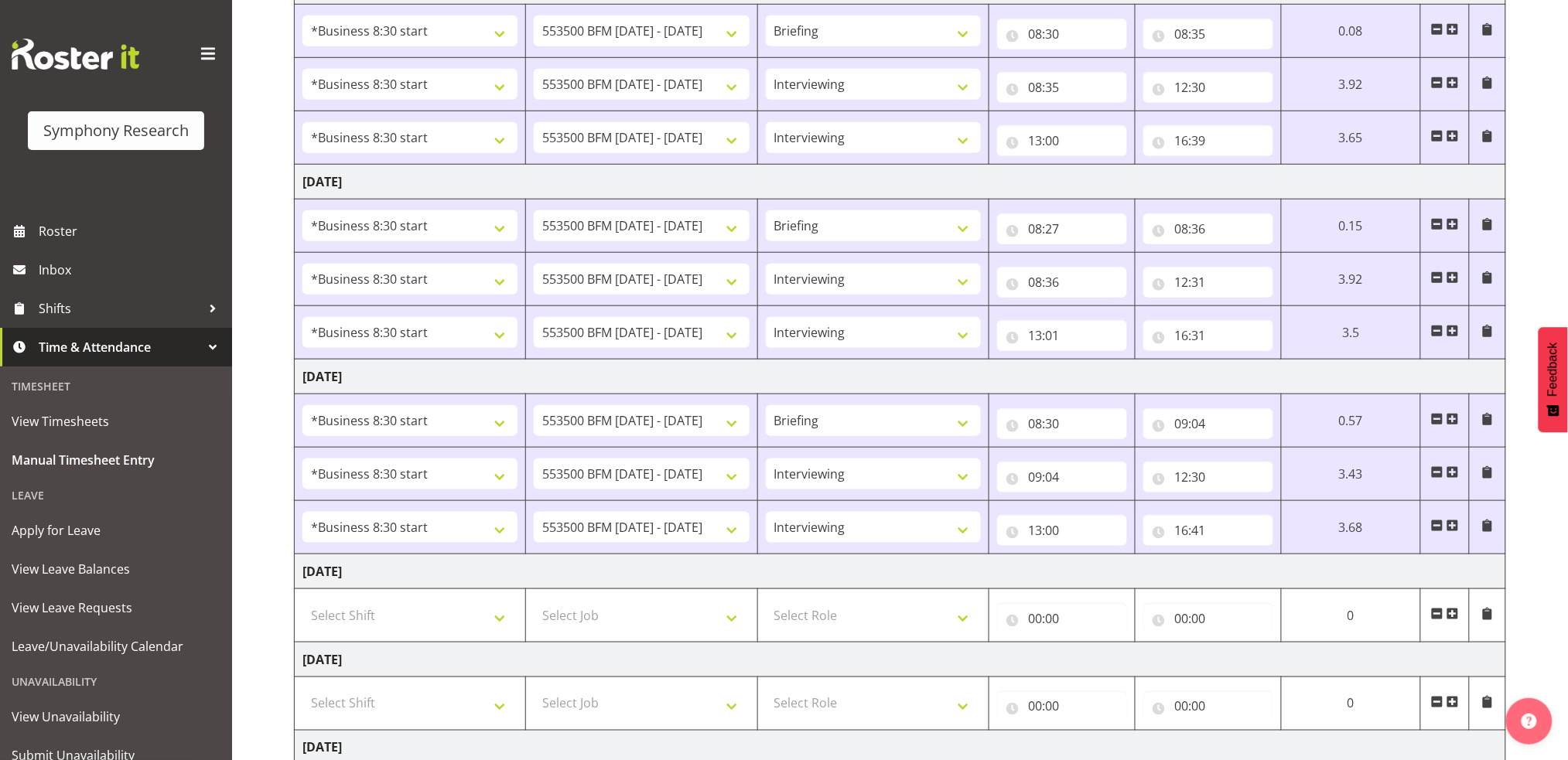
scroll to position [525, 0]
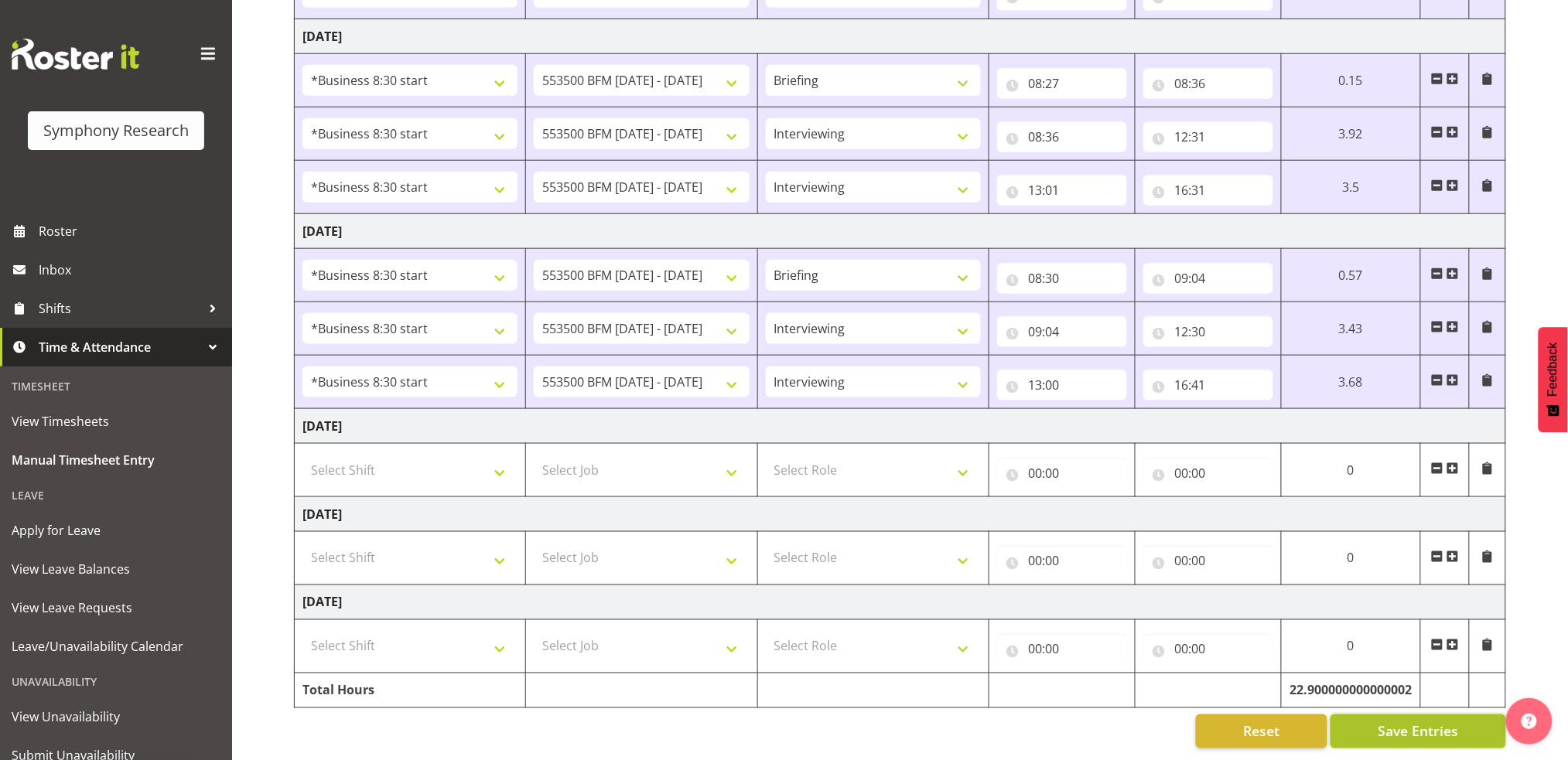
click at [1428, 722] on span "Save Entries" at bounding box center [1418, 731] width 80 height 20
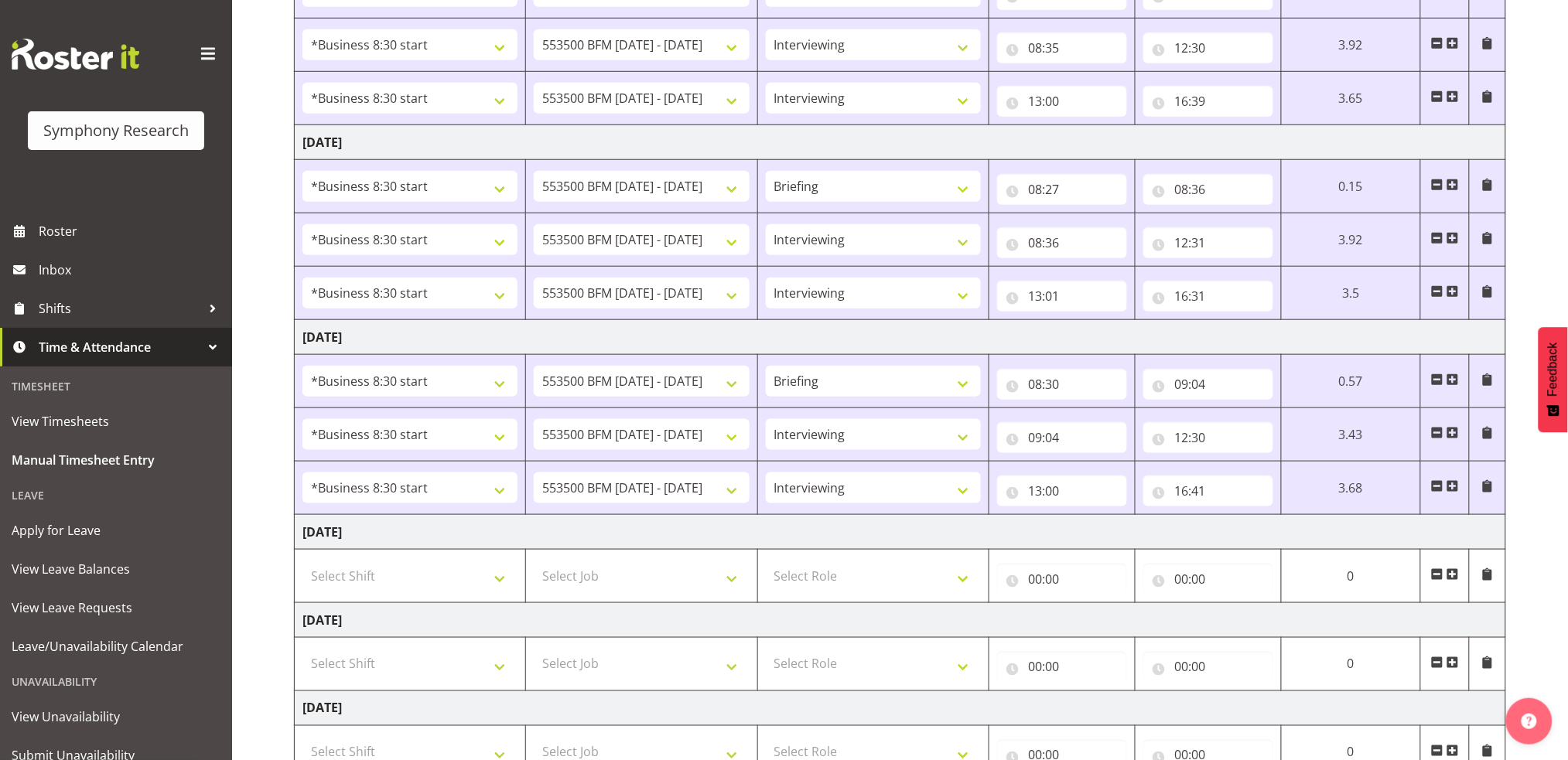
scroll to position [0, 0]
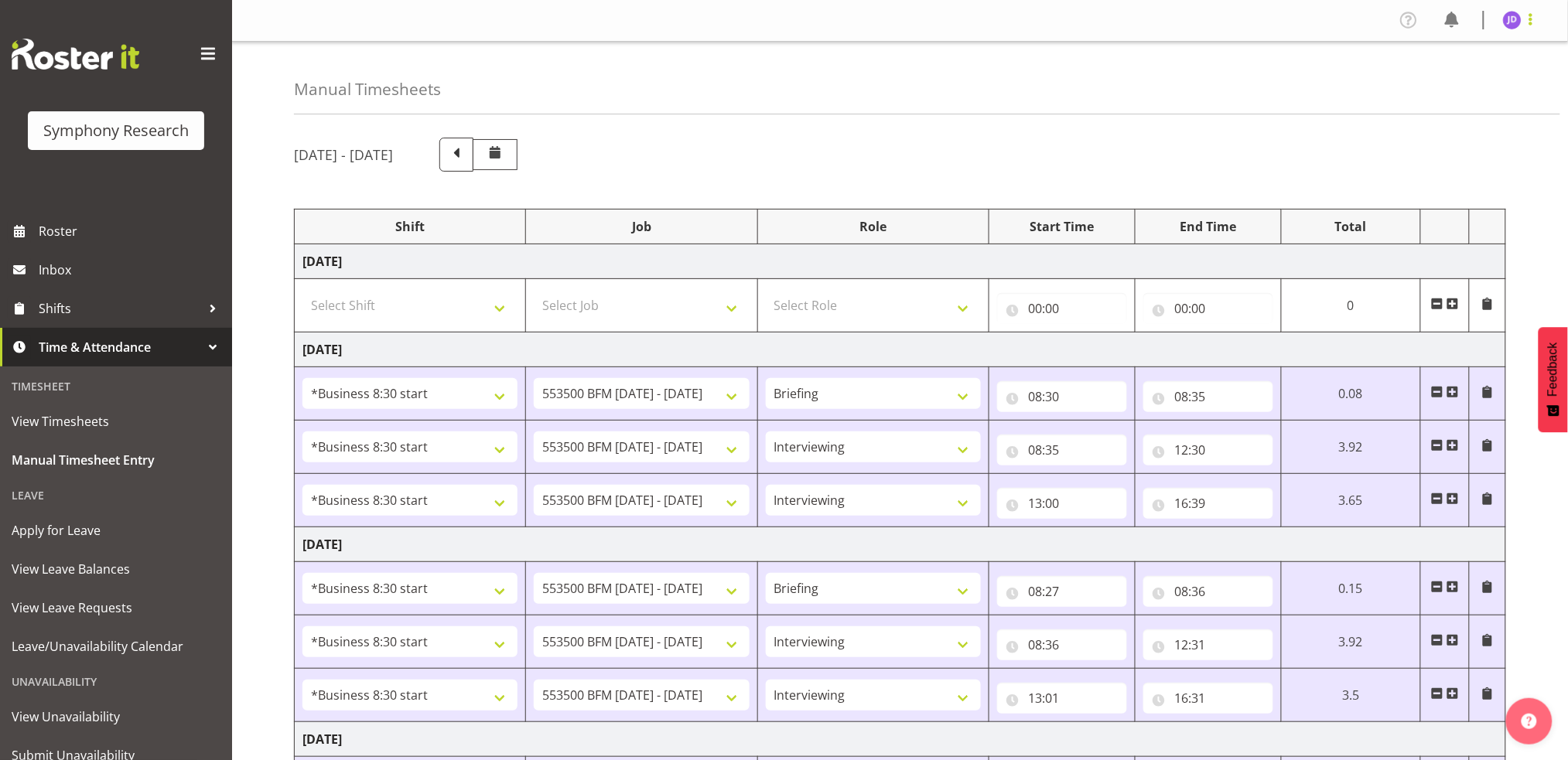
click at [1532, 28] on span at bounding box center [1530, 19] width 19 height 19
click at [1424, 86] on link "Log Out" at bounding box center [1466, 81] width 149 height 28
